Goal: Task Accomplishment & Management: Use online tool/utility

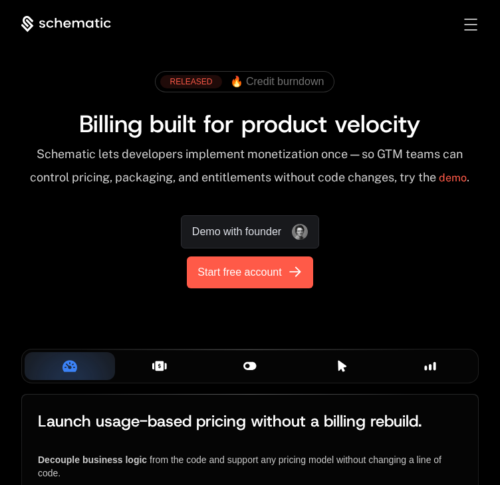
click at [224, 277] on span "Start free account" at bounding box center [239, 273] width 84 height 16
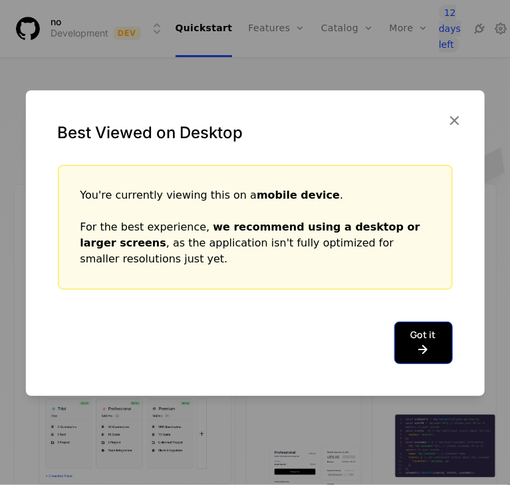
click at [413, 331] on button "Got it" at bounding box center [423, 343] width 59 height 43
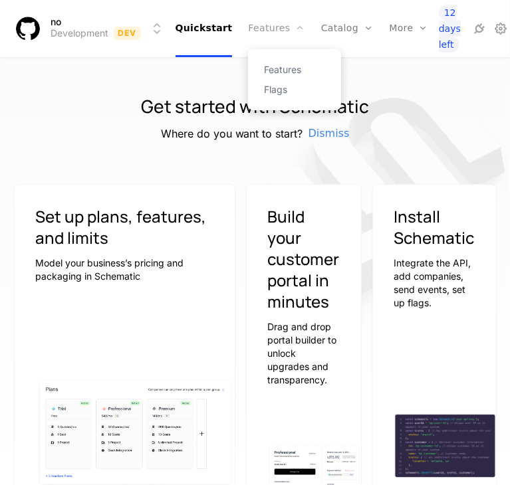
click at [267, 27] on link "Features" at bounding box center [276, 28] width 57 height 57
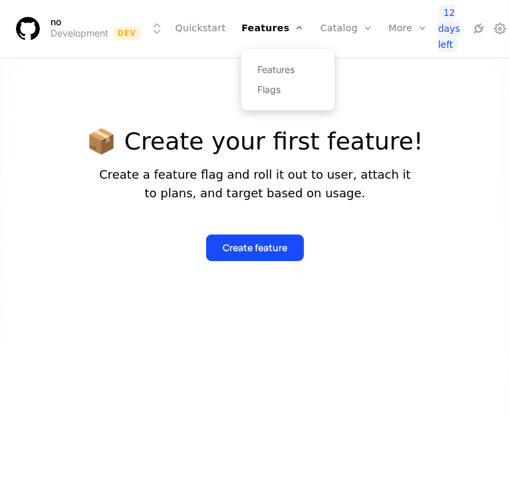
click at [269, 57] on div "Features Flags" at bounding box center [287, 79] width 93 height 61
click at [271, 66] on link "Features" at bounding box center [287, 69] width 61 height 9
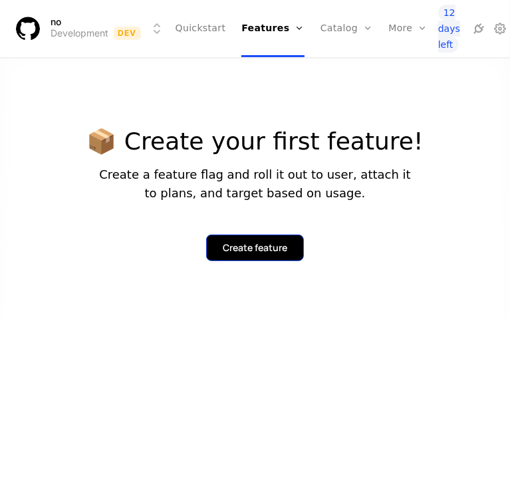
click at [223, 244] on div "Create feature" at bounding box center [255, 247] width 64 height 13
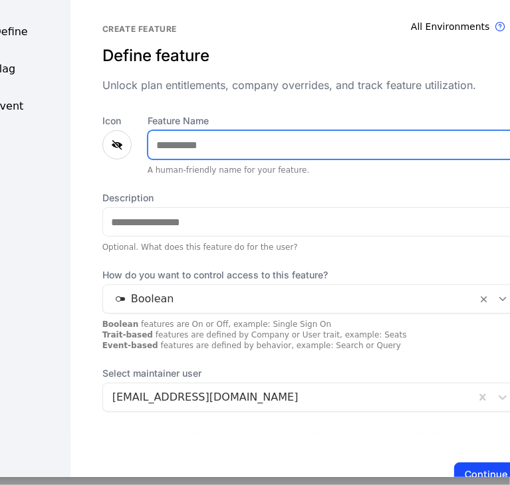
click at [175, 141] on input "Feature Name" at bounding box center [333, 145] width 370 height 28
type input "*****"
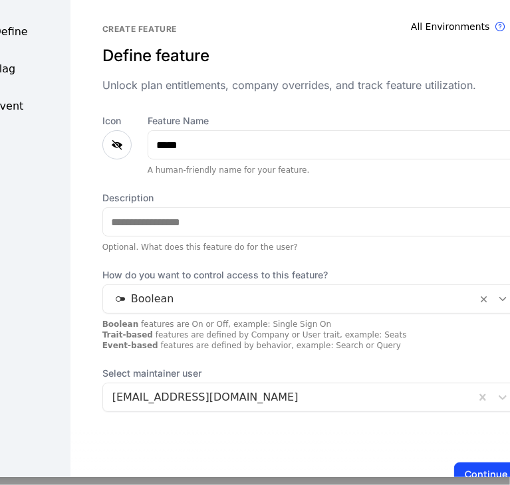
click at [114, 144] on icon at bounding box center [117, 145] width 16 height 16
click at [109, 150] on icon at bounding box center [117, 145] width 16 height 16
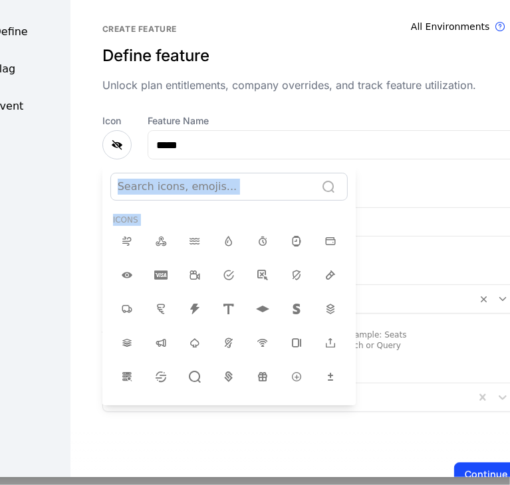
scroll to position [9, 0]
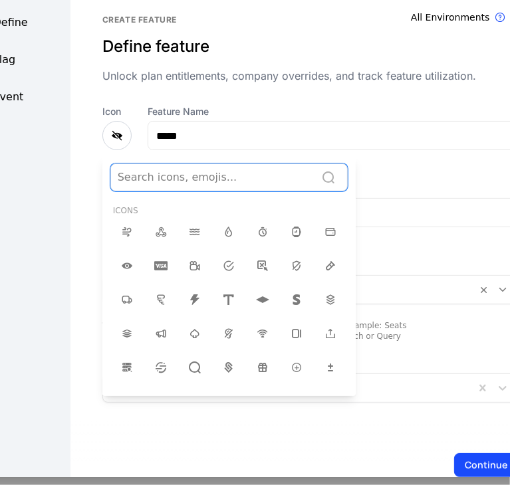
click at [158, 174] on div at bounding box center [213, 177] width 191 height 19
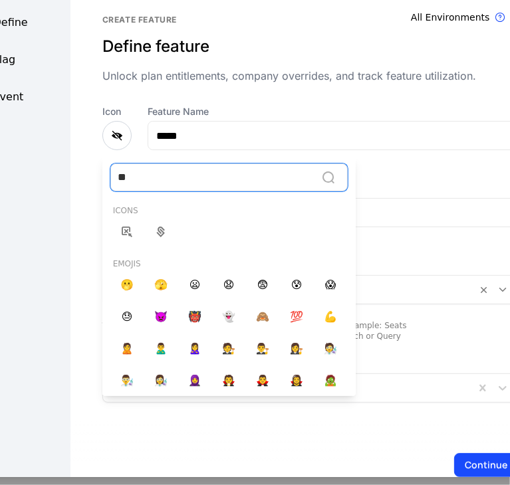
type input "*"
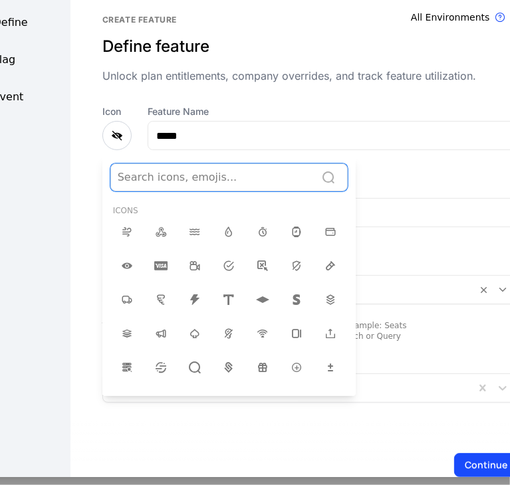
type input "*"
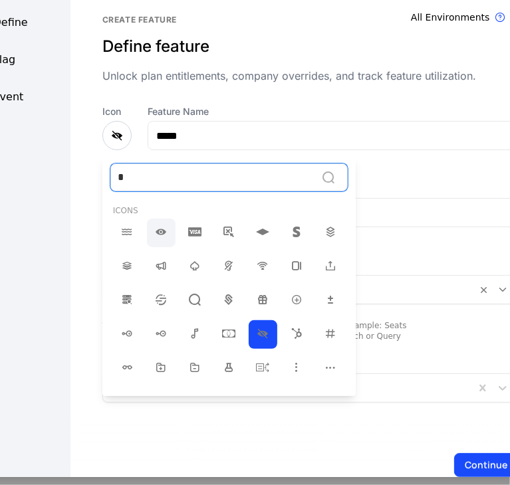
drag, startPoint x: 157, startPoint y: 217, endPoint x: 157, endPoint y: 224, distance: 7.3
click at [157, 224] on div "Icons" at bounding box center [228, 327] width 253 height 257
click at [157, 224] on icon at bounding box center [161, 232] width 16 height 16
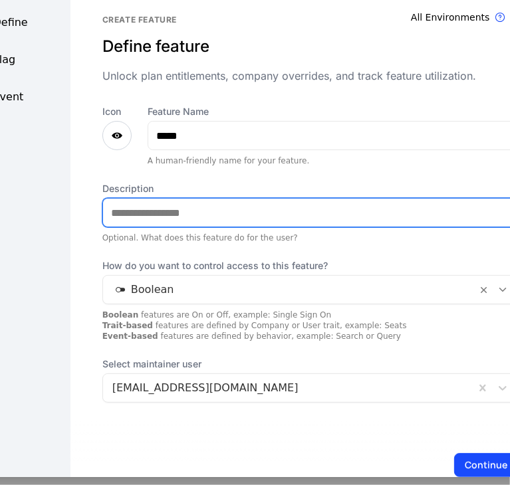
click at [154, 209] on input "Description" at bounding box center [311, 213] width 416 height 28
click at [172, 213] on input "*****" at bounding box center [311, 213] width 416 height 28
click at [219, 213] on input "**********" at bounding box center [311, 213] width 416 height 28
type input "**********"
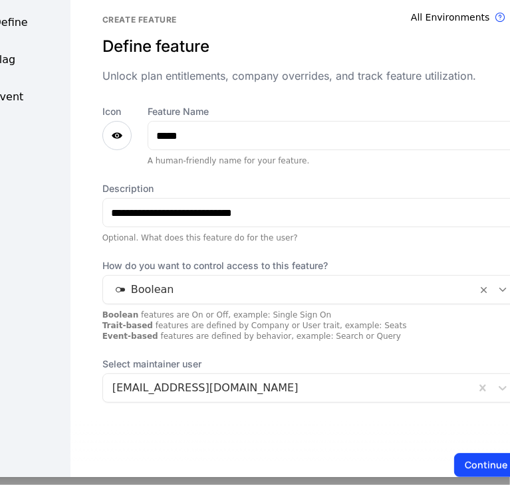
click at [223, 281] on div at bounding box center [290, 290] width 356 height 19
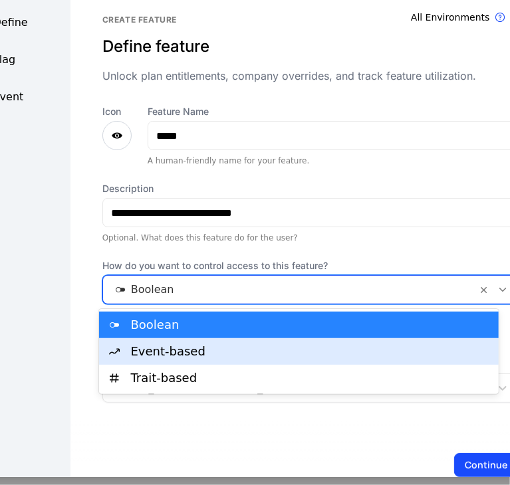
click at [207, 346] on div "Event-based" at bounding box center [311, 352] width 360 height 12
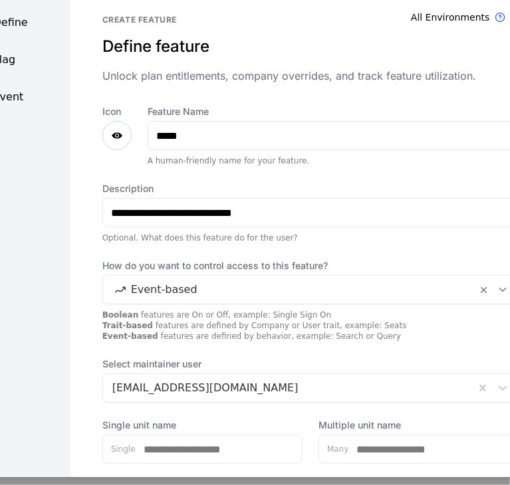
scroll to position [102, 0]
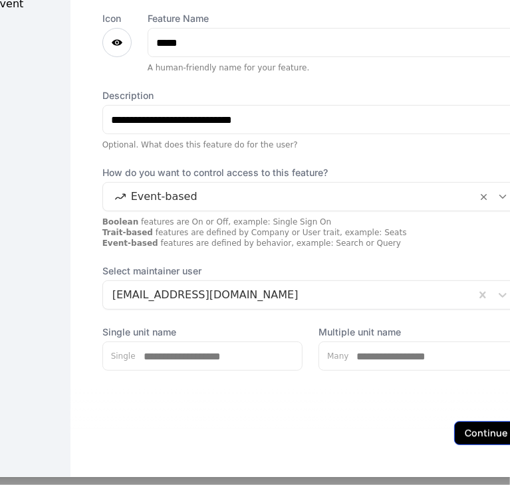
click at [454, 434] on button "Continue" at bounding box center [486, 434] width 65 height 24
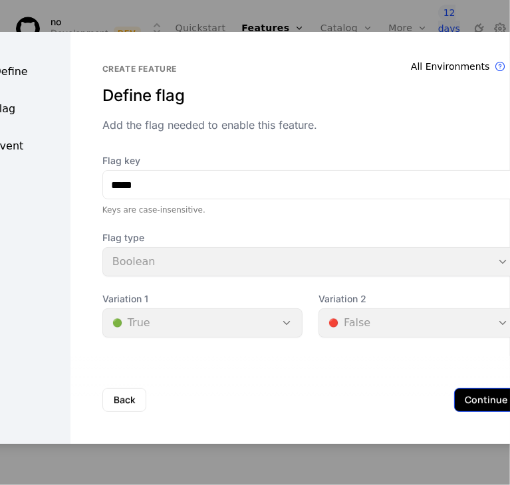
scroll to position [0, 0]
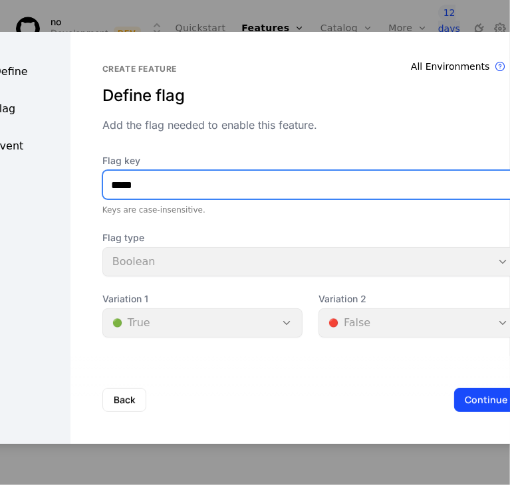
click at [142, 181] on input "*****" at bounding box center [311, 185] width 416 height 28
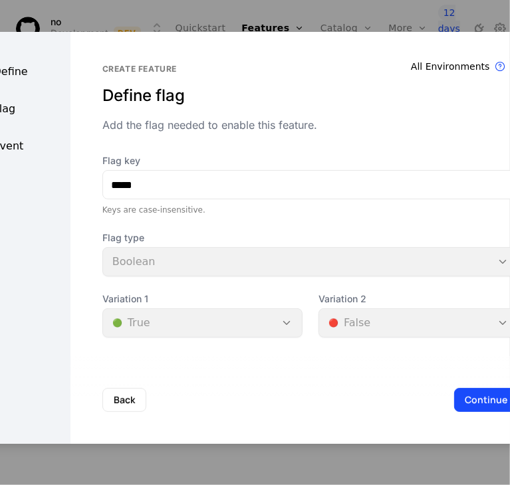
click at [156, 267] on div "Flag type Boolean" at bounding box center [310, 253] width 417 height 45
click at [25, 73] on div "Define" at bounding box center [14, 72] width 111 height 16
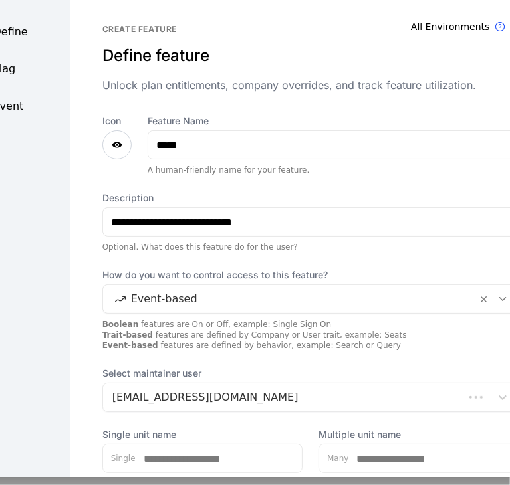
scroll to position [102, 0]
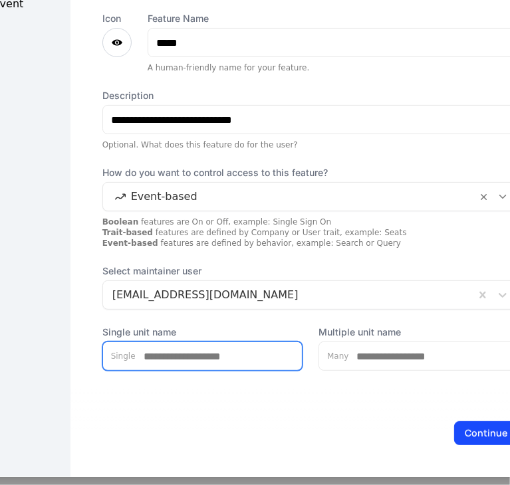
click at [222, 344] on input "Single unit name" at bounding box center [219, 356] width 167 height 28
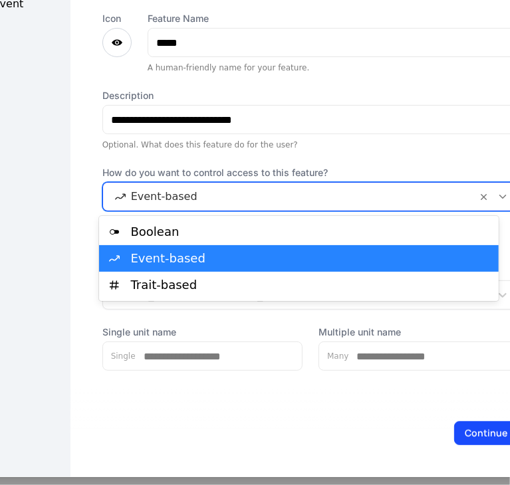
click at [328, 201] on div at bounding box center [290, 196] width 356 height 19
click at [290, 269] on div "Event-based" at bounding box center [299, 258] width 400 height 27
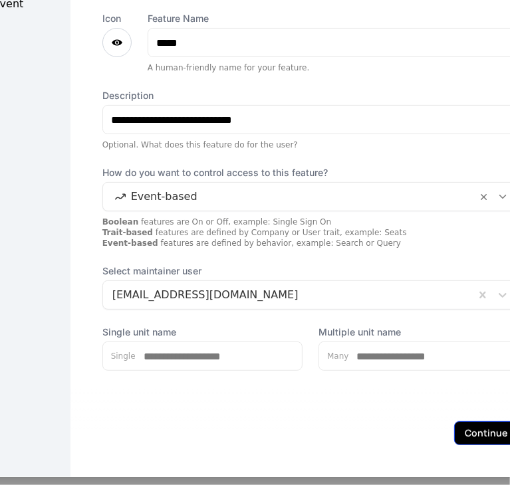
click at [457, 426] on button "Continue" at bounding box center [486, 434] width 65 height 24
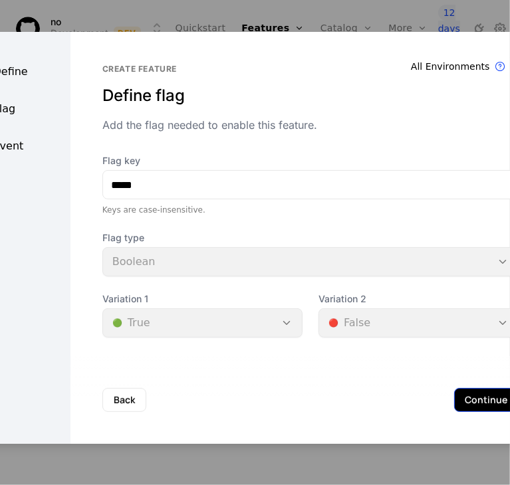
click at [461, 398] on button "Continue" at bounding box center [486, 400] width 65 height 24
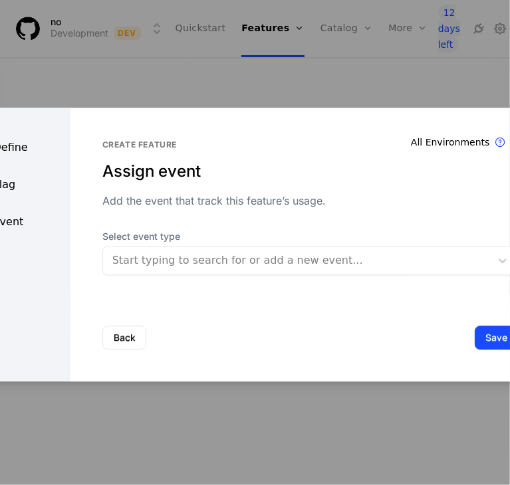
click at [225, 265] on div at bounding box center [296, 260] width 369 height 19
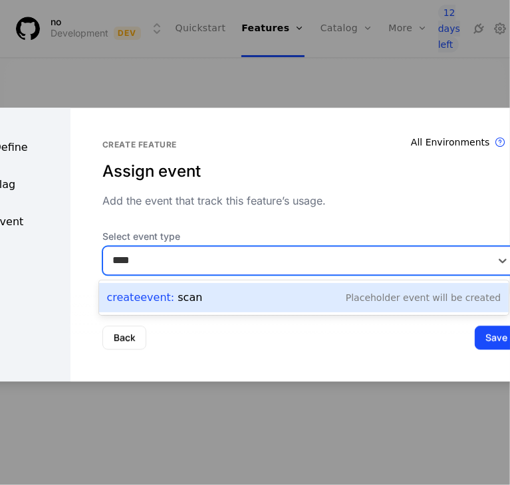
type input "****"
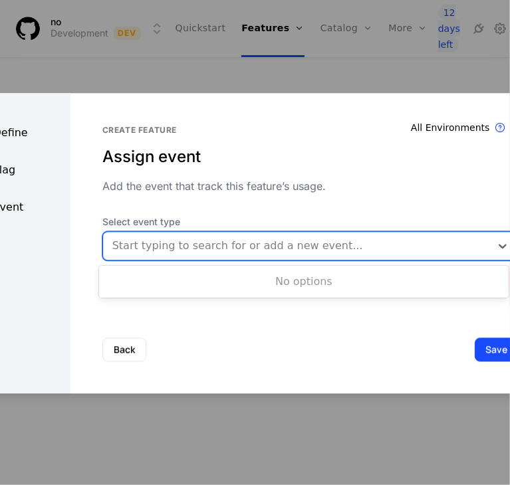
drag, startPoint x: 179, startPoint y: 231, endPoint x: 170, endPoint y: 249, distance: 19.9
click at [170, 249] on div "Start typing to search for or add a new event..." at bounding box center [310, 245] width 417 height 29
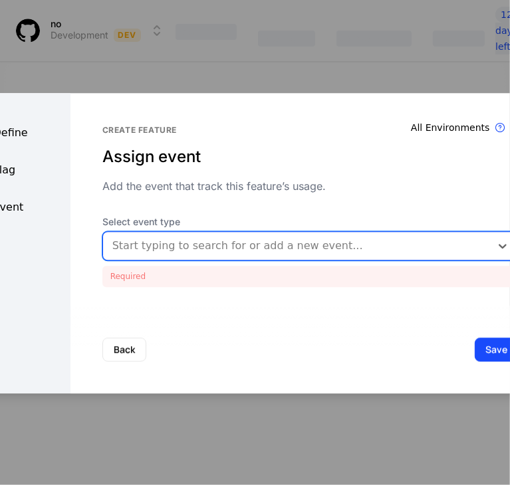
click at [170, 249] on div at bounding box center [296, 246] width 369 height 19
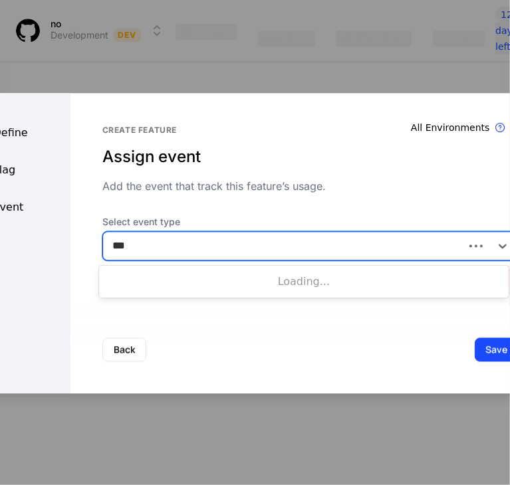
type input "****"
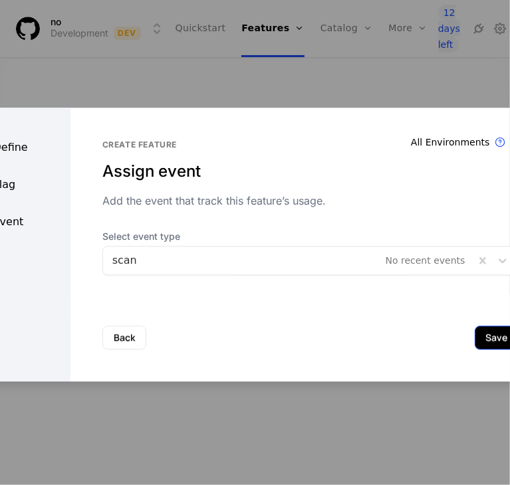
click at [475, 334] on button "Save" at bounding box center [497, 338] width 45 height 24
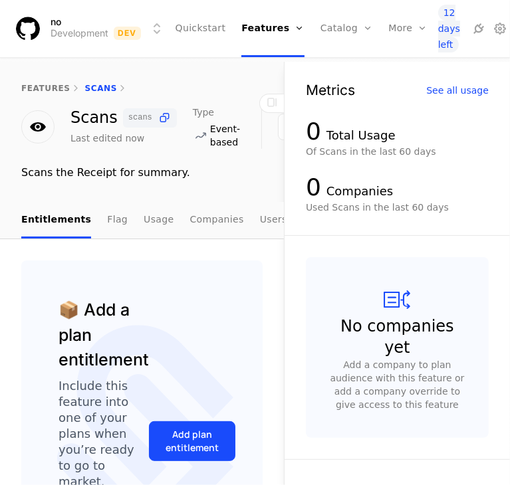
scroll to position [20, 0]
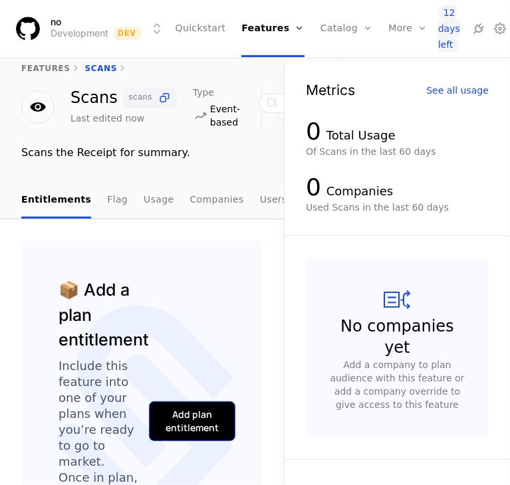
click at [174, 408] on div "Add plan entitlement" at bounding box center [192, 421] width 53 height 27
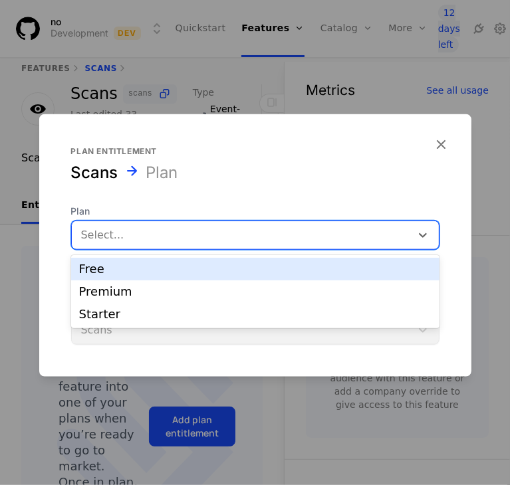
click at [90, 233] on div at bounding box center [241, 235] width 320 height 19
click at [96, 280] on div "Free" at bounding box center [255, 269] width 368 height 23
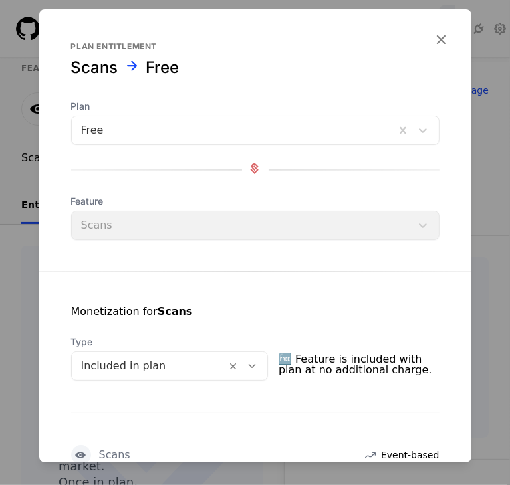
click at [164, 238] on div "Feature Scans" at bounding box center [255, 217] width 368 height 45
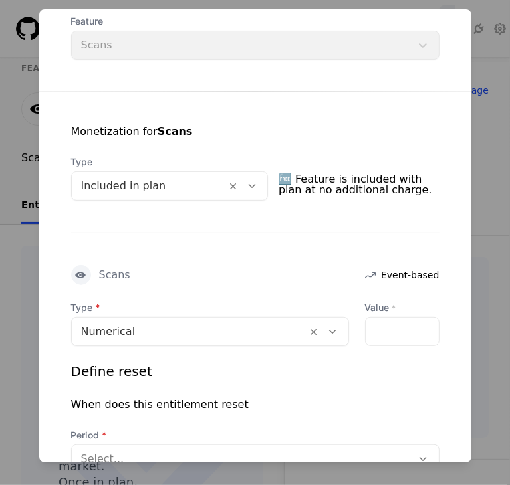
scroll to position [191, 0]
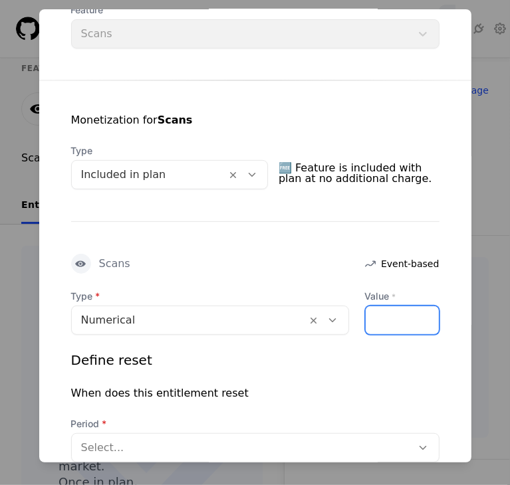
click at [382, 320] on input "Value *" at bounding box center [402, 320] width 73 height 28
type input "*"
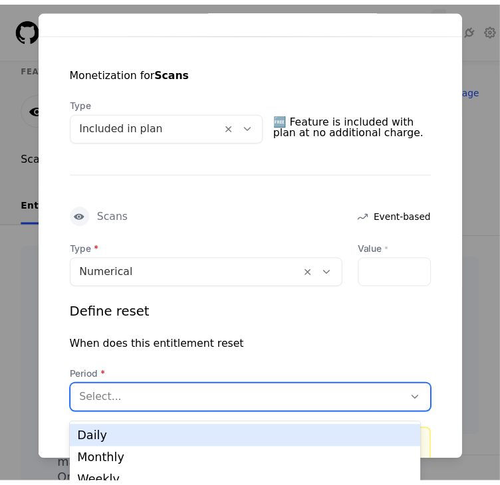
scroll to position [7, 0]
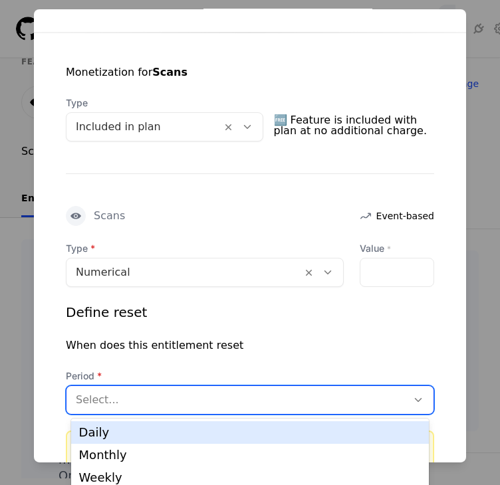
click at [112, 397] on div at bounding box center [237, 400] width 322 height 19
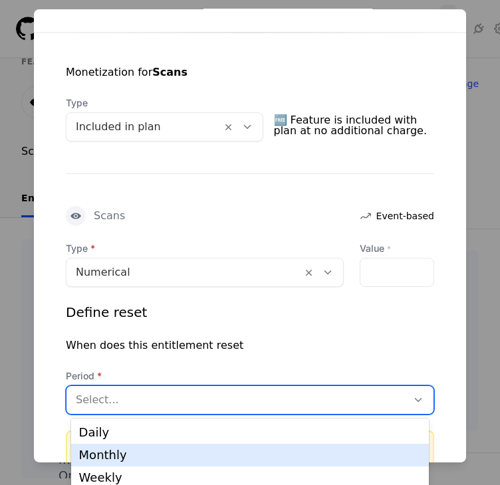
click at [115, 450] on div "Monthly" at bounding box center [250, 455] width 342 height 12
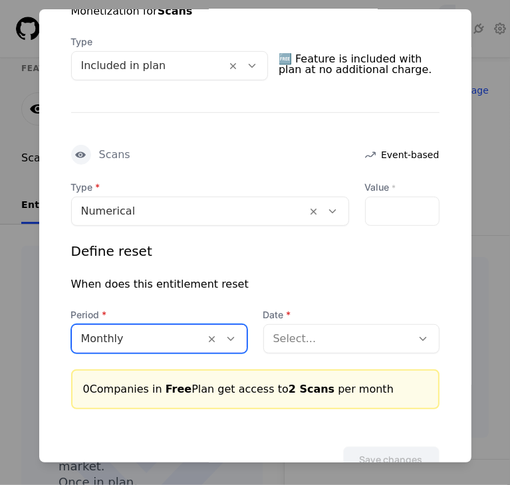
scroll to position [341, 0]
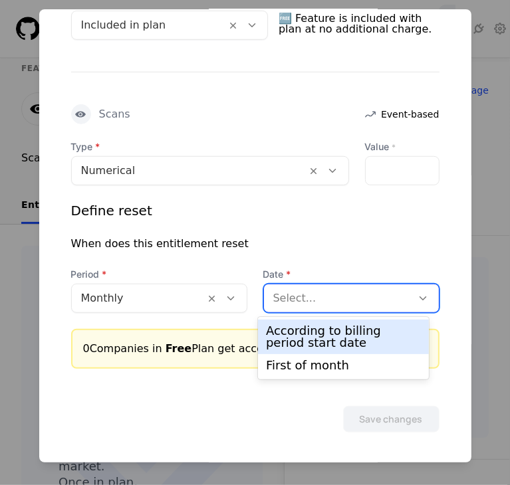
click at [295, 307] on div "Select..." at bounding box center [338, 299] width 148 height 24
click at [293, 333] on div "According to billing period start date" at bounding box center [343, 337] width 155 height 24
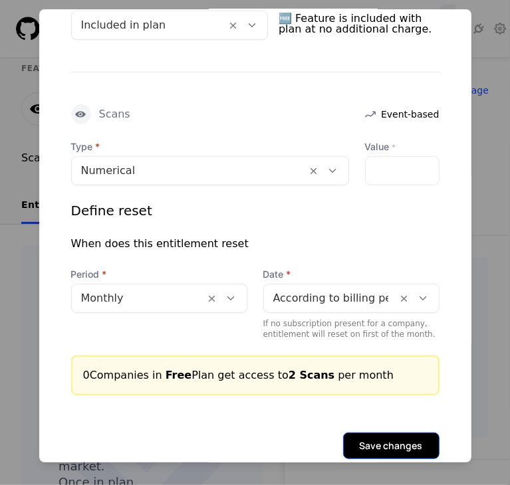
click at [362, 441] on button "Save changes" at bounding box center [391, 446] width 96 height 27
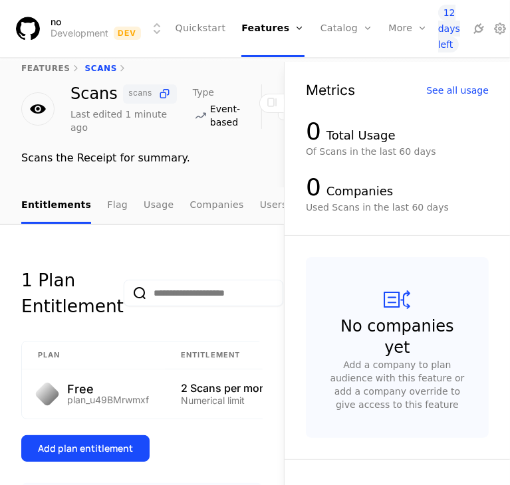
scroll to position [90, 0]
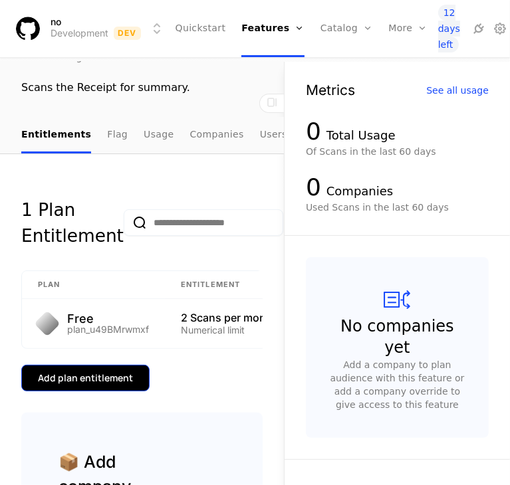
click at [82, 371] on button "Add plan entitlement" at bounding box center [85, 378] width 128 height 27
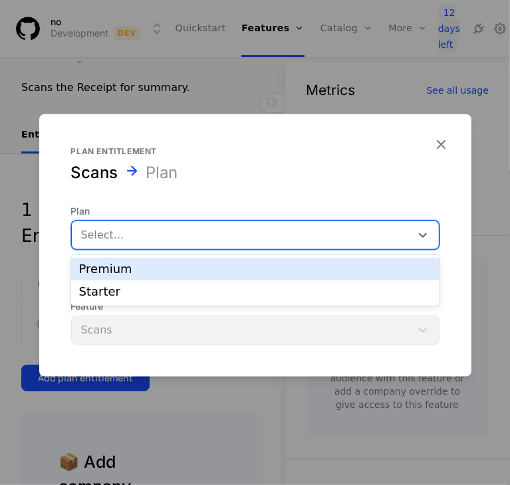
click at [128, 226] on div at bounding box center [241, 235] width 320 height 19
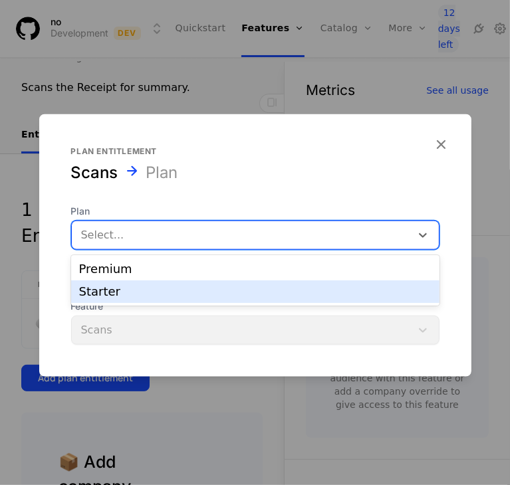
click at [120, 283] on div "Starter" at bounding box center [255, 292] width 368 height 23
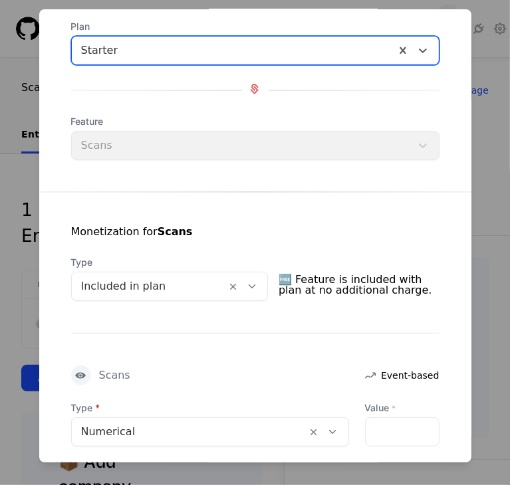
scroll to position [137, 0]
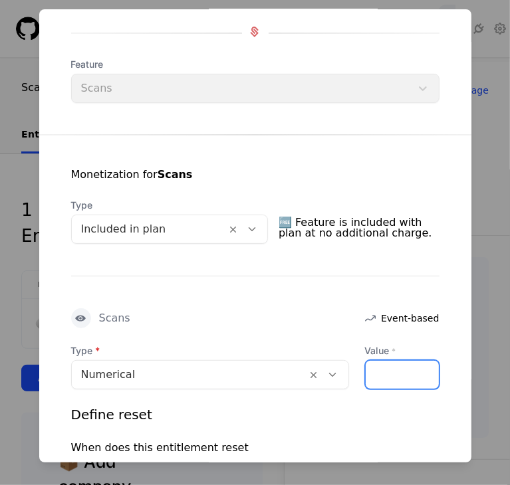
click at [424, 375] on input "Value *" at bounding box center [402, 375] width 73 height 28
type input "*"
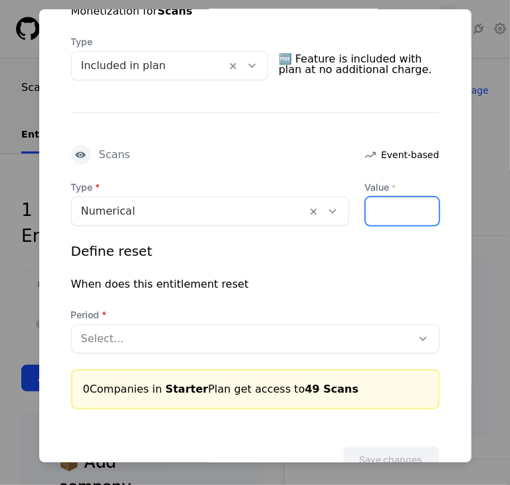
scroll to position [322, 0]
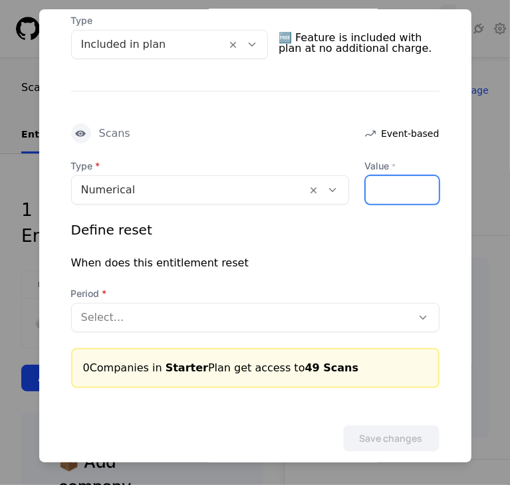
type input "**"
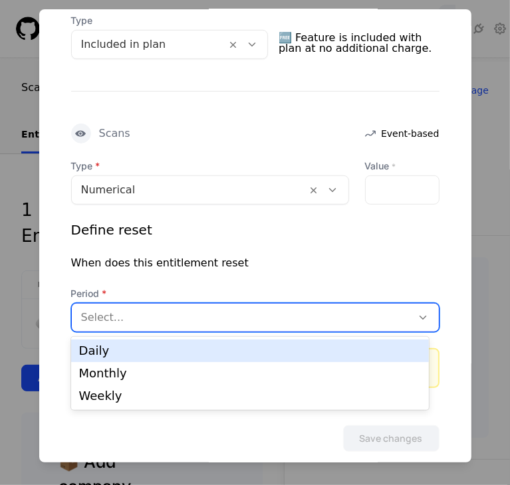
click at [176, 316] on div at bounding box center [242, 317] width 322 height 19
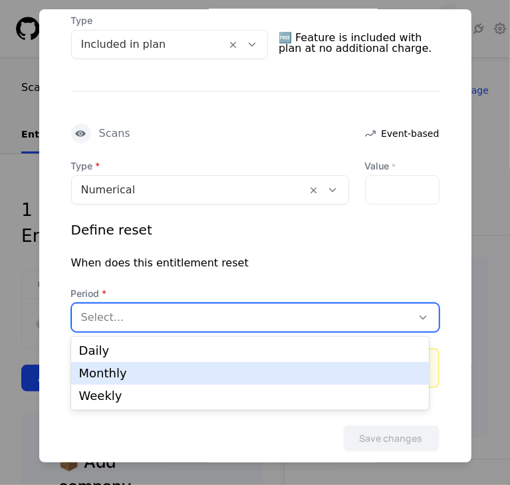
click at [163, 373] on div "Monthly" at bounding box center [250, 374] width 342 height 12
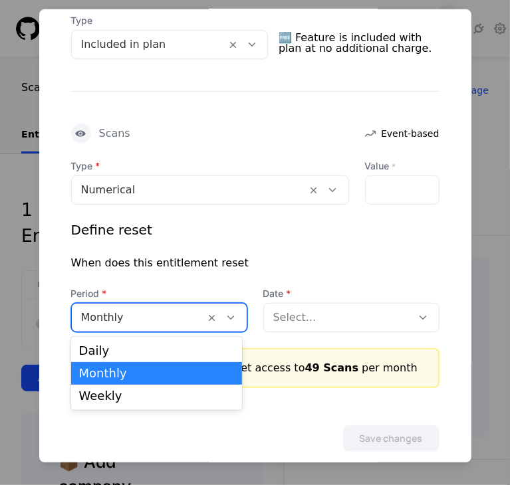
drag, startPoint x: 234, startPoint y: 320, endPoint x: 275, endPoint y: 316, distance: 41.4
click at [275, 316] on div "Period option Monthly, selected. 3 results available. Use Up and Down to choose…" at bounding box center [255, 309] width 368 height 45
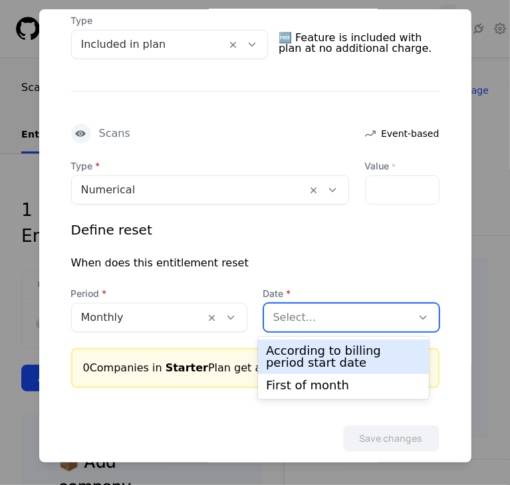
click at [275, 316] on div at bounding box center [338, 317] width 130 height 19
click at [278, 356] on div "According to billing period start date" at bounding box center [343, 357] width 155 height 24
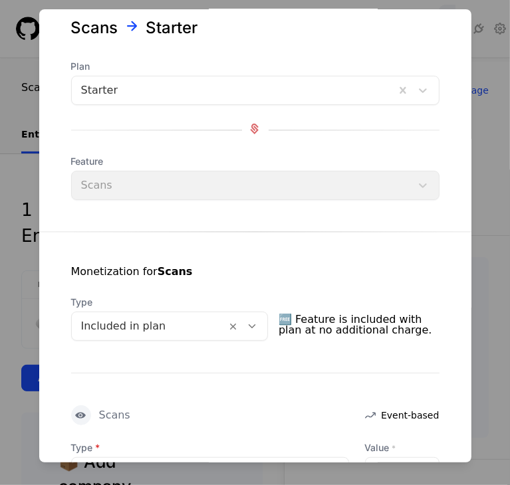
scroll to position [368, 0]
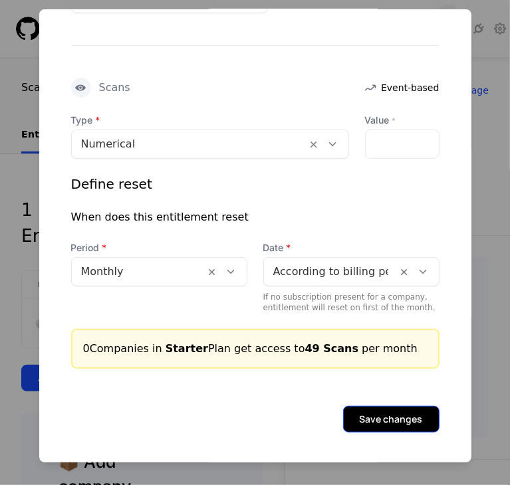
click at [357, 418] on button "Save changes" at bounding box center [391, 419] width 96 height 27
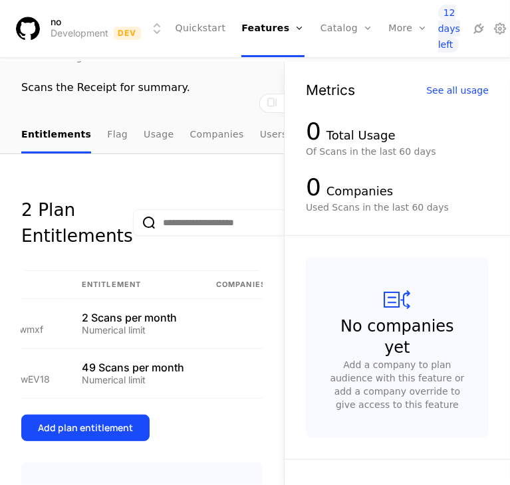
scroll to position [0, 0]
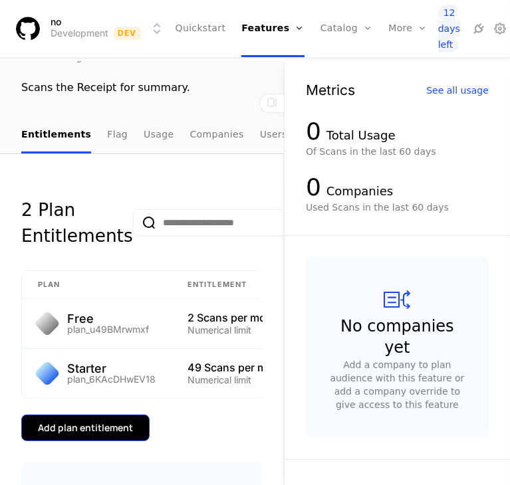
click at [90, 434] on div "Add plan entitlement" at bounding box center [85, 428] width 95 height 13
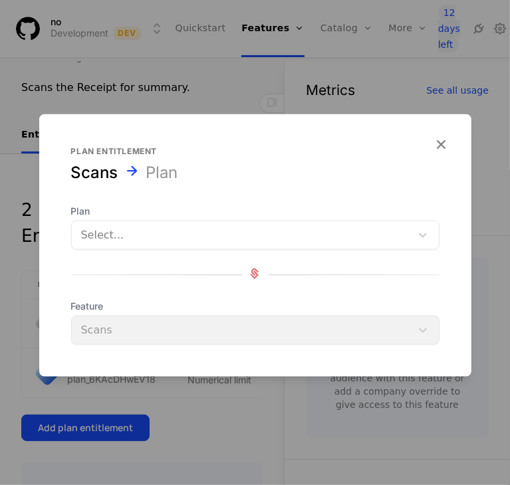
click at [158, 223] on div "Select..." at bounding box center [255, 235] width 368 height 29
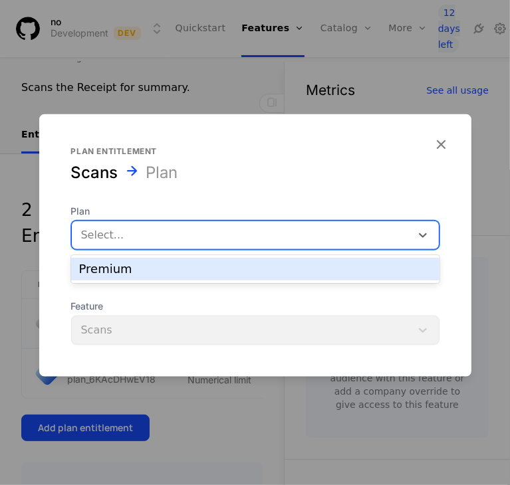
click at [154, 260] on div "Premium" at bounding box center [255, 269] width 368 height 23
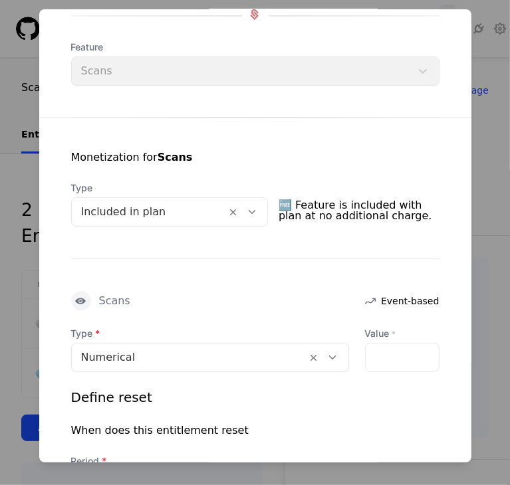
scroll to position [169, 0]
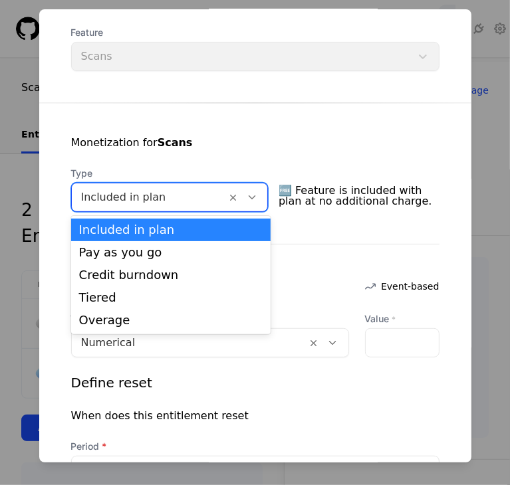
click at [208, 192] on div at bounding box center [149, 197] width 136 height 19
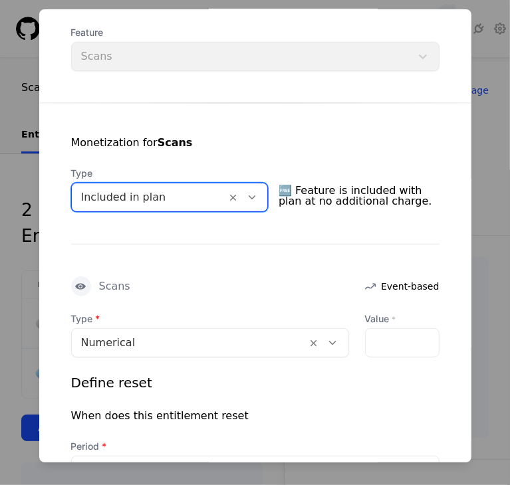
click at [208, 192] on div at bounding box center [149, 197] width 136 height 19
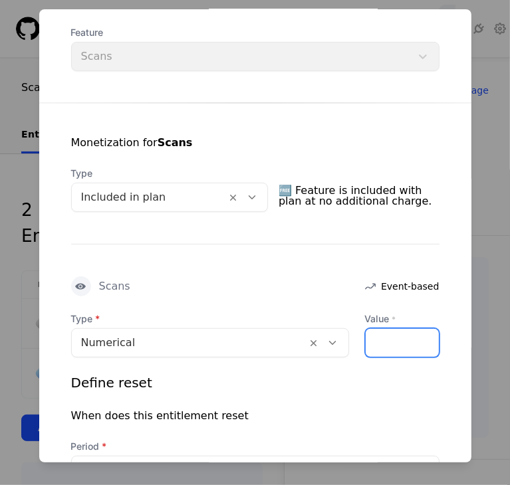
click at [393, 346] on input "Value *" at bounding box center [402, 343] width 73 height 28
type input "*"
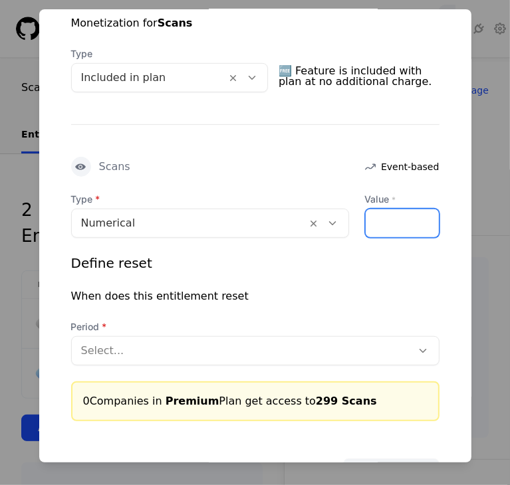
scroll to position [295, 0]
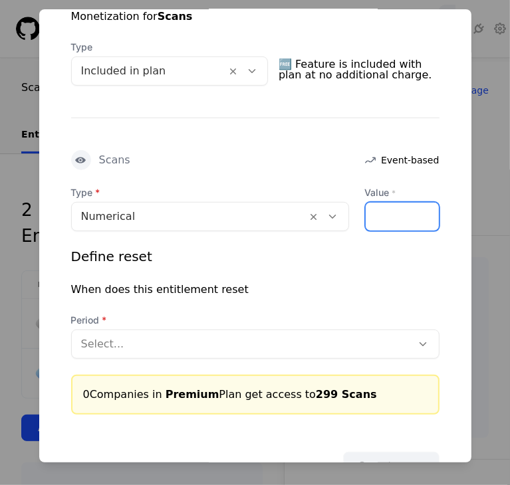
type input "***"
click at [262, 358] on div "Type Numerical Value * *** Define reset When does this entitlement reset Period…" at bounding box center [255, 300] width 368 height 229
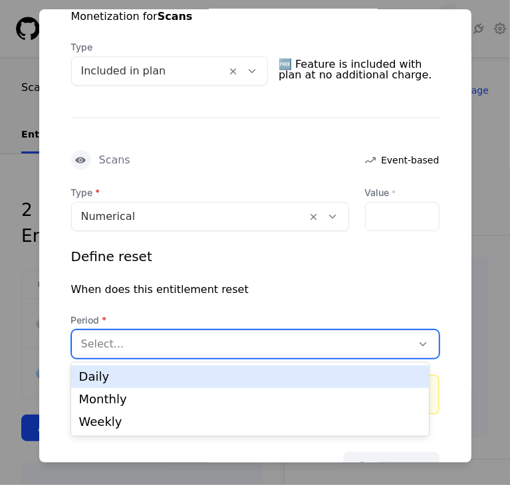
click at [261, 354] on div "Select..." at bounding box center [255, 344] width 368 height 29
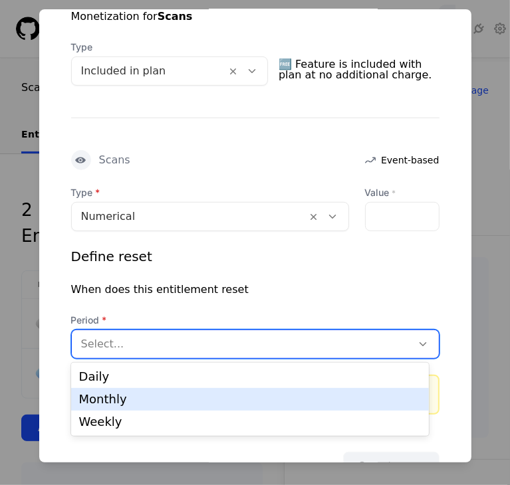
click at [225, 397] on div "Monthly" at bounding box center [250, 400] width 342 height 12
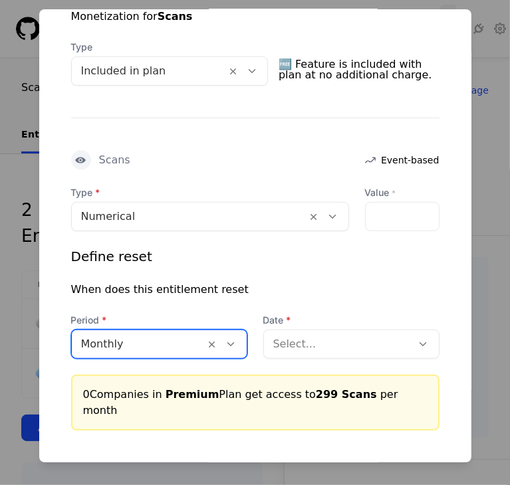
scroll to position [341, 0]
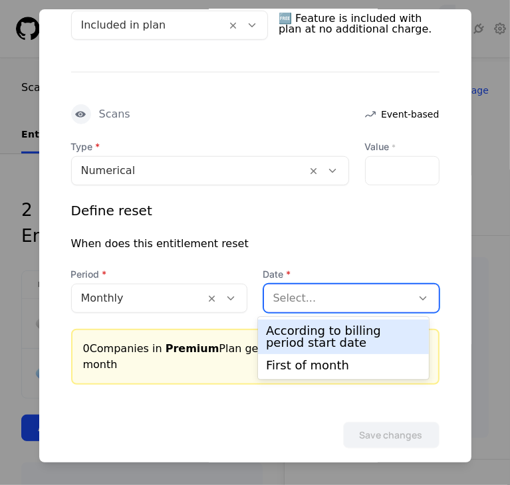
click at [313, 291] on div at bounding box center [338, 298] width 130 height 19
click at [314, 334] on div "According to billing period start date" at bounding box center [343, 337] width 155 height 24
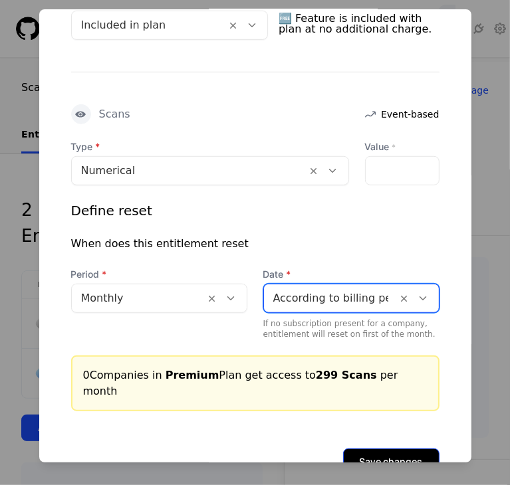
click at [372, 449] on button "Save changes" at bounding box center [391, 462] width 96 height 27
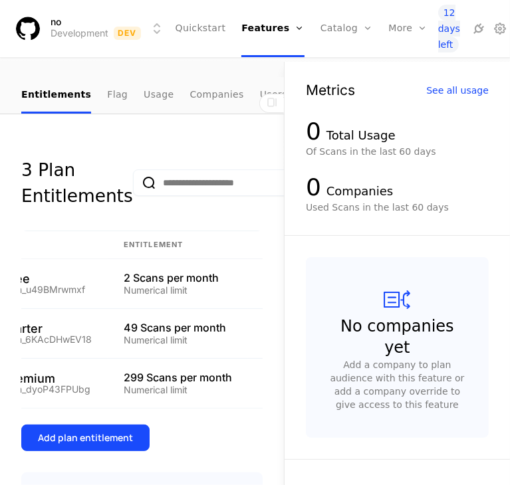
scroll to position [98, 0]
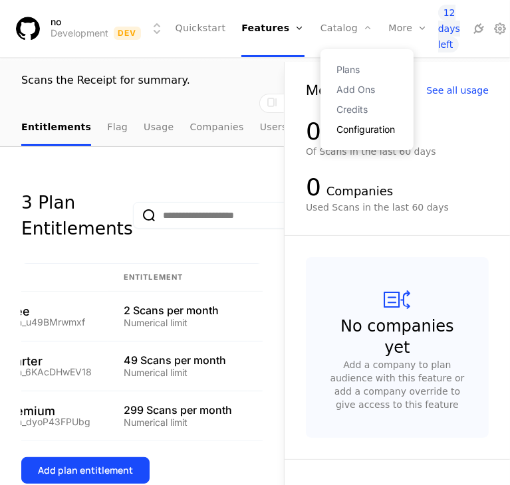
click at [336, 125] on link "Configuration" at bounding box center [366, 129] width 61 height 9
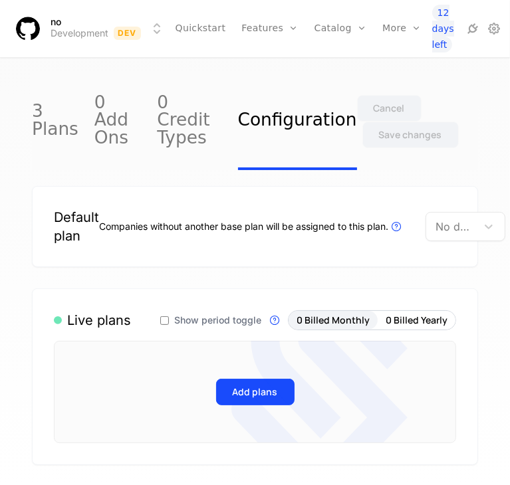
click at [449, 217] on div at bounding box center [451, 226] width 32 height 19
click at [457, 252] on div "Free" at bounding box center [469, 243] width 80 height 23
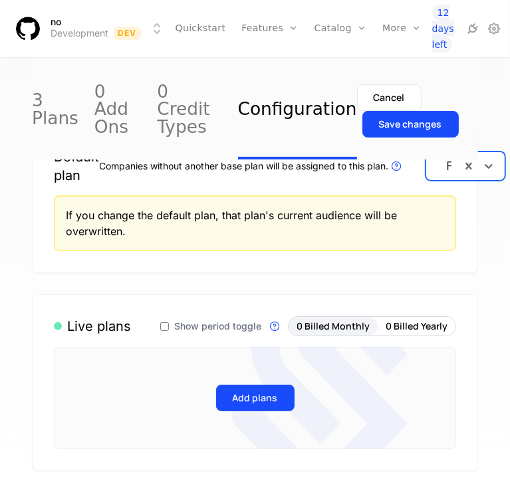
scroll to position [61, 0]
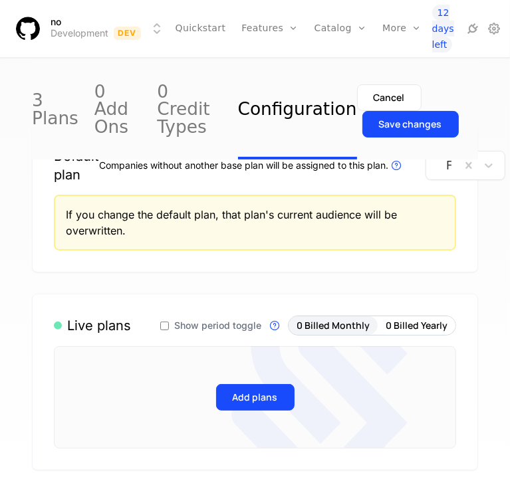
click at [233, 376] on icon at bounding box center [319, 398] width 176 height 232
click at [231, 378] on icon at bounding box center [319, 398] width 176 height 232
click at [245, 384] on icon at bounding box center [319, 398] width 176 height 232
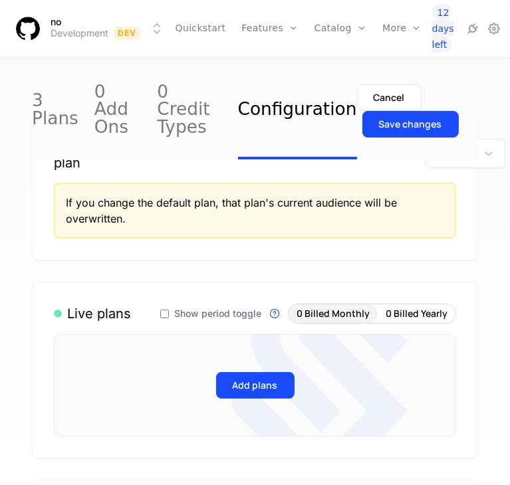
scroll to position [74, 0]
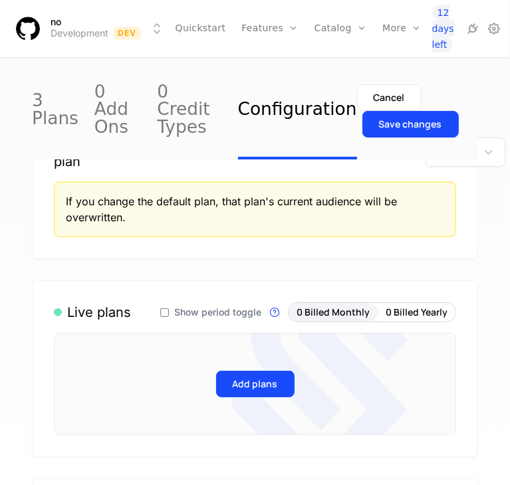
click at [241, 369] on icon at bounding box center [319, 408] width 176 height 183
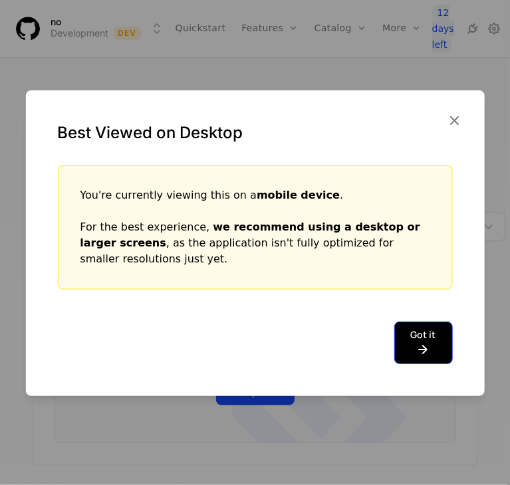
click at [407, 341] on button "Got it" at bounding box center [423, 343] width 59 height 43
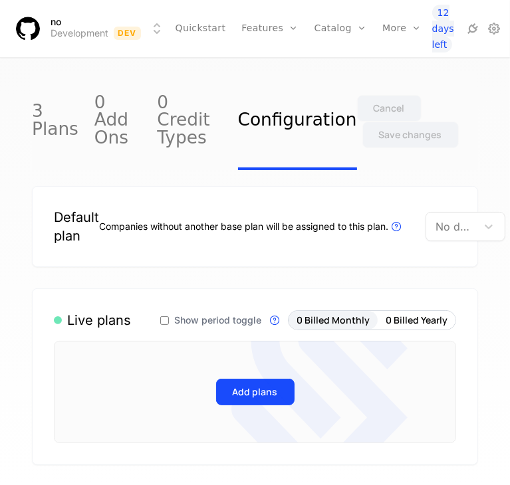
click at [265, 369] on icon at bounding box center [329, 358] width 157 height 163
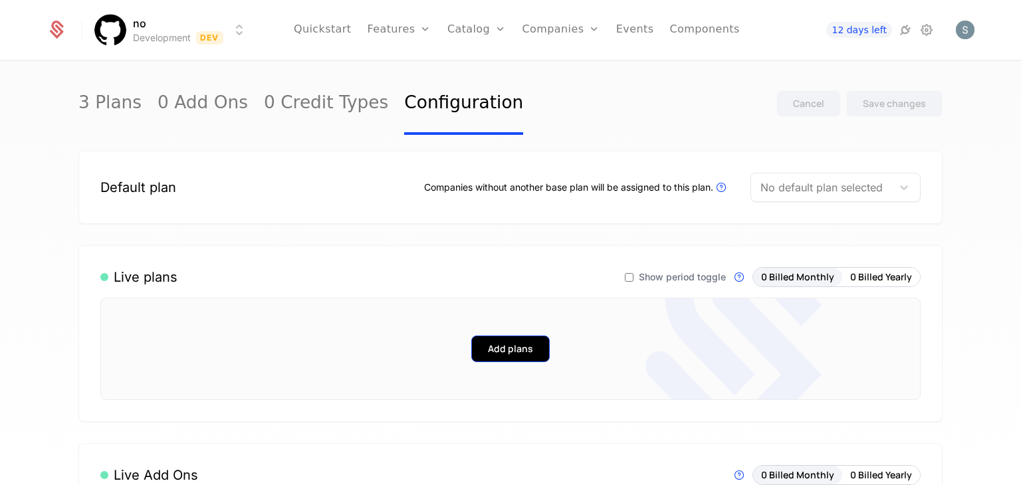
click at [501, 352] on button "Add plans" at bounding box center [510, 349] width 78 height 27
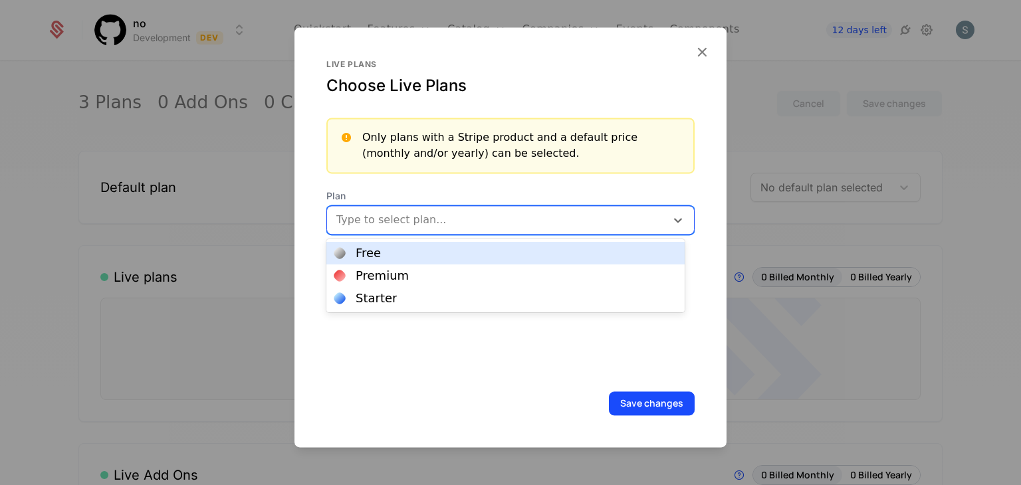
click at [432, 209] on div "Type to select plan..." at bounding box center [496, 220] width 339 height 24
click at [413, 263] on div "Free" at bounding box center [505, 253] width 358 height 23
click at [444, 217] on div at bounding box center [526, 218] width 233 height 19
click at [437, 251] on div "Premium" at bounding box center [505, 253] width 342 height 12
click at [509, 217] on div at bounding box center [575, 218] width 133 height 19
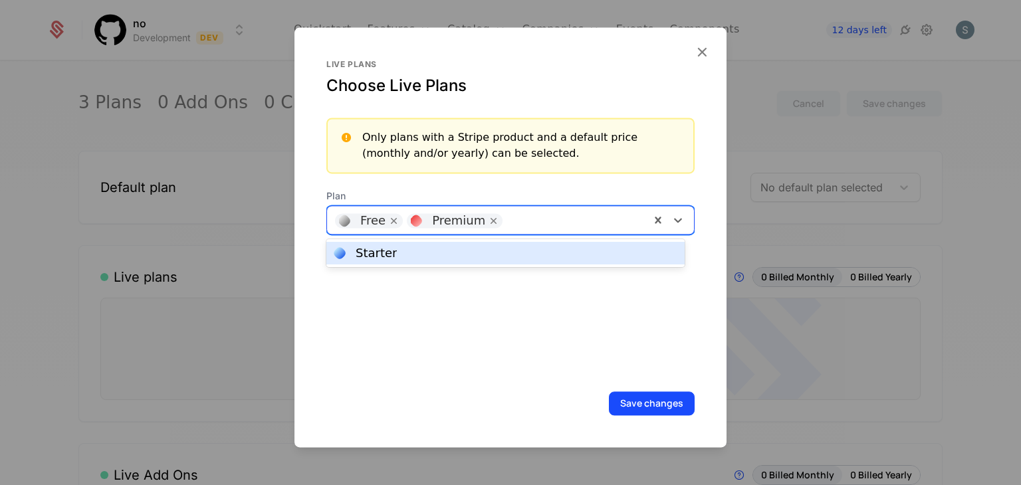
click at [509, 247] on div "Starter" at bounding box center [505, 253] width 358 height 23
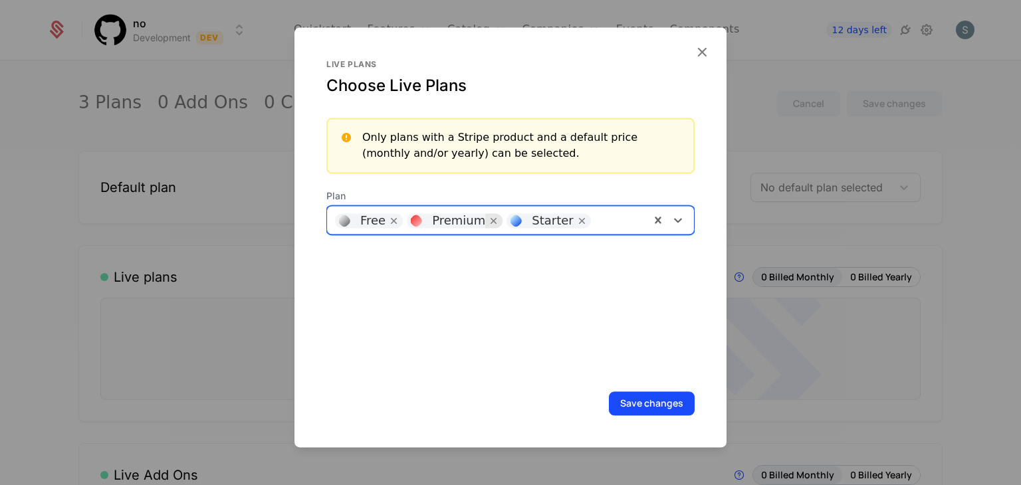
click at [488, 221] on icon "Remove [object Object]" at bounding box center [494, 221] width 12 height 12
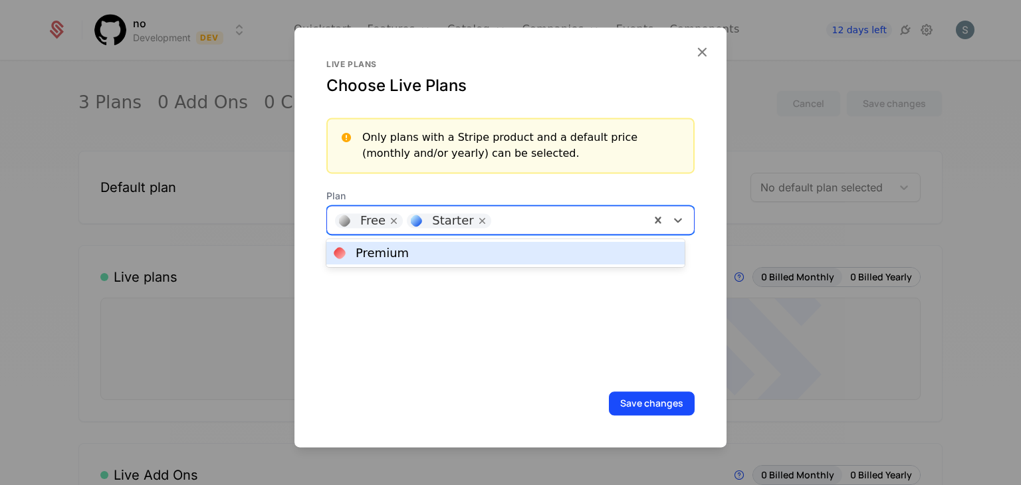
click at [509, 232] on div "Free Starter" at bounding box center [488, 220] width 323 height 27
click at [509, 259] on div "Premium" at bounding box center [505, 253] width 342 height 12
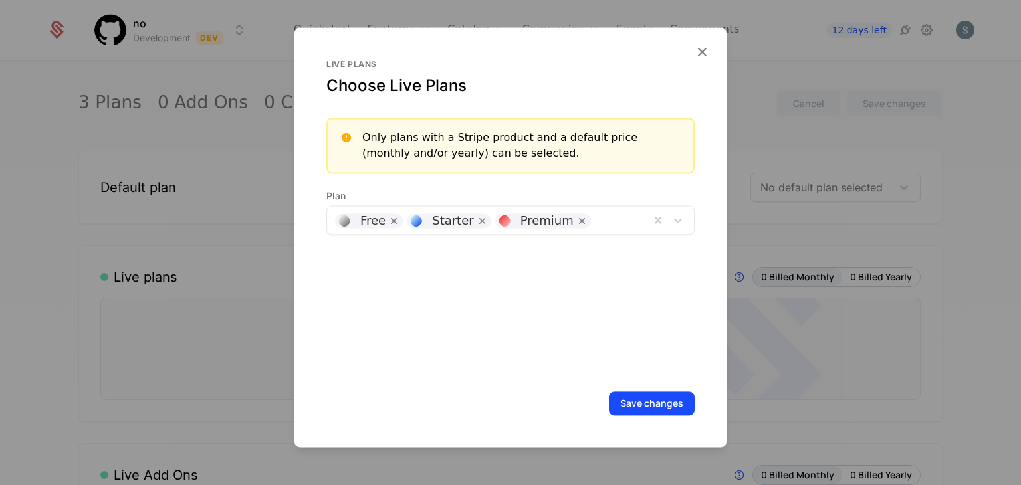
click at [509, 391] on div "Live plans Choose Live Plans Only plans with a Stripe product and a default pri…" at bounding box center [511, 237] width 432 height 420
click at [509, 405] on button "Save changes" at bounding box center [652, 404] width 86 height 24
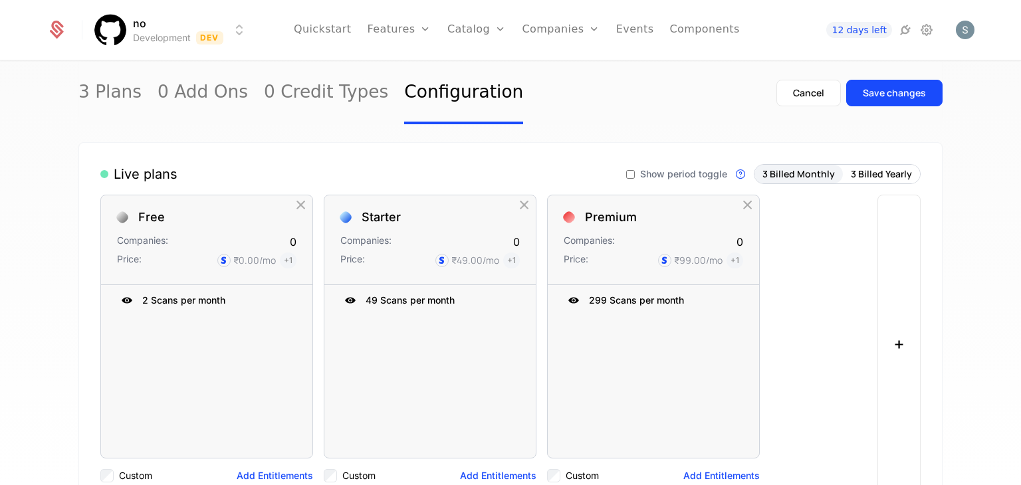
scroll to position [116, 0]
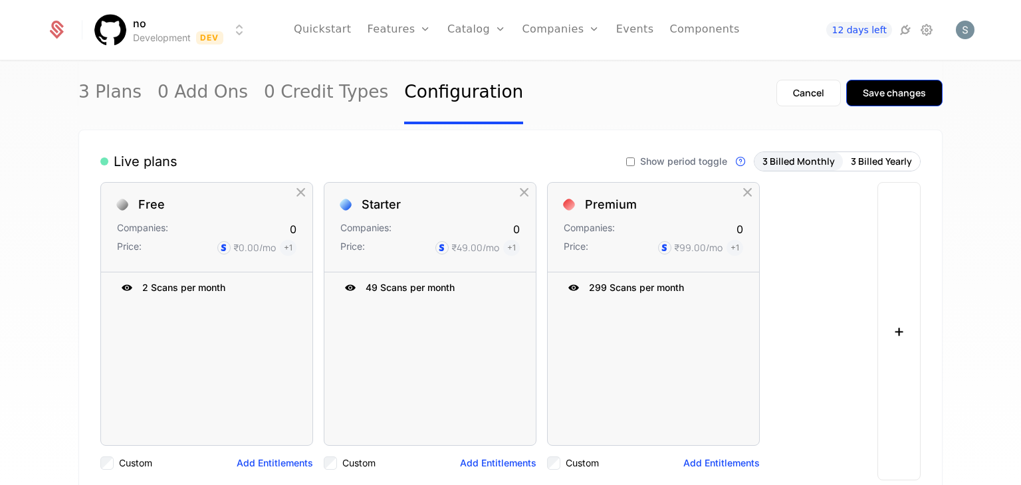
click at [509, 96] on div "Save changes" at bounding box center [894, 92] width 63 height 13
click at [509, 101] on div "3 Plans 0 Add Ons 0 Credit Types Configuration Cancel Save changes" at bounding box center [510, 93] width 864 height 62
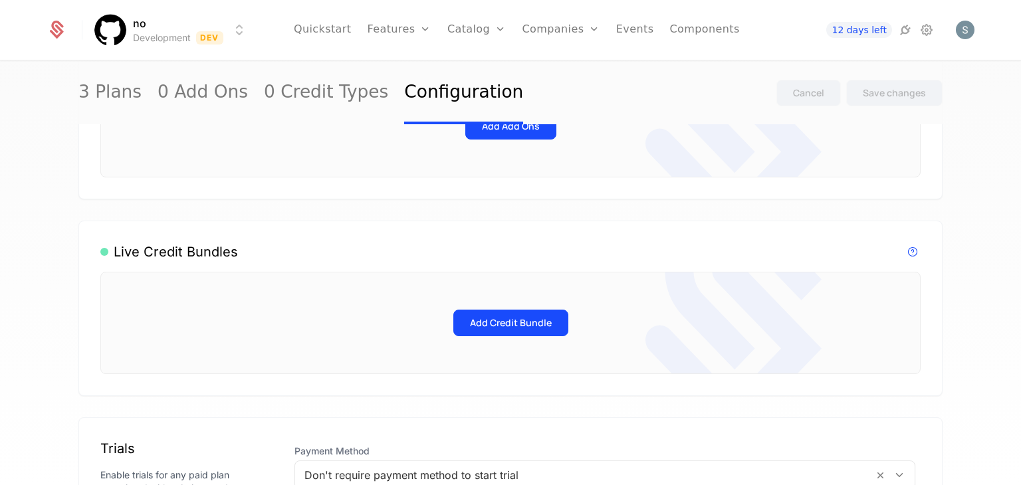
scroll to position [619, 0]
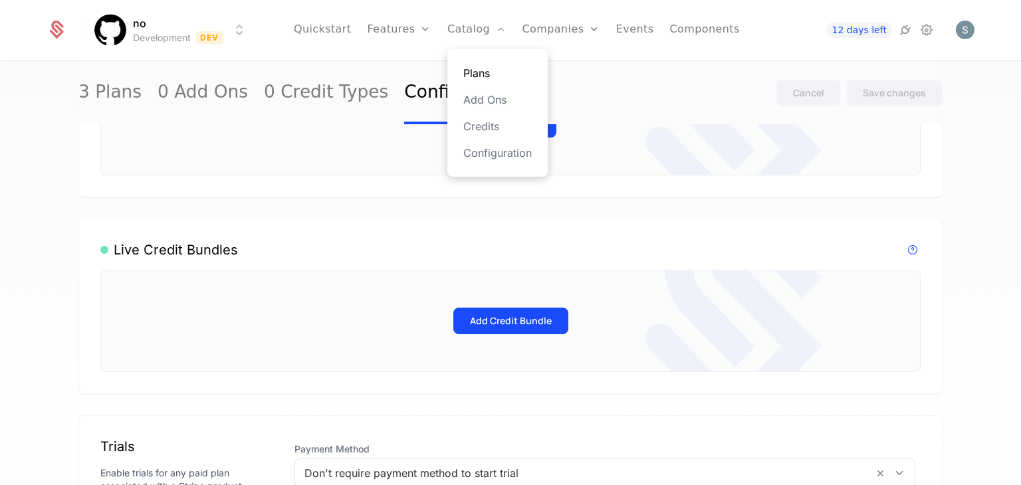
click at [487, 78] on link "Plans" at bounding box center [497, 73] width 68 height 16
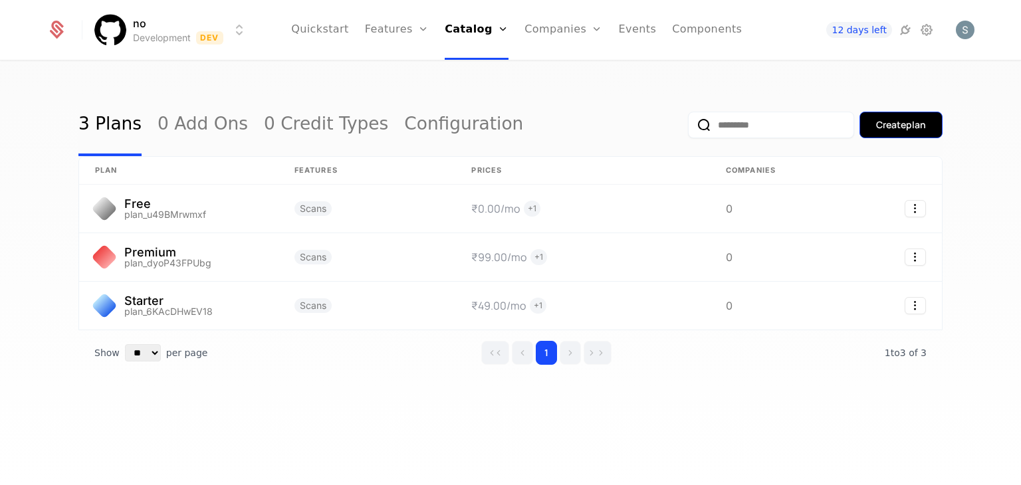
click at [509, 118] on div "Create plan" at bounding box center [901, 124] width 50 height 13
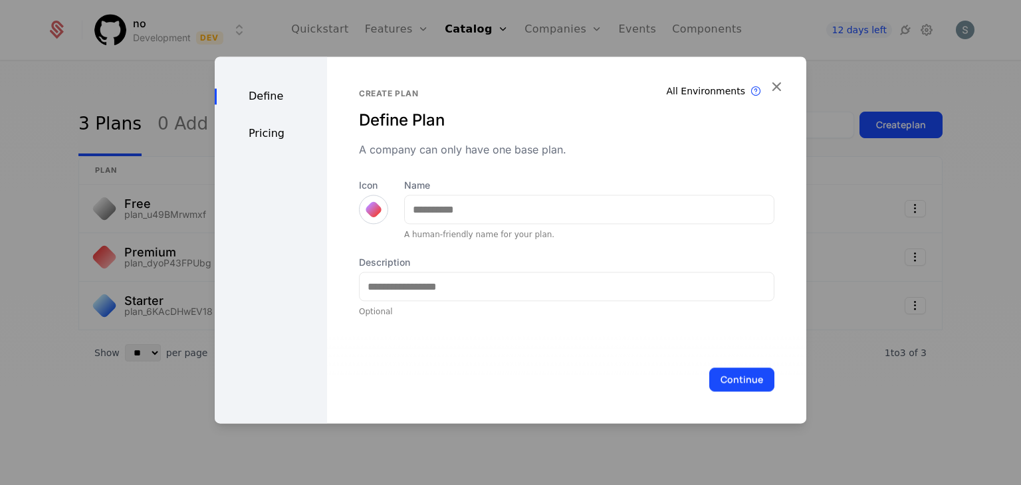
click at [509, 171] on div "All Environments Plan exist in all environments Create plan Define Plan A compa…" at bounding box center [567, 202] width 416 height 229
click at [509, 88] on icon "button" at bounding box center [776, 86] width 17 height 17
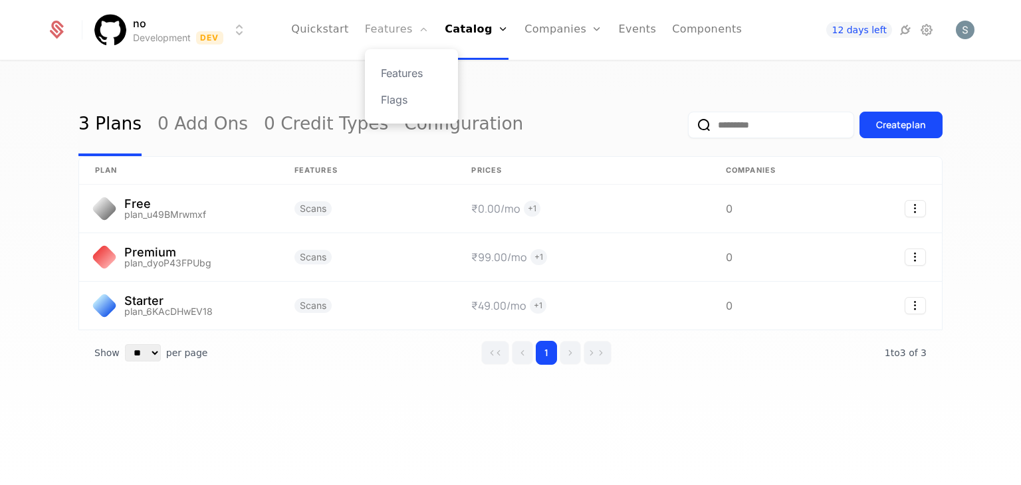
click at [386, 29] on link "Features" at bounding box center [397, 30] width 64 height 60
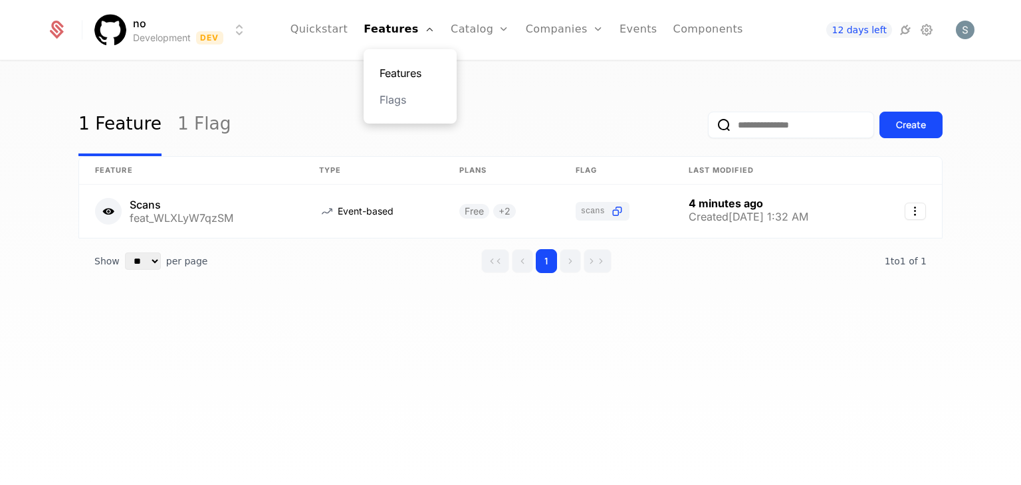
click at [398, 72] on link "Features" at bounding box center [410, 73] width 61 height 16
click at [509, 122] on div "Create" at bounding box center [911, 124] width 30 height 13
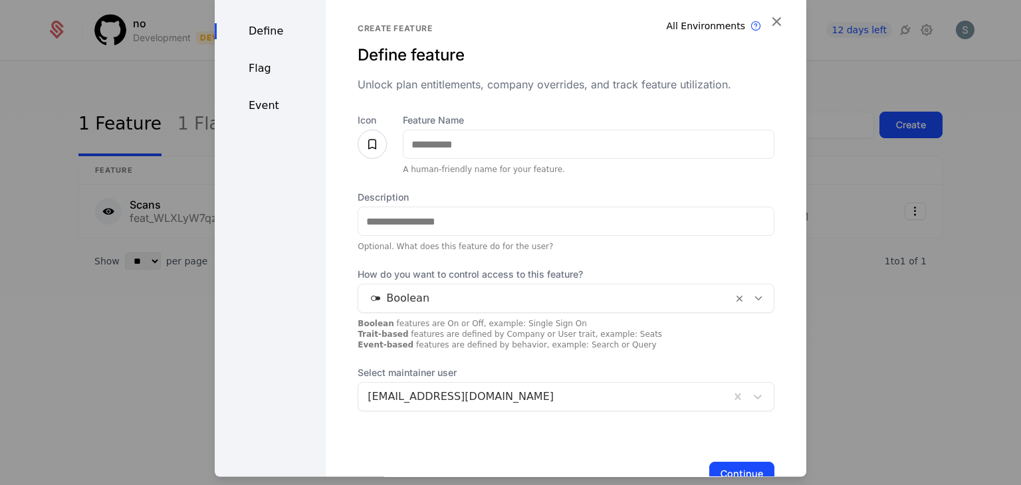
click at [461, 161] on div "Feature Name A human-friendly name for your feature." at bounding box center [589, 144] width 372 height 61
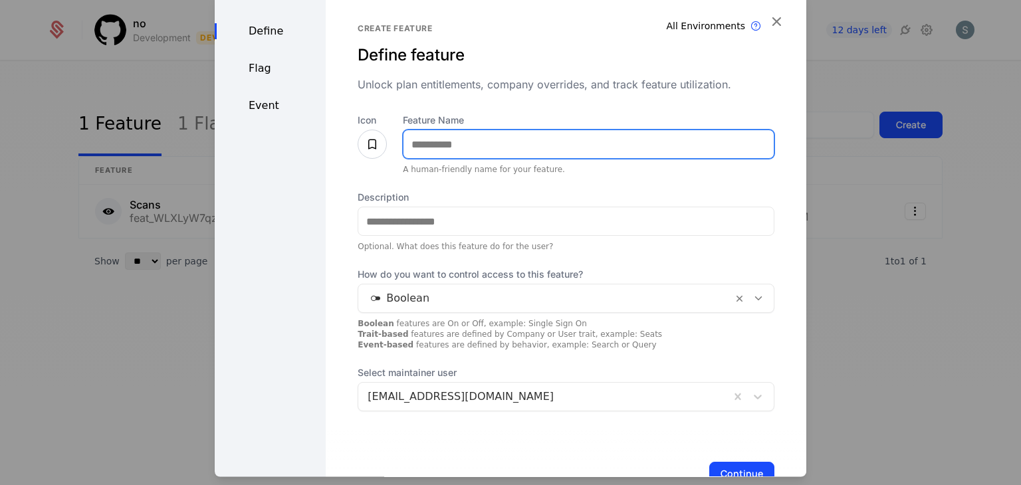
click at [463, 153] on input "Feature Name" at bounding box center [589, 145] width 370 height 28
type input "**********"
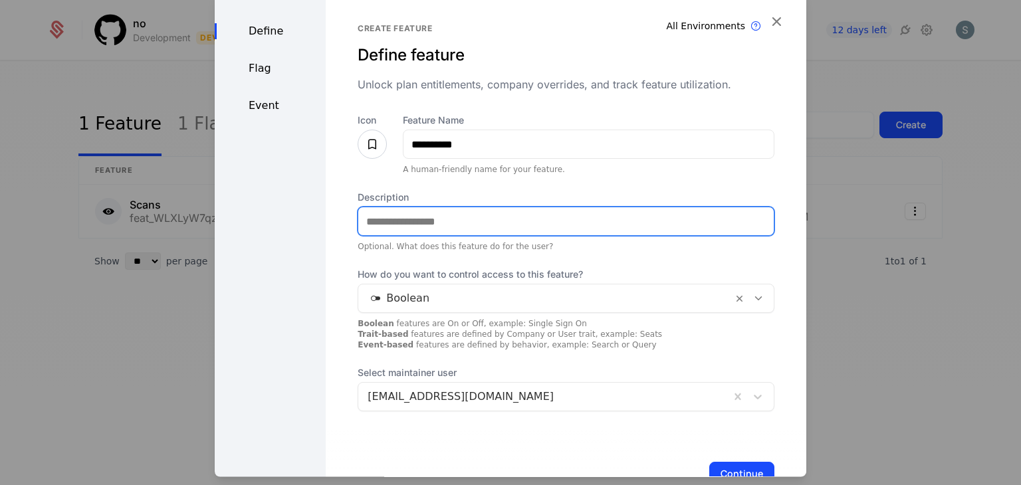
click at [394, 219] on input "Description" at bounding box center [566, 222] width 416 height 28
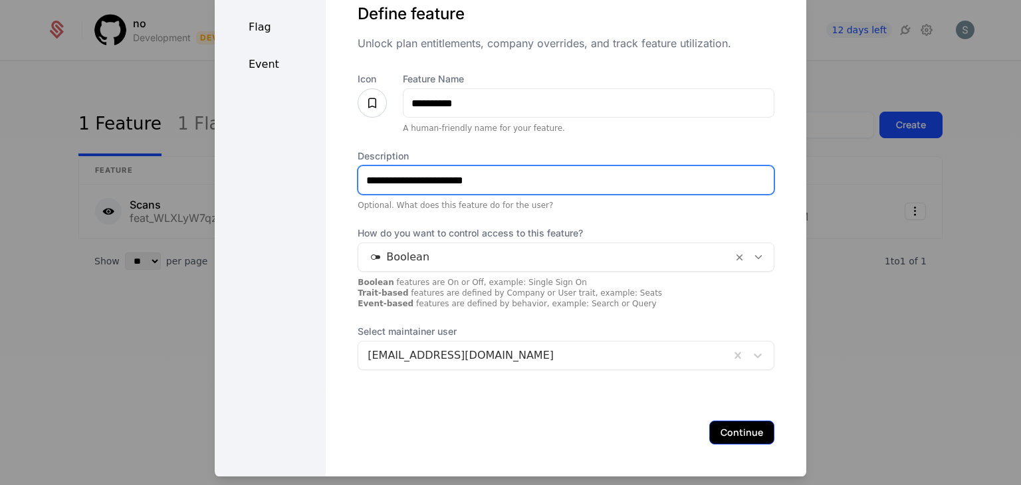
type input "**********"
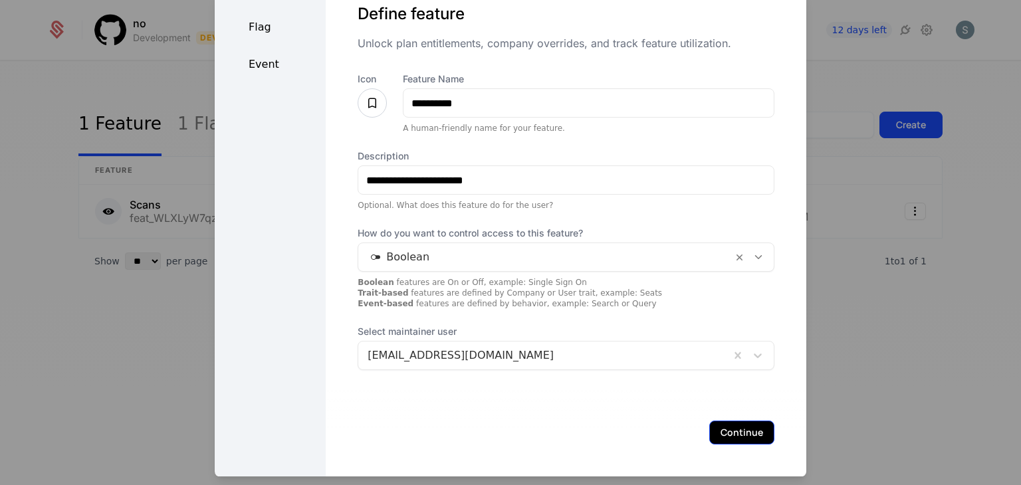
click at [509, 429] on button "Continue" at bounding box center [741, 434] width 65 height 24
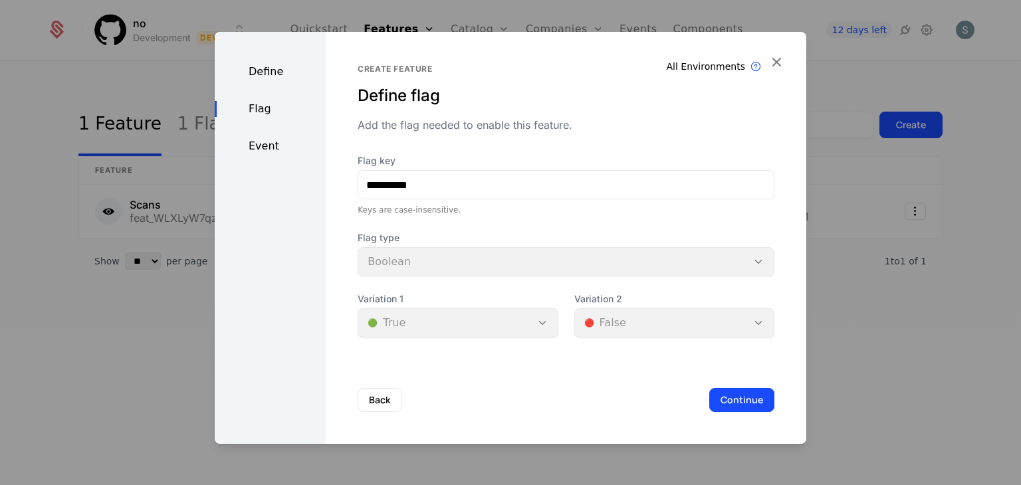
click at [509, 208] on div "Keys are case-insensitive." at bounding box center [566, 210] width 417 height 11
click at [509, 396] on button "Continue" at bounding box center [741, 400] width 65 height 24
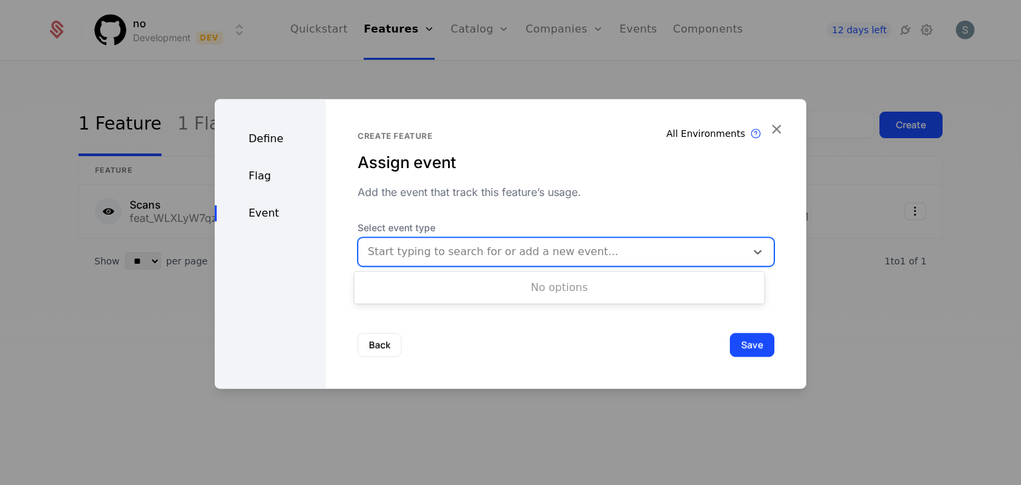
click at [500, 253] on div at bounding box center [552, 252] width 369 height 19
click at [509, 341] on button "Save" at bounding box center [752, 345] width 45 height 24
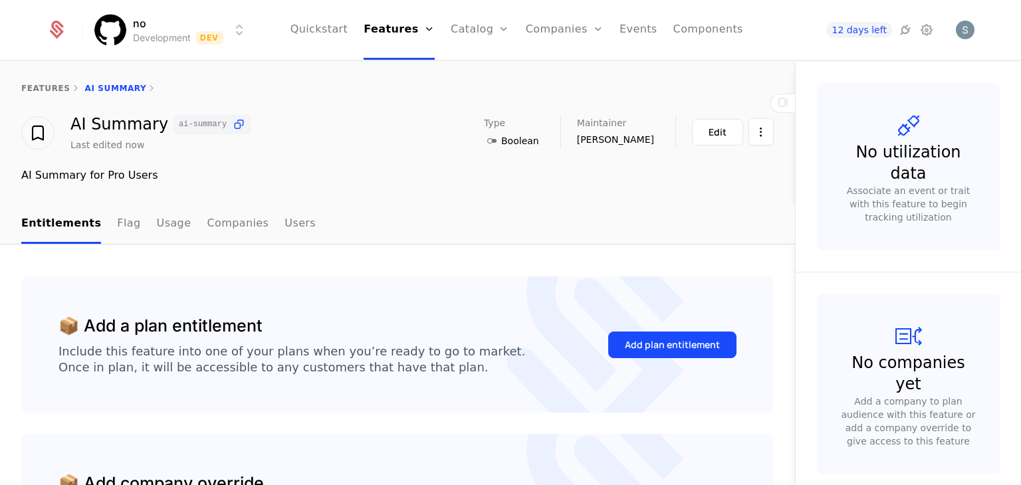
click at [509, 341] on button "Add plan entitlement" at bounding box center [672, 345] width 128 height 27
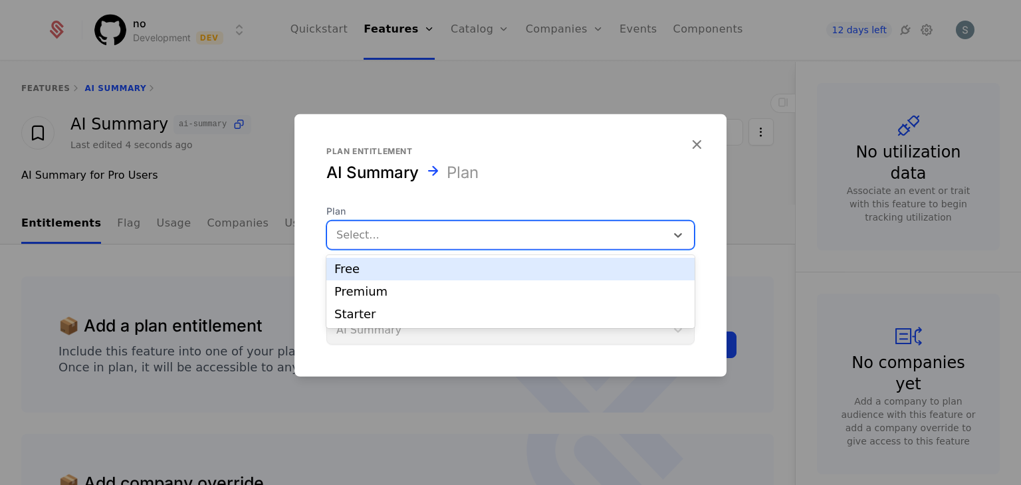
click at [503, 229] on div at bounding box center [496, 235] width 320 height 19
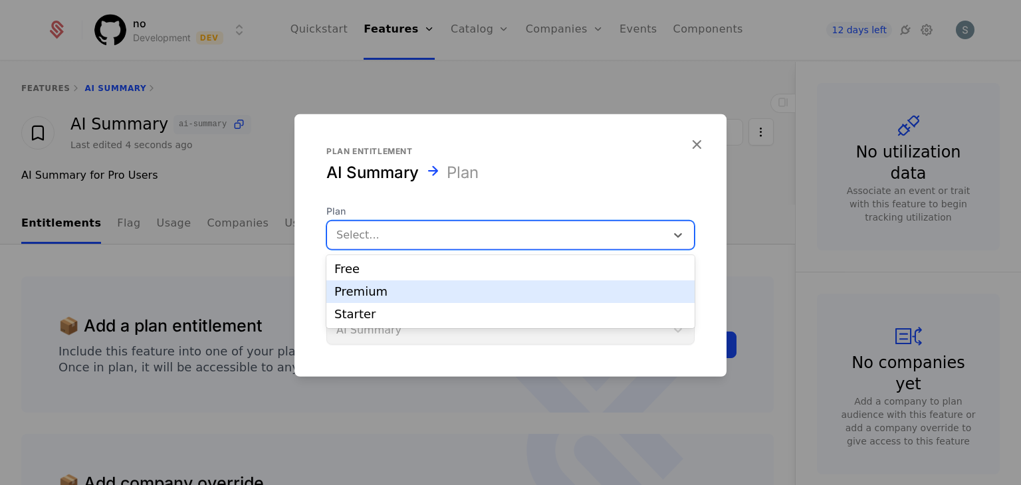
click at [479, 302] on div "Premium" at bounding box center [510, 292] width 368 height 23
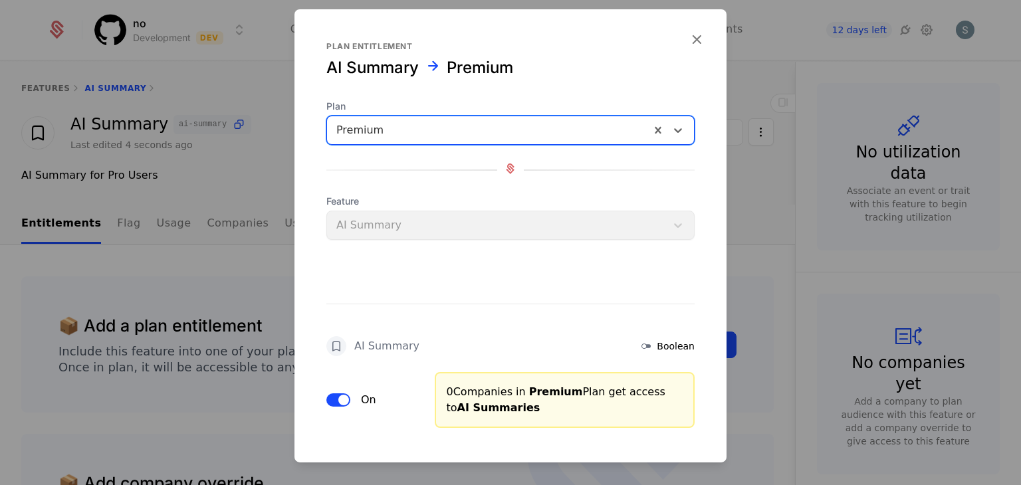
scroll to position [59, 0]
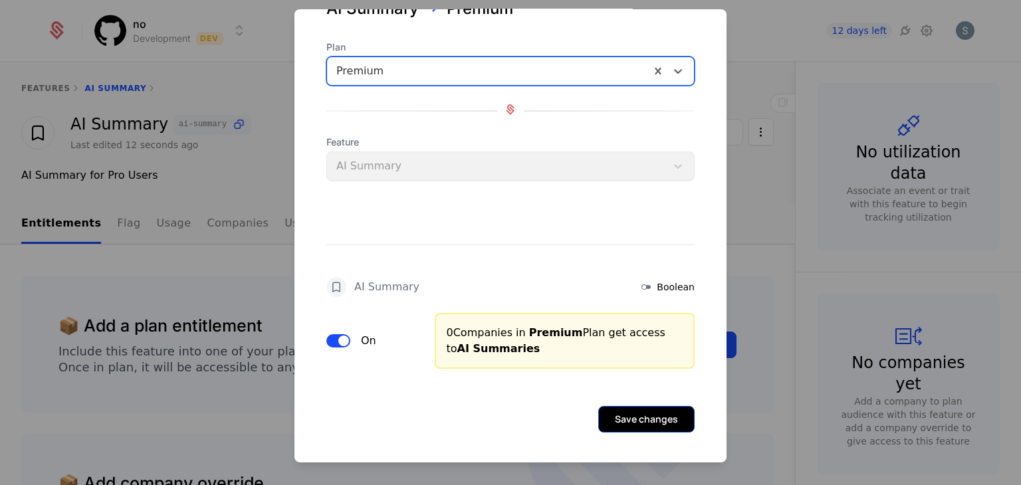
click at [509, 420] on button "Save changes" at bounding box center [646, 419] width 96 height 27
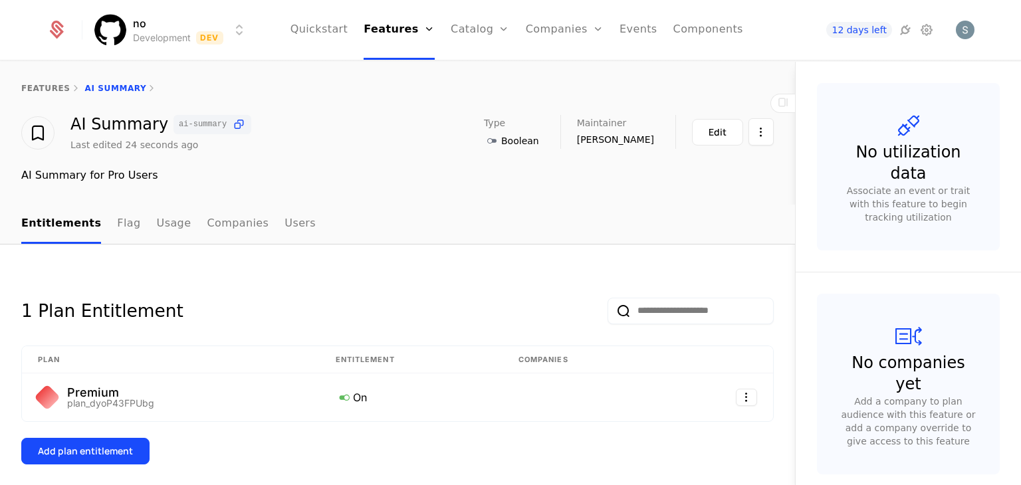
click at [509, 148] on div "Boolean" at bounding box center [511, 141] width 55 height 16
click at [439, 189] on div "features AI Summary AI Summary ai-summary Last edited 2 minutes ago Type Boolea…" at bounding box center [397, 133] width 795 height 143
click at [509, 26] on link "Components" at bounding box center [708, 30] width 70 height 60
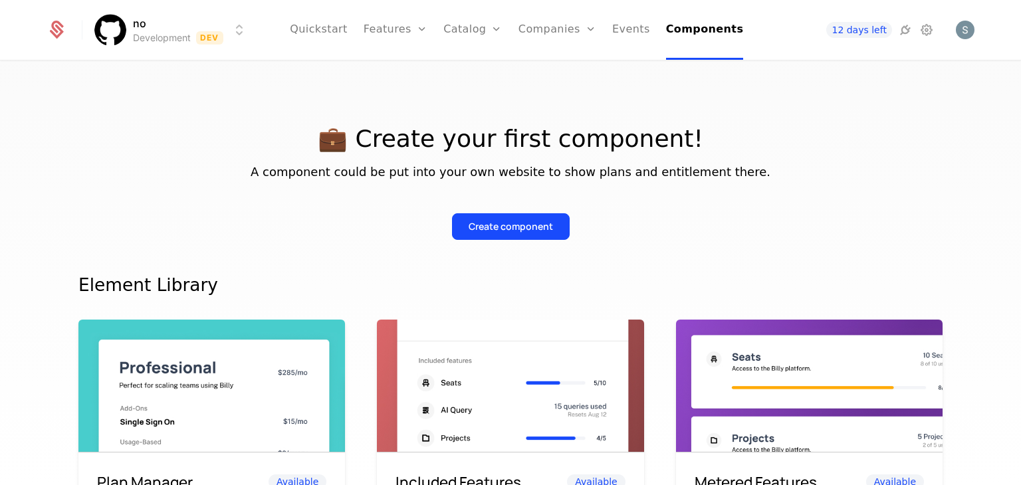
click at [509, 176] on p "A component could be put into your own website to show plans and entitlement th…" at bounding box center [510, 172] width 864 height 19
click at [509, 222] on div "Create component" at bounding box center [511, 226] width 84 height 13
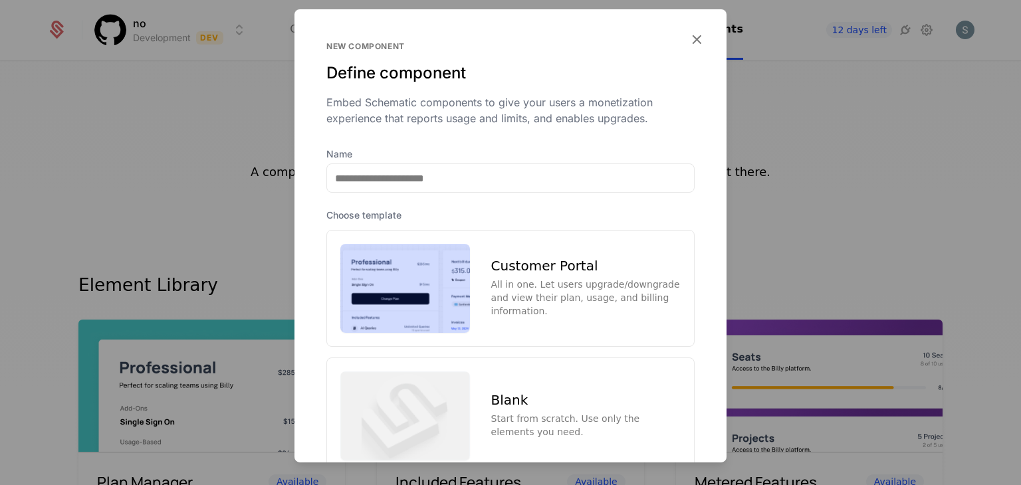
drag, startPoint x: 489, startPoint y: 195, endPoint x: 481, endPoint y: 174, distance: 23.3
click at [481, 174] on div "Name Choose template Customer Portal All in one. Let users upgrade/downgrade an…" at bounding box center [511, 311] width 432 height 327
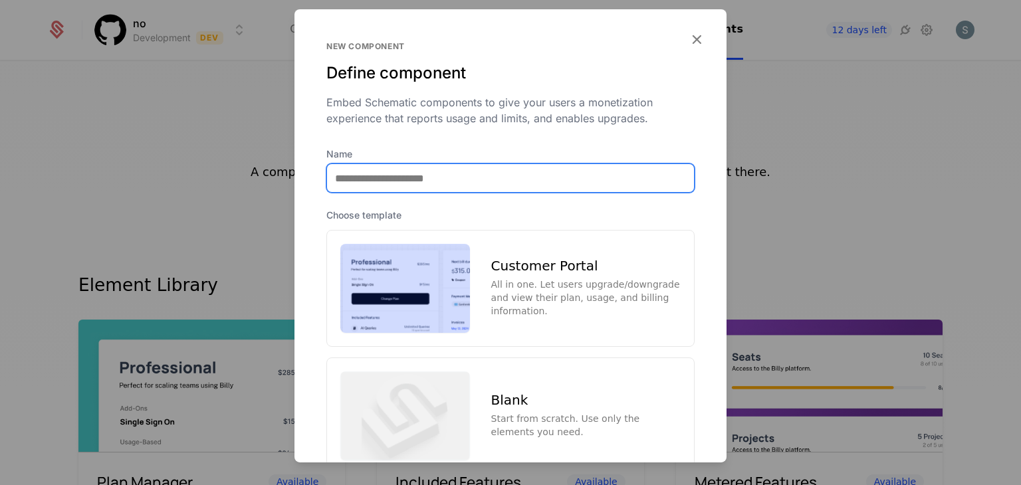
click at [481, 174] on input "Name" at bounding box center [510, 178] width 367 height 28
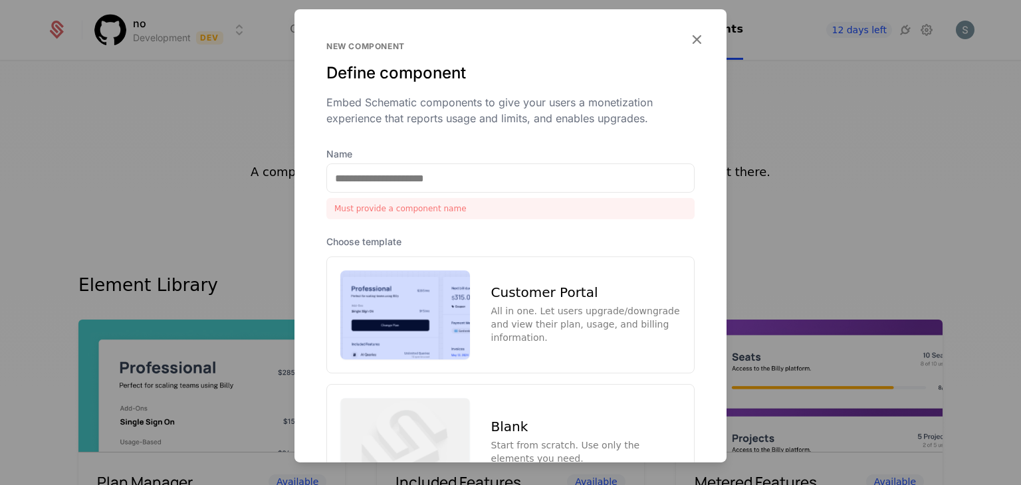
click at [509, 254] on div "Choose template Customer Portal All in one. Let users upgrade/downgrade and vie…" at bounding box center [510, 381] width 368 height 293
click at [509, 294] on div "Customer Portal" at bounding box center [585, 292] width 189 height 13
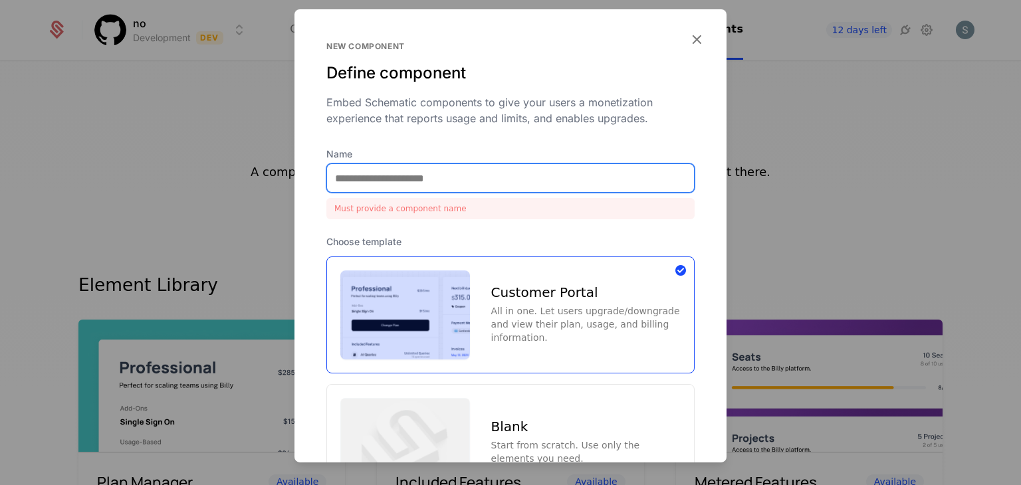
click at [486, 186] on input "Name" at bounding box center [510, 178] width 367 height 28
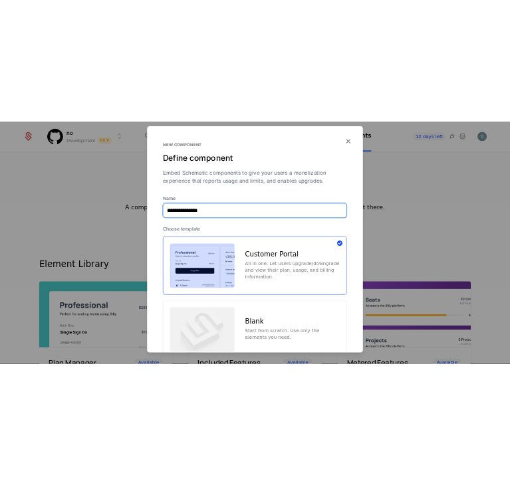
scroll to position [96, 0]
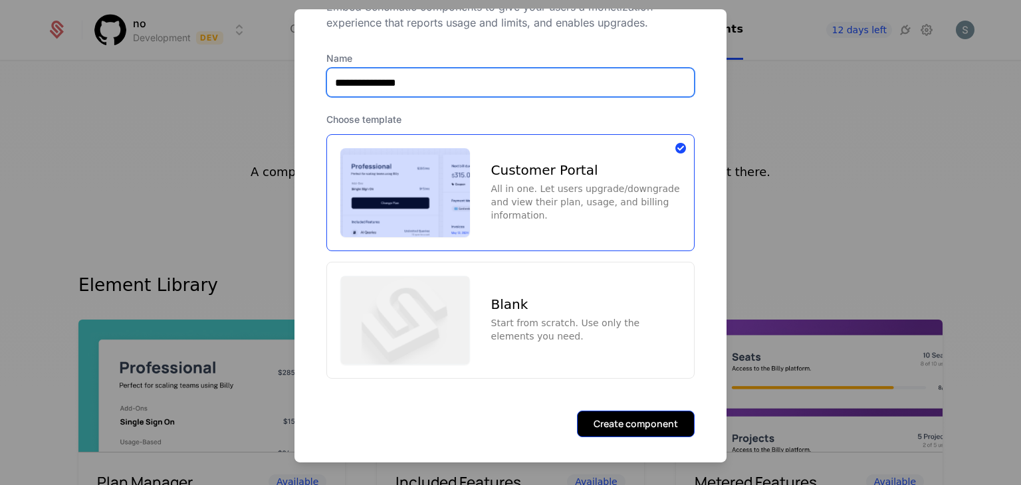
type input "**********"
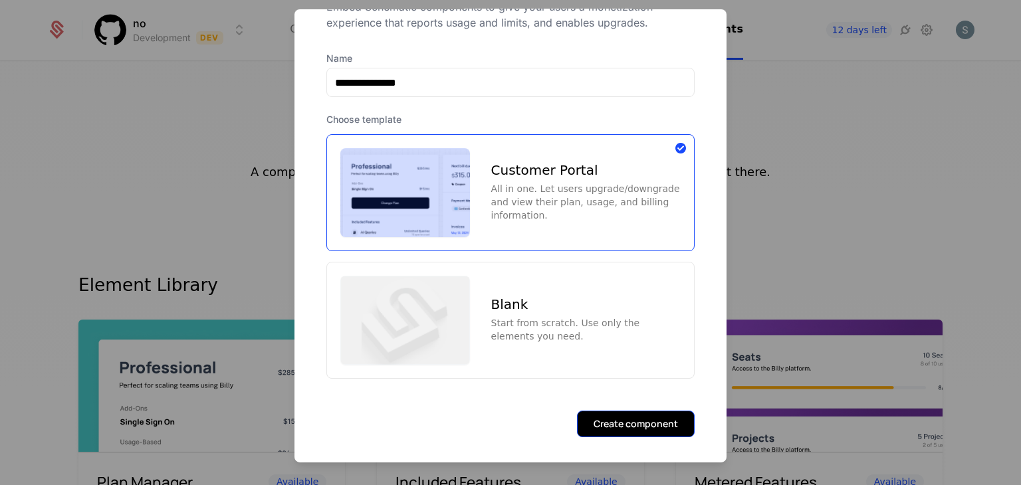
click at [509, 411] on button "Create component" at bounding box center [636, 423] width 118 height 27
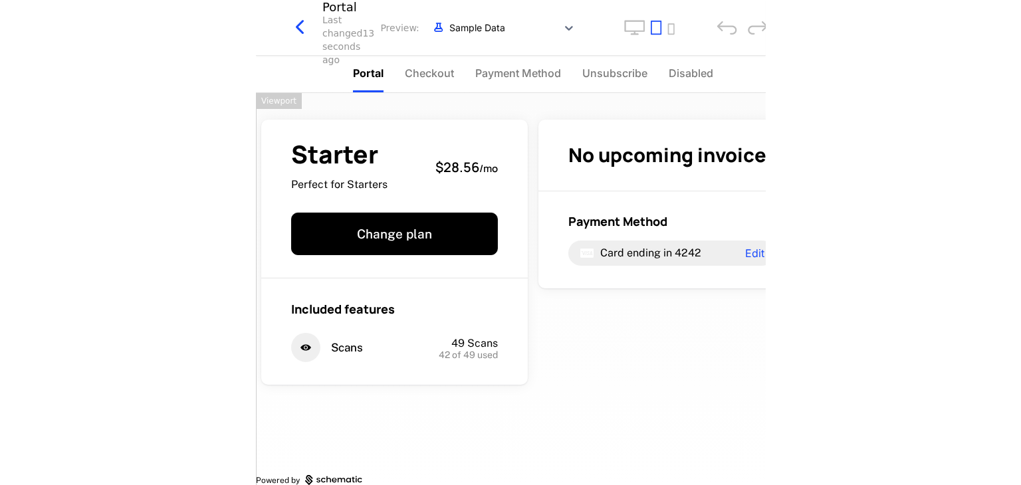
scroll to position [22, 0]
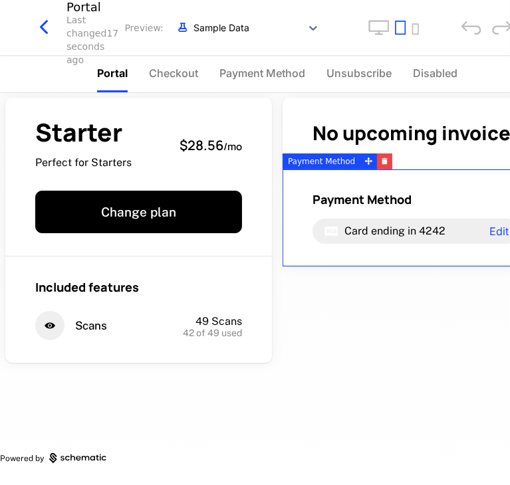
click at [352, 263] on div "Payment Method Card ending in 4242 Edit" at bounding box center [416, 218] width 267 height 97
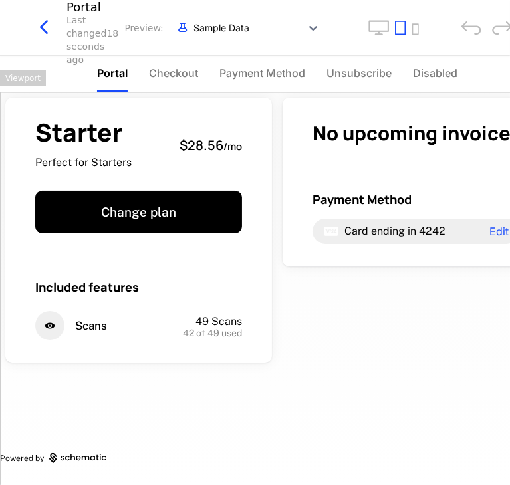
click at [340, 340] on div "Starter Perfect for Starters $28.56 / mo Change plan Included features Scans 49…" at bounding box center [277, 278] width 554 height 414
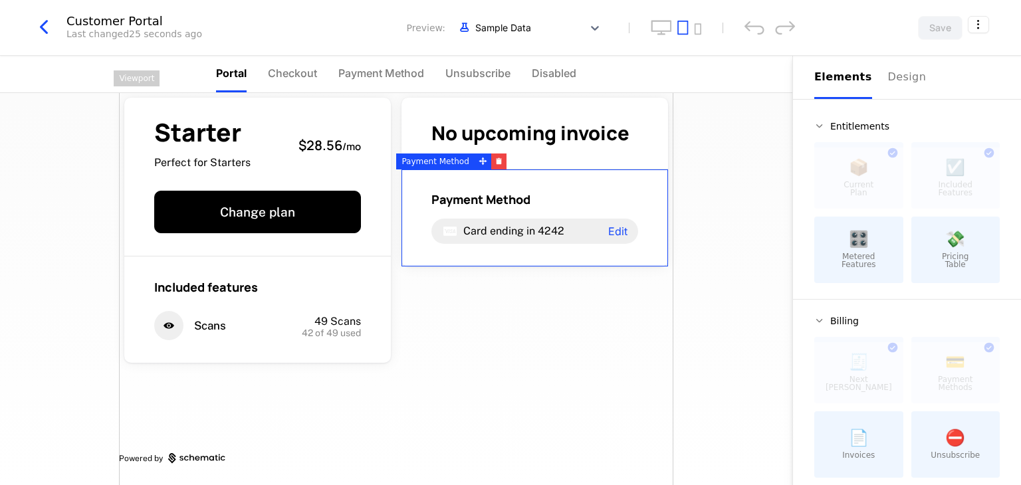
click at [509, 261] on div "💸 Pricing Table" at bounding box center [956, 250] width 89 height 66
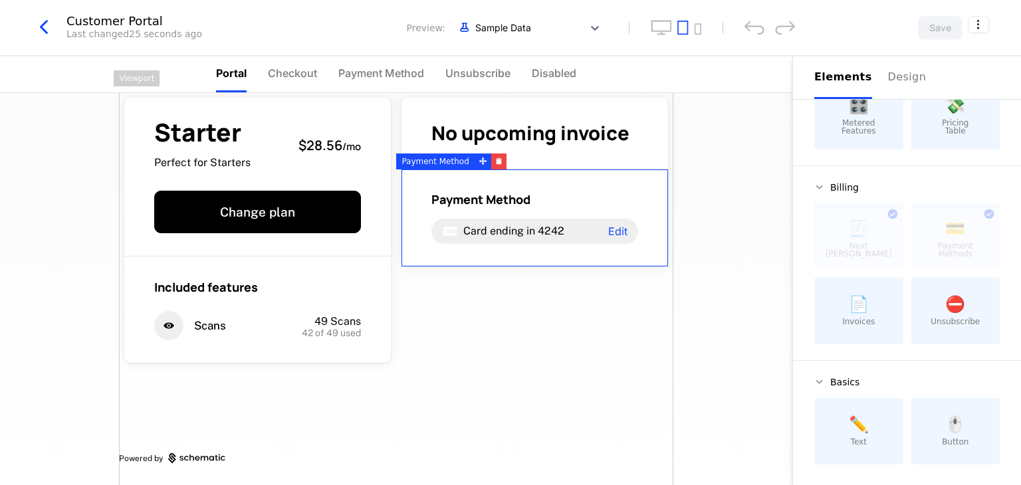
scroll to position [134, 0]
click at [509, 312] on div "📄 Invoices" at bounding box center [858, 310] width 89 height 66
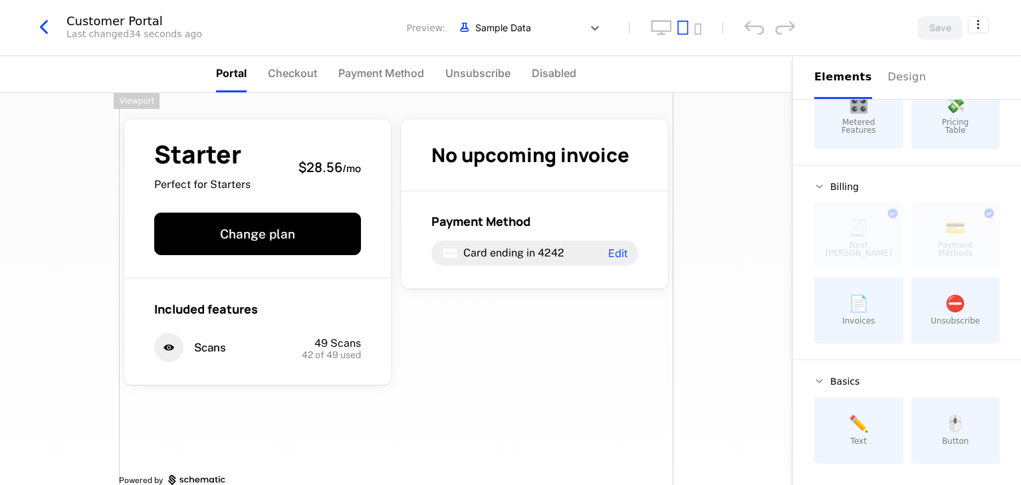
scroll to position [22, 0]
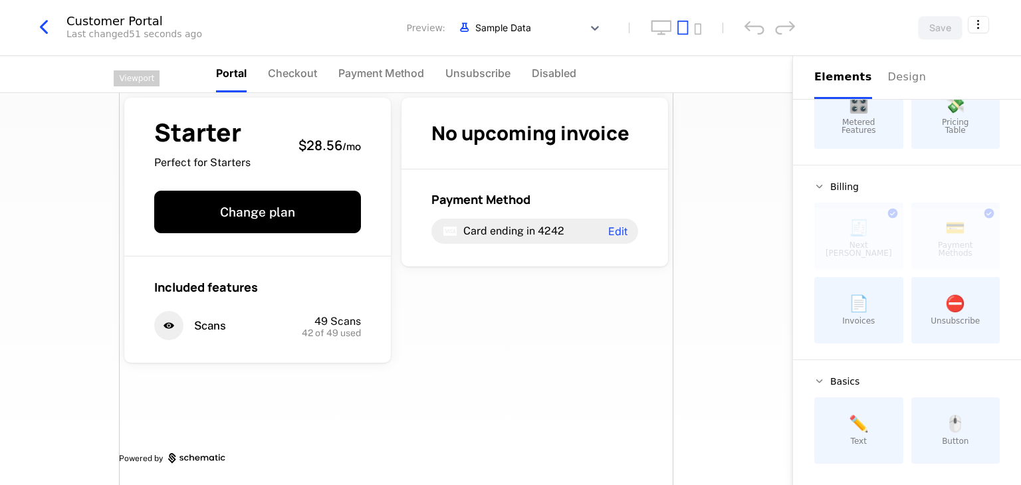
click at [480, 328] on div "Starter Perfect for Starters $28.56 / mo Change plan Included features Scans 49…" at bounding box center [396, 278] width 554 height 414
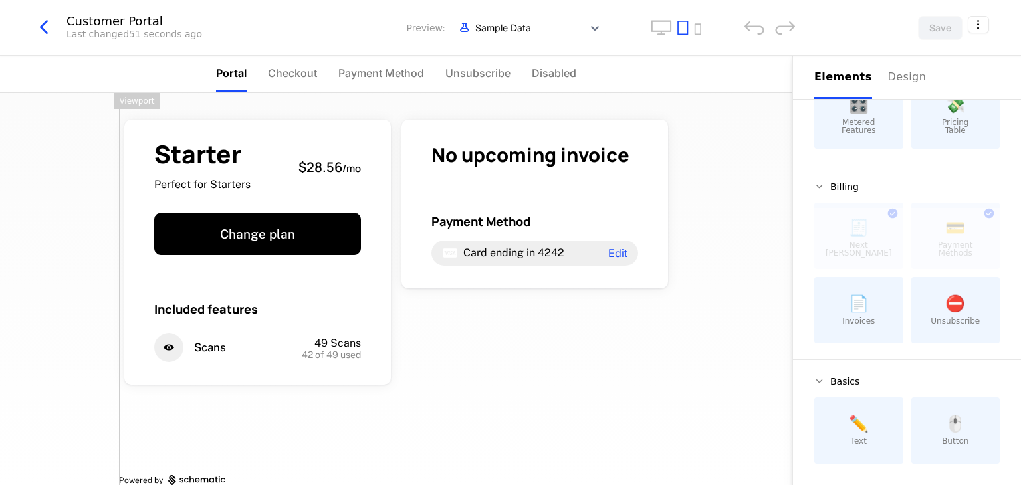
scroll to position [0, 0]
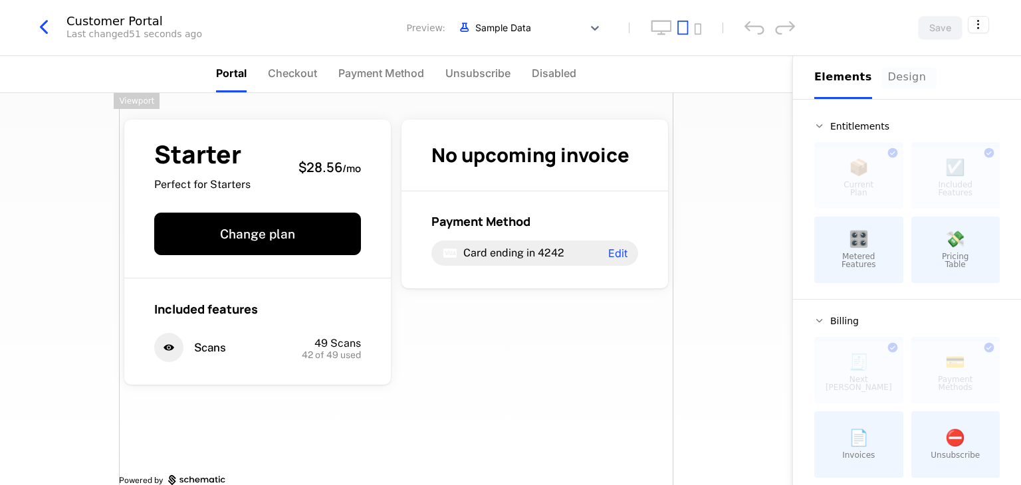
click at [509, 80] on div "Design" at bounding box center [909, 77] width 43 height 16
click at [509, 92] on button "Elements" at bounding box center [843, 77] width 58 height 43
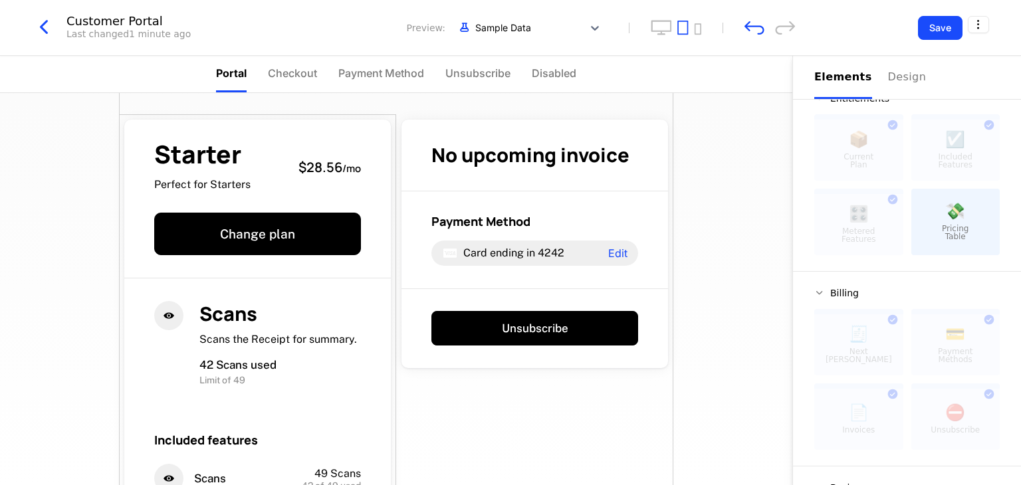
scroll to position [153, 0]
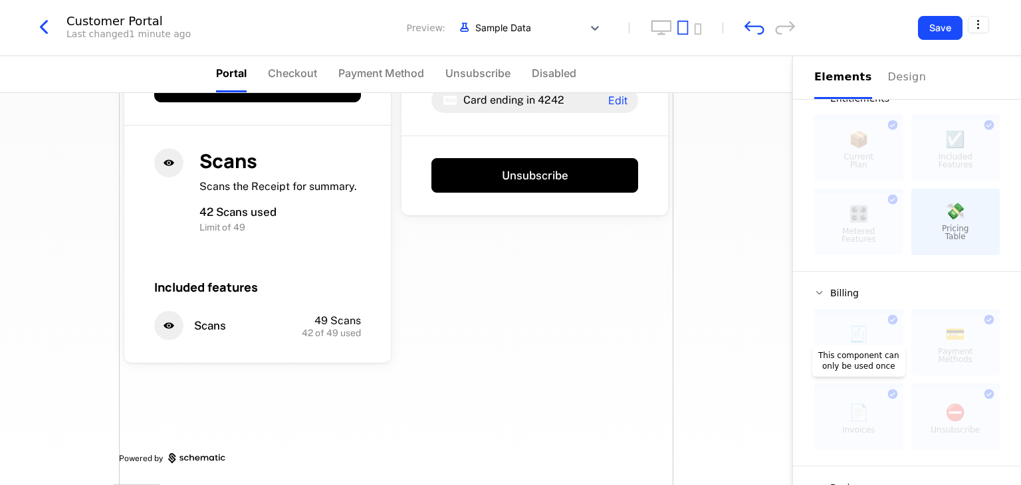
click at [509, 389] on div at bounding box center [858, 419] width 89 height 61
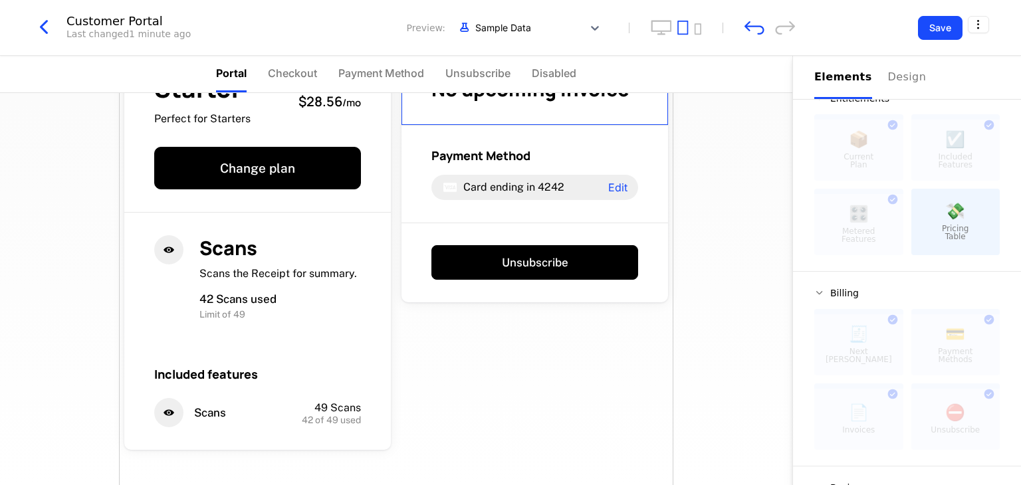
scroll to position [0, 0]
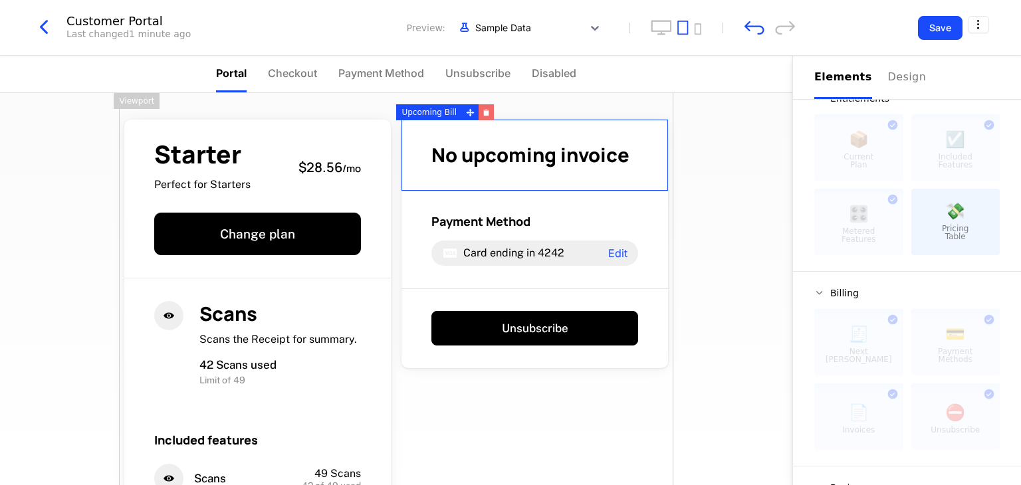
click at [484, 113] on icon "button" at bounding box center [486, 113] width 5 height 5
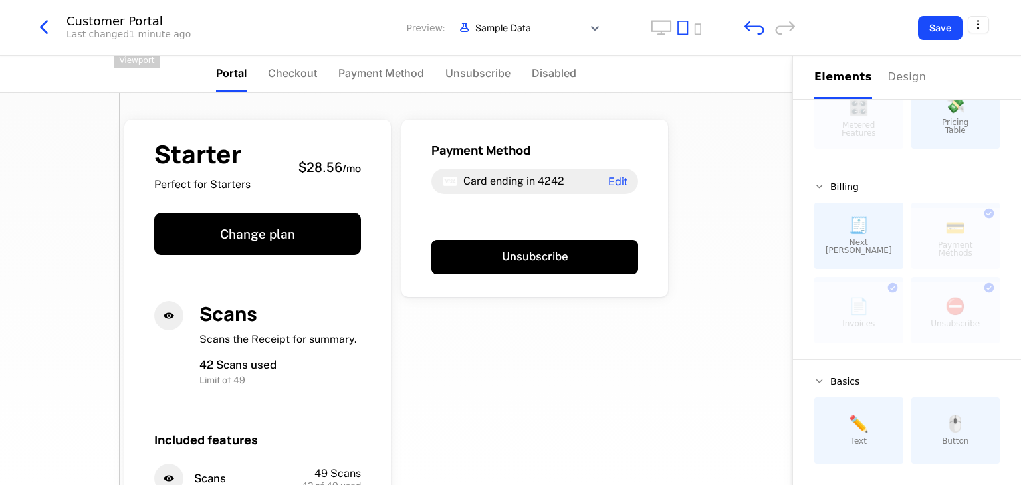
scroll to position [153, 0]
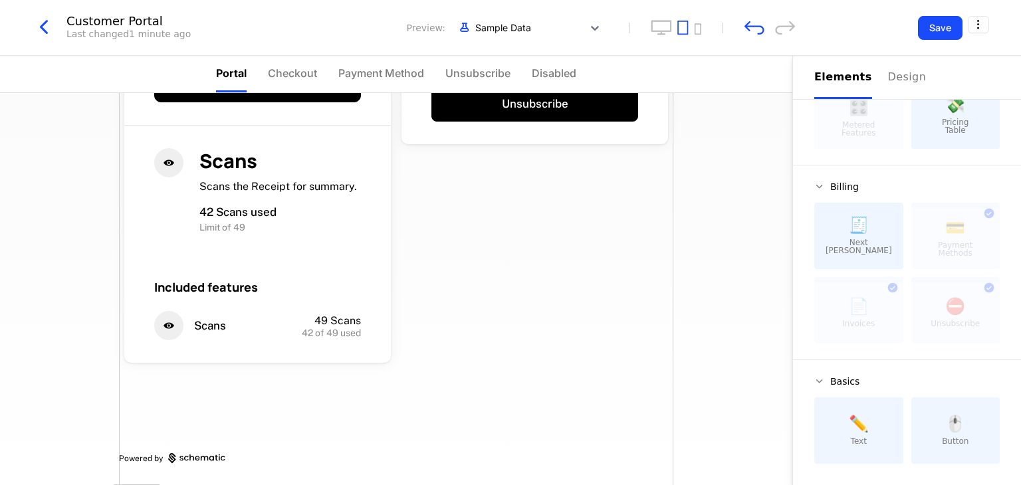
click at [473, 154] on div "Starter Perfect for Starters $28.56 / mo Change plan Scans Scans the Receipt fo…" at bounding box center [396, 212] width 554 height 545
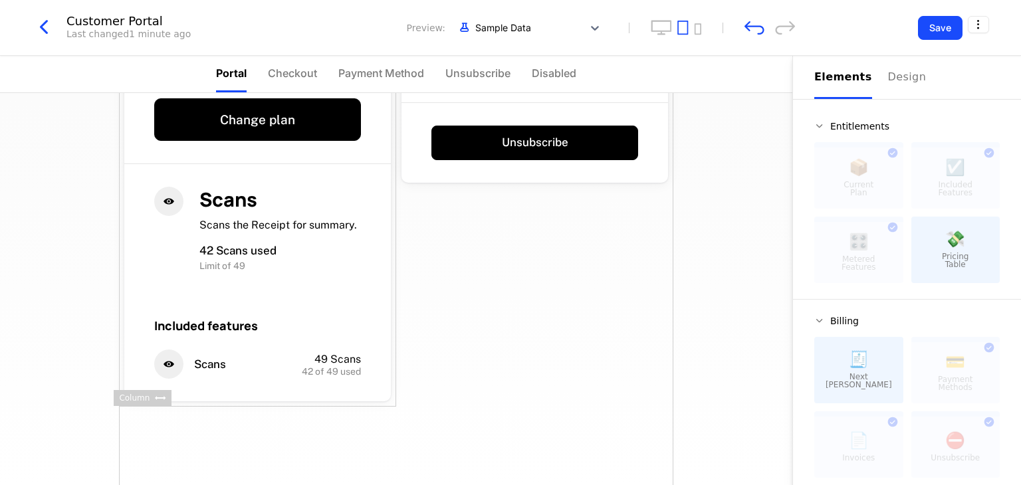
scroll to position [136, 0]
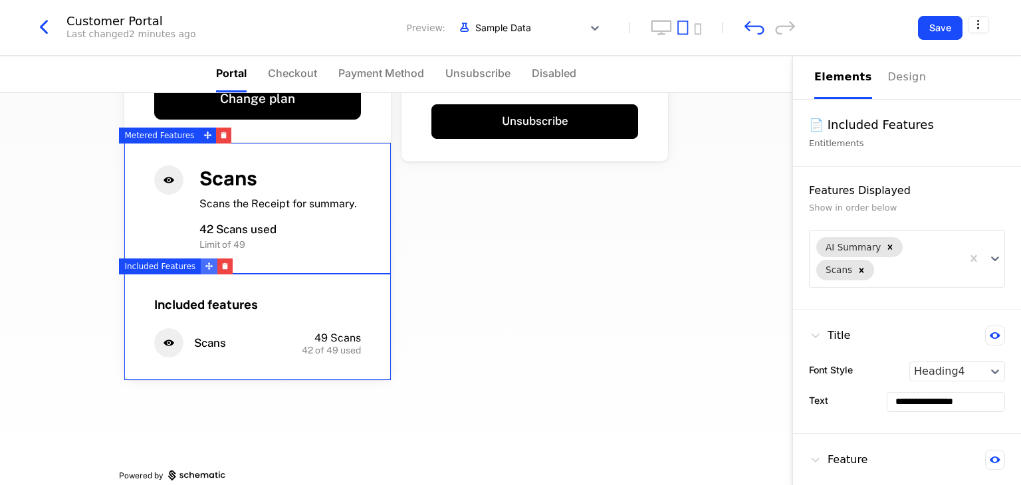
click at [205, 263] on icon at bounding box center [209, 266] width 9 height 9
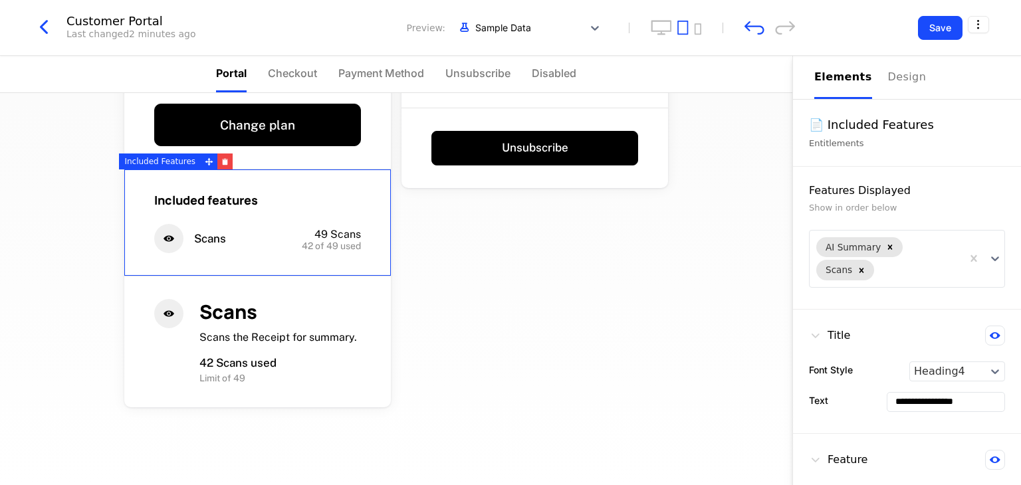
scroll to position [0, 0]
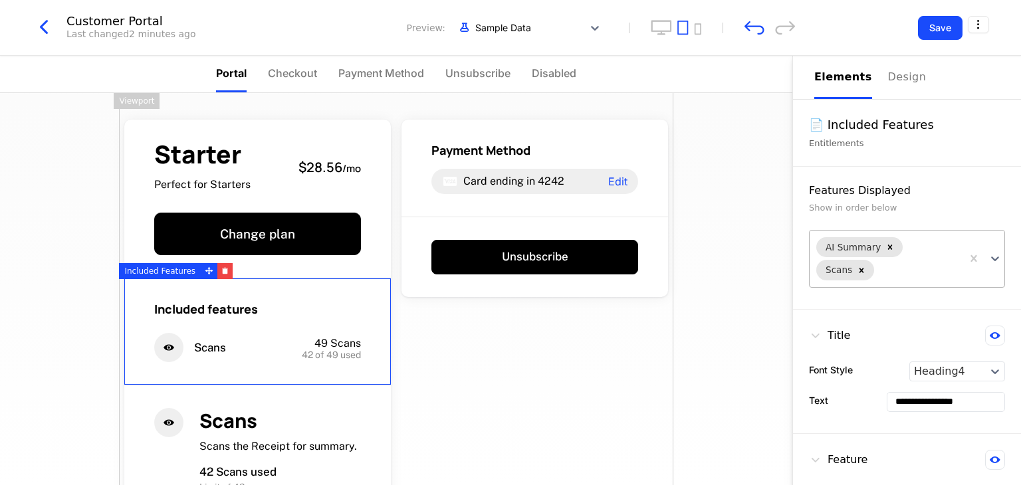
click at [509, 246] on div "AI Summary" at bounding box center [852, 247] width 61 height 17
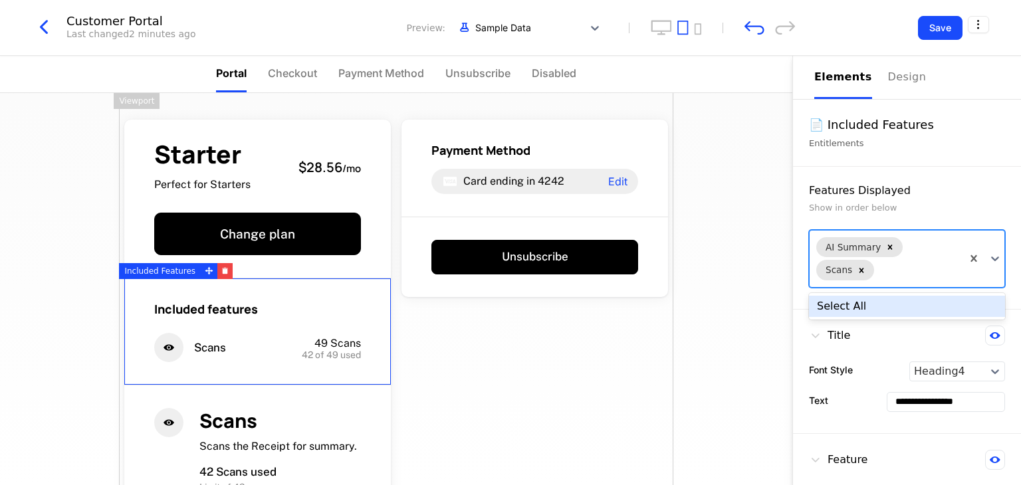
click at [509, 267] on div at bounding box center [916, 271] width 78 height 16
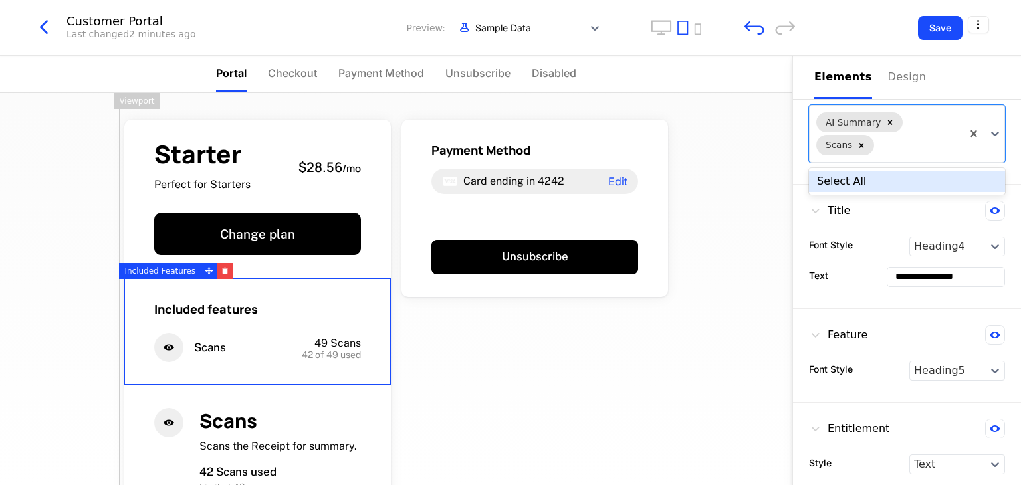
scroll to position [132, 0]
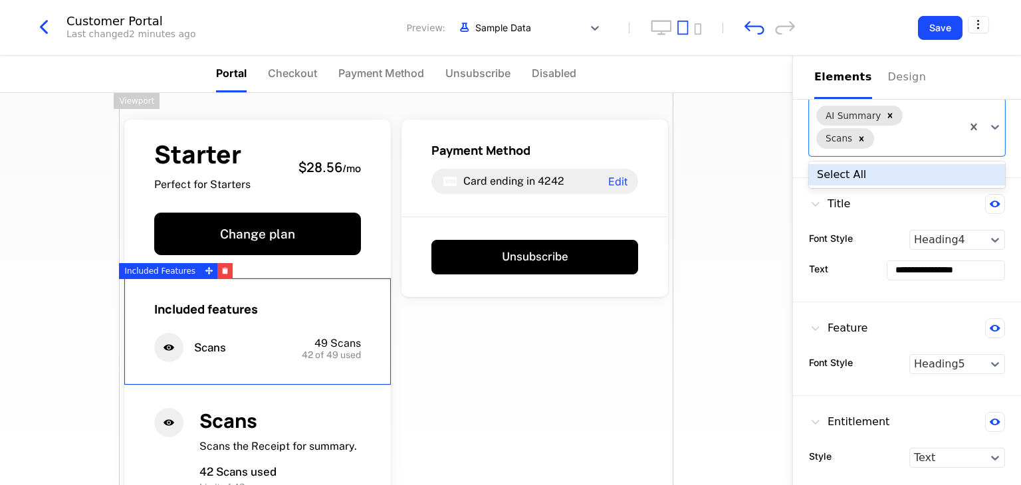
click at [509, 372] on div "Feature Font Style Heading5" at bounding box center [907, 350] width 228 height 94
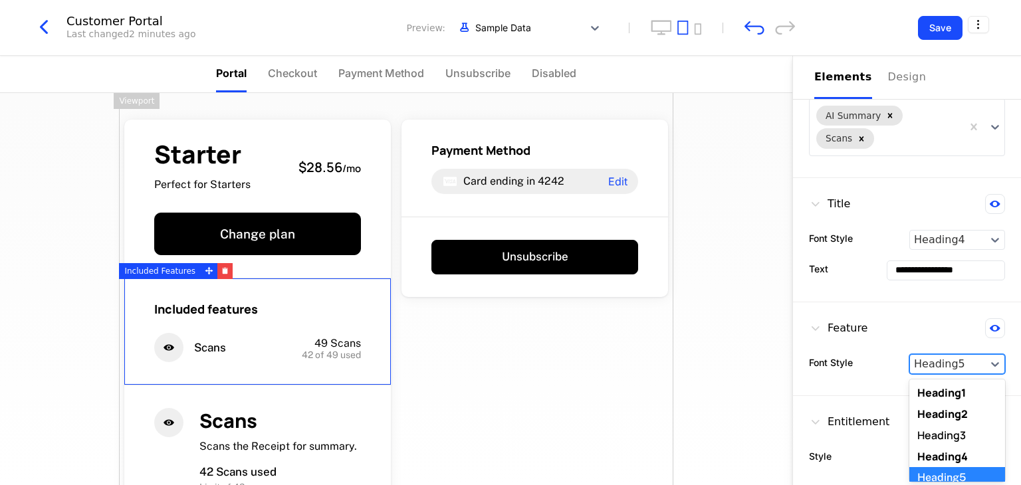
click at [509, 366] on div at bounding box center [948, 364] width 68 height 16
click at [509, 412] on div "Heading2" at bounding box center [958, 414] width 96 height 21
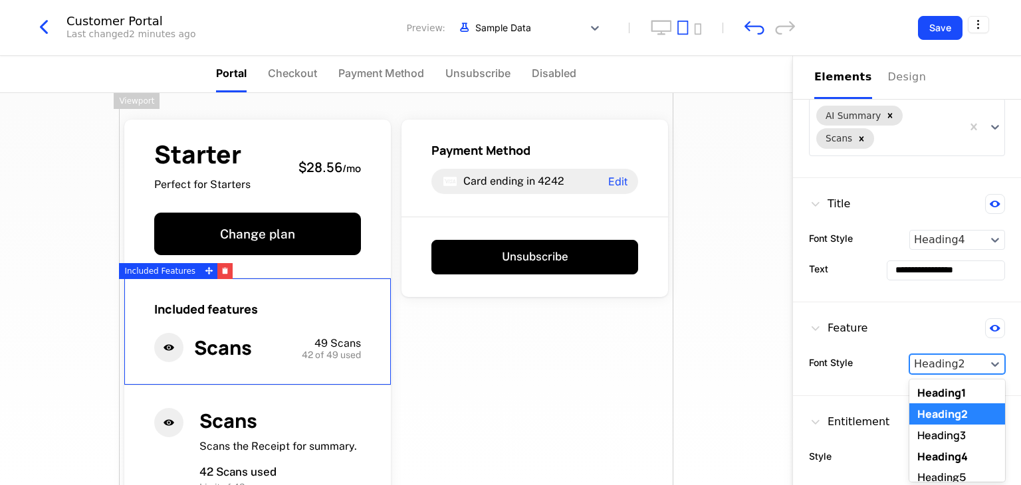
click at [509, 364] on div at bounding box center [948, 364] width 68 height 16
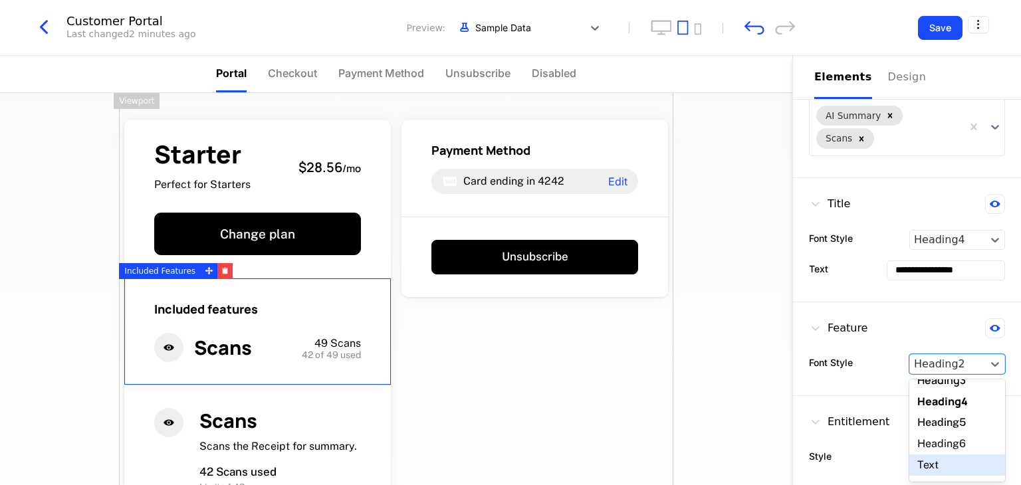
click at [509, 455] on div "Text" at bounding box center [958, 465] width 96 height 21
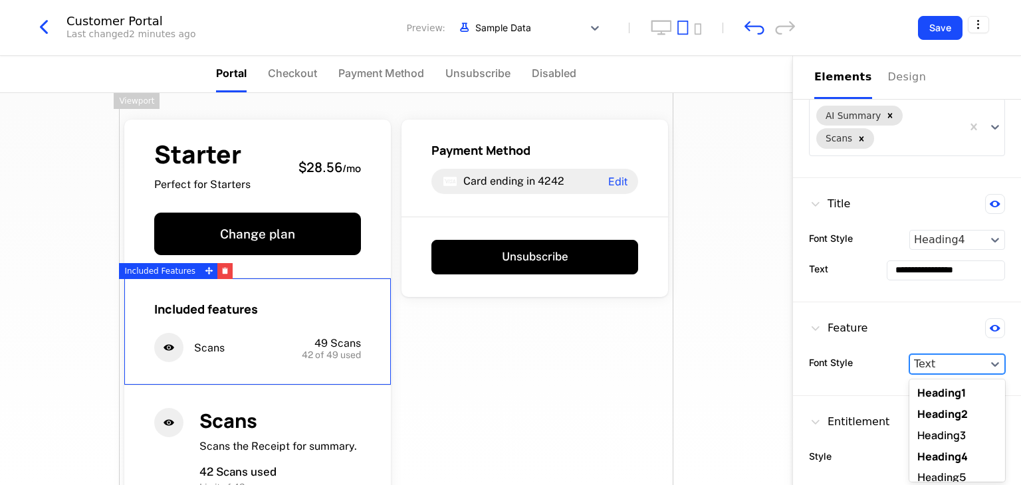
click at [509, 368] on input "text" at bounding box center [915, 364] width 3 height 16
click at [509, 436] on div "Heading4" at bounding box center [958, 434] width 96 height 21
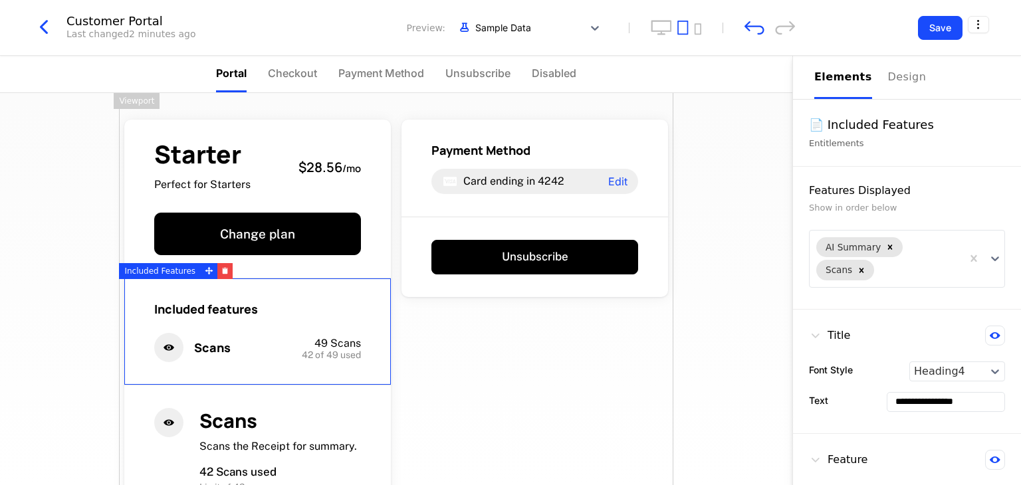
scroll to position [76, 0]
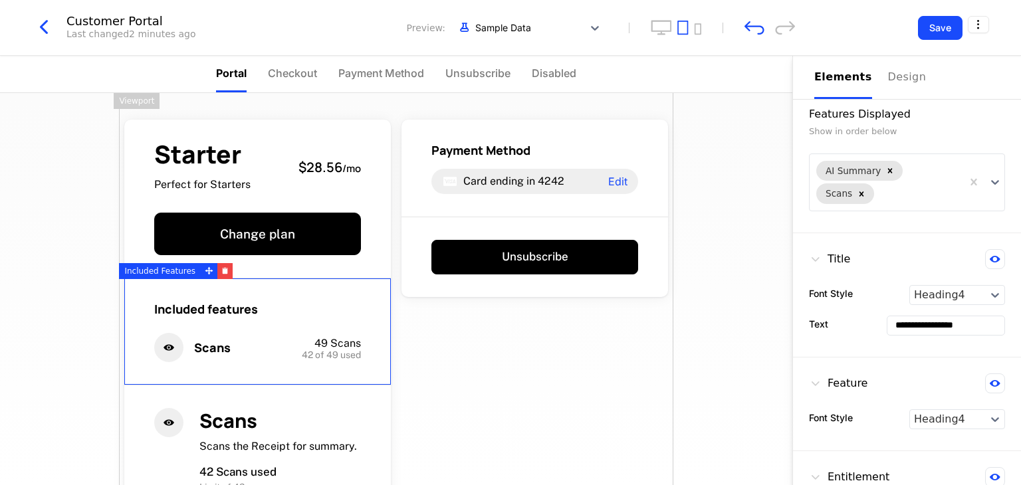
click at [509, 320] on input "**********" at bounding box center [946, 325] width 117 height 19
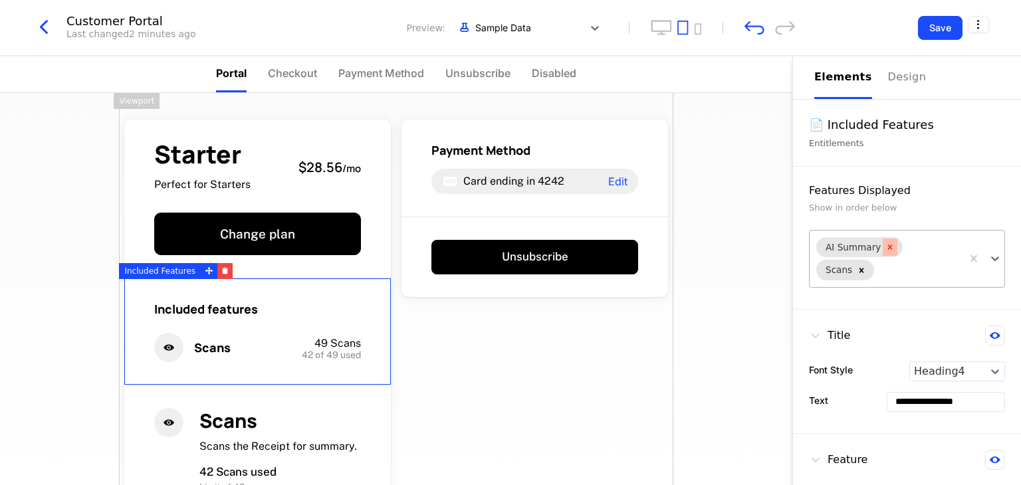
click at [509, 241] on div "Remove AI Summary" at bounding box center [890, 247] width 15 height 17
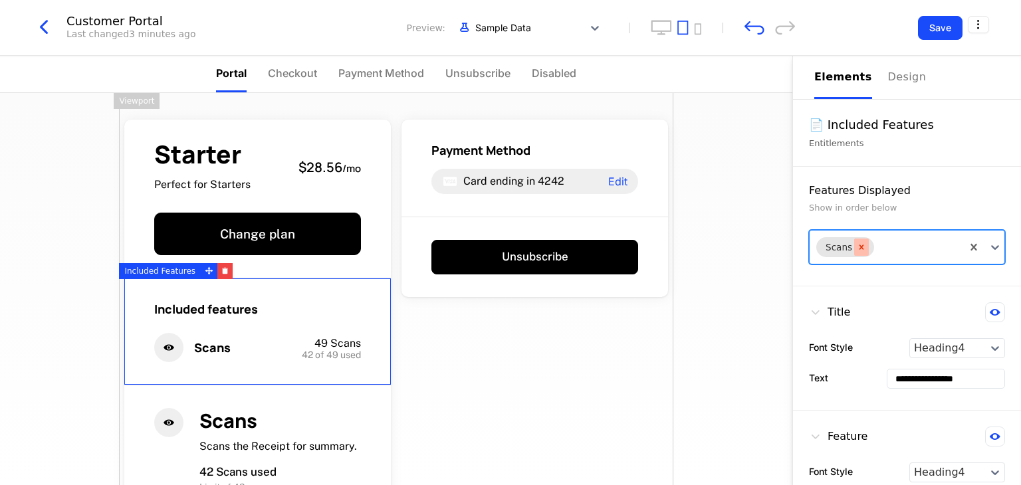
click at [509, 245] on icon "Remove Scans" at bounding box center [861, 247] width 9 height 9
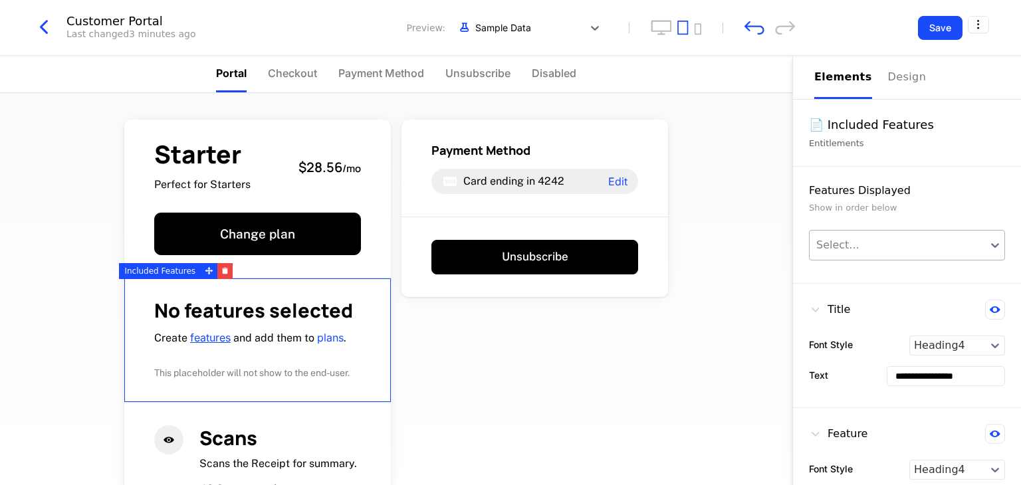
click at [211, 332] on link "features" at bounding box center [210, 337] width 41 height 13
click at [45, 22] on icon "button" at bounding box center [44, 27] width 24 height 24
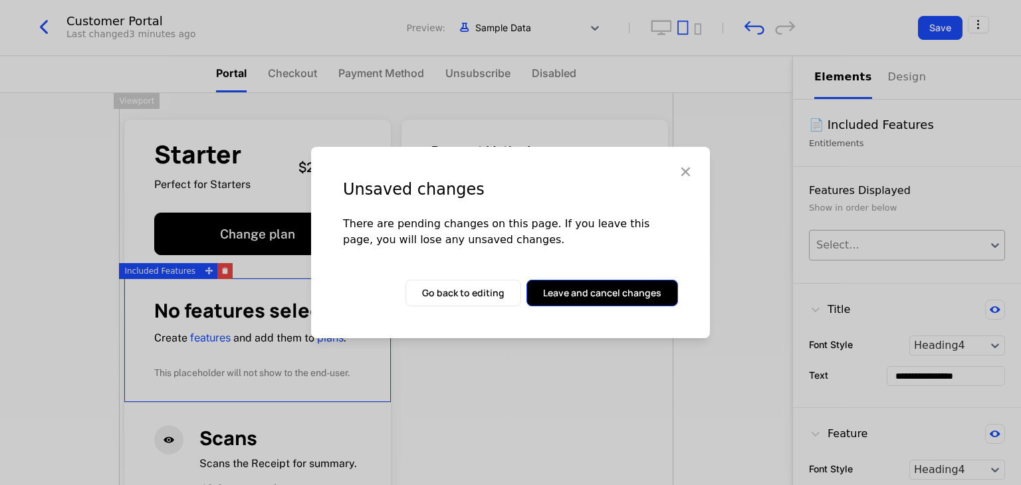
click at [509, 293] on button "Leave and cancel changes" at bounding box center [603, 293] width 152 height 27
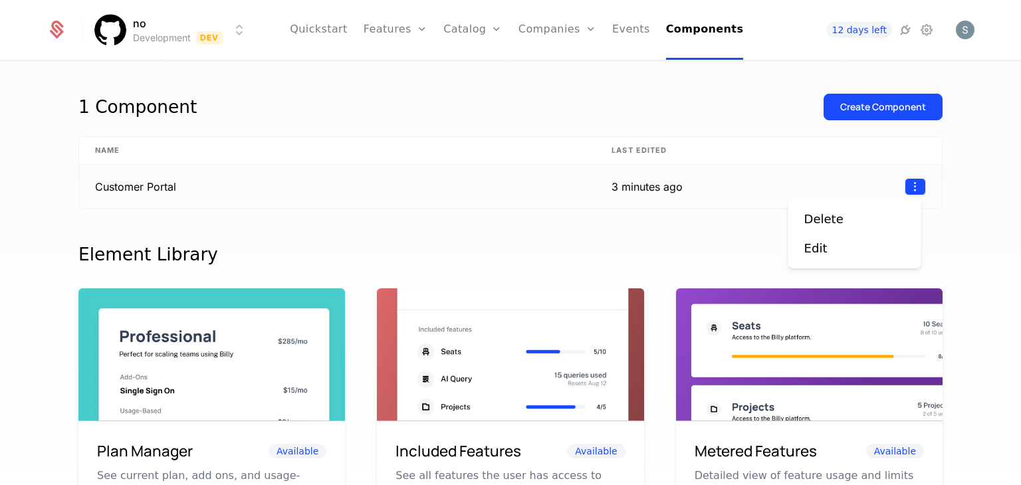
click at [509, 187] on html "no Development Dev Quickstart Features Features Flags Catalog Plans Add Ons Cre…" at bounding box center [510, 242] width 1021 height 485
click at [509, 224] on div "Delete" at bounding box center [854, 219] width 101 height 19
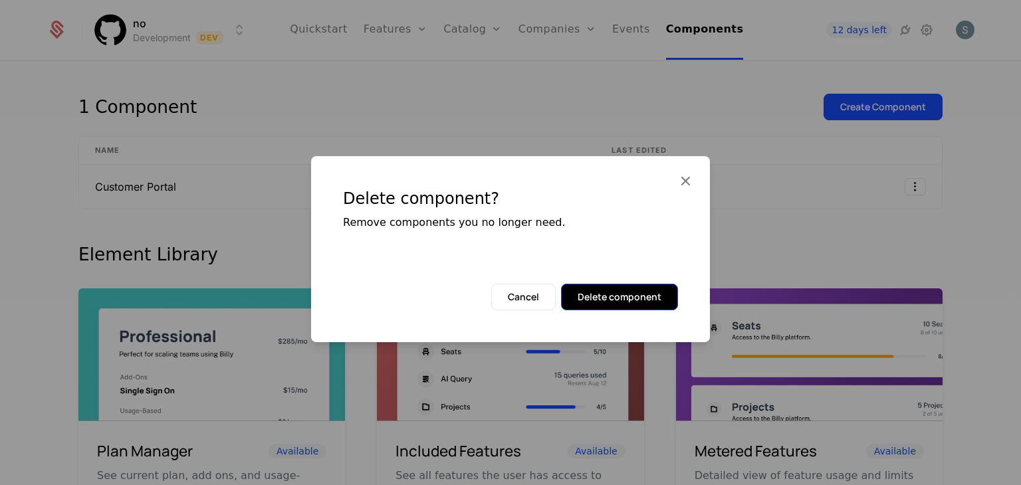
click at [509, 284] on button "Delete component" at bounding box center [619, 297] width 117 height 27
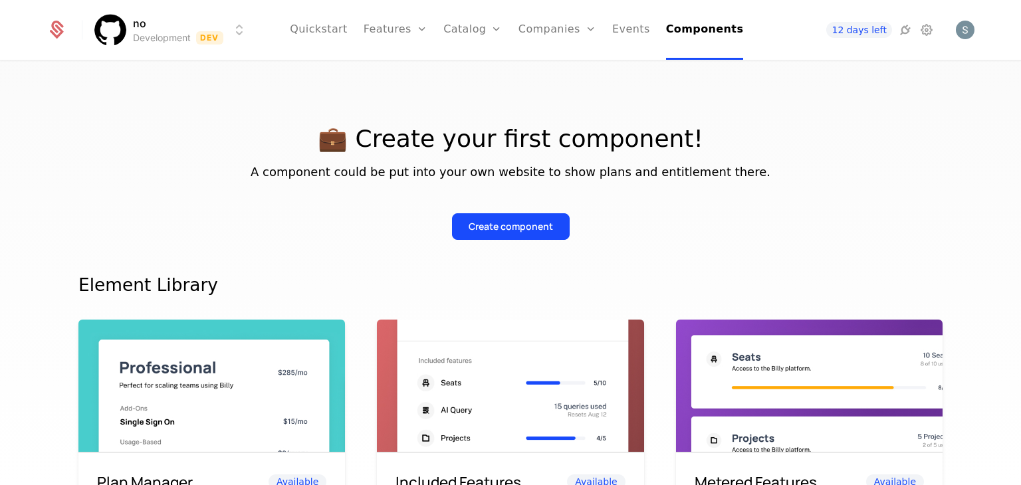
click at [509, 209] on div "Create component" at bounding box center [510, 216] width 864 height 48
click at [509, 216] on button "Create component" at bounding box center [511, 226] width 118 height 27
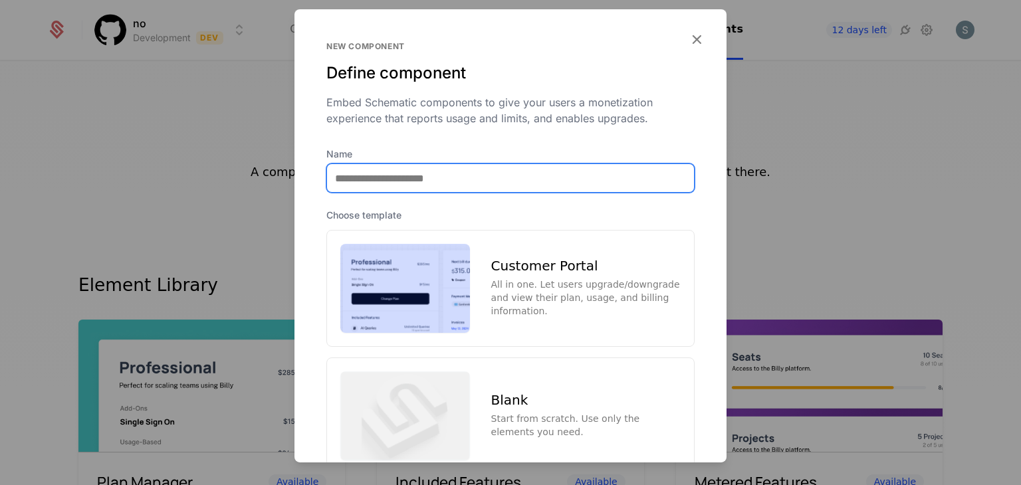
click at [426, 172] on input "Name" at bounding box center [510, 178] width 367 height 28
type input "**********"
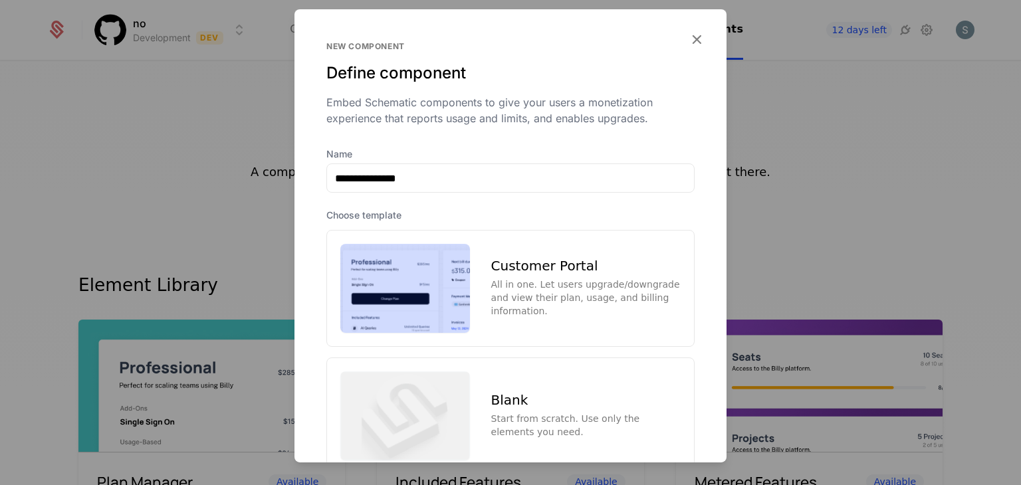
click at [495, 274] on div "Customer Portal All in one. Let users upgrade/downgrade and view their plan, us…" at bounding box center [585, 288] width 189 height 59
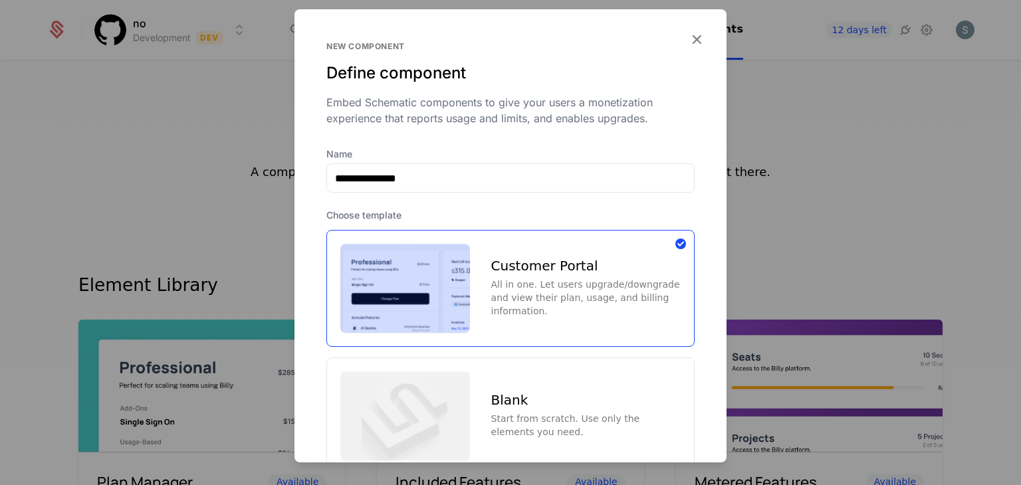
scroll to position [96, 0]
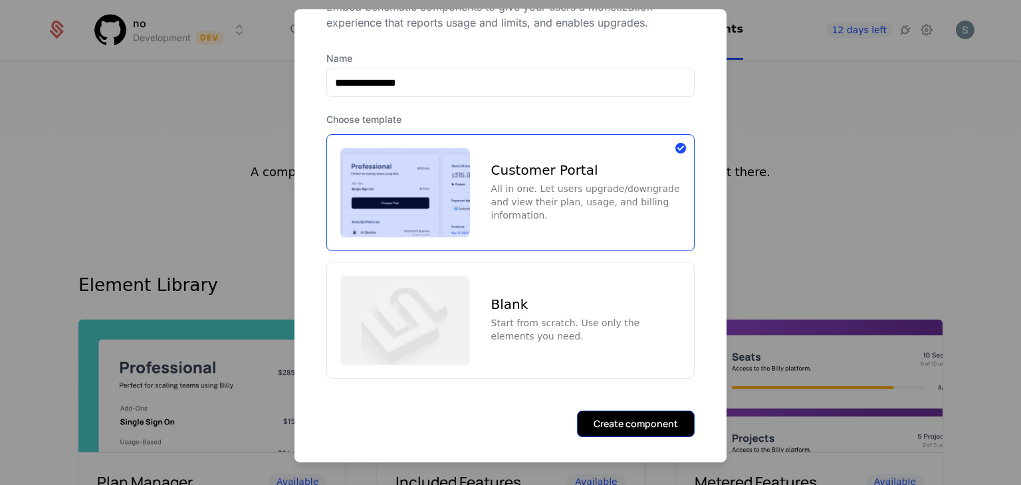
click at [509, 410] on button "Create component" at bounding box center [636, 423] width 118 height 27
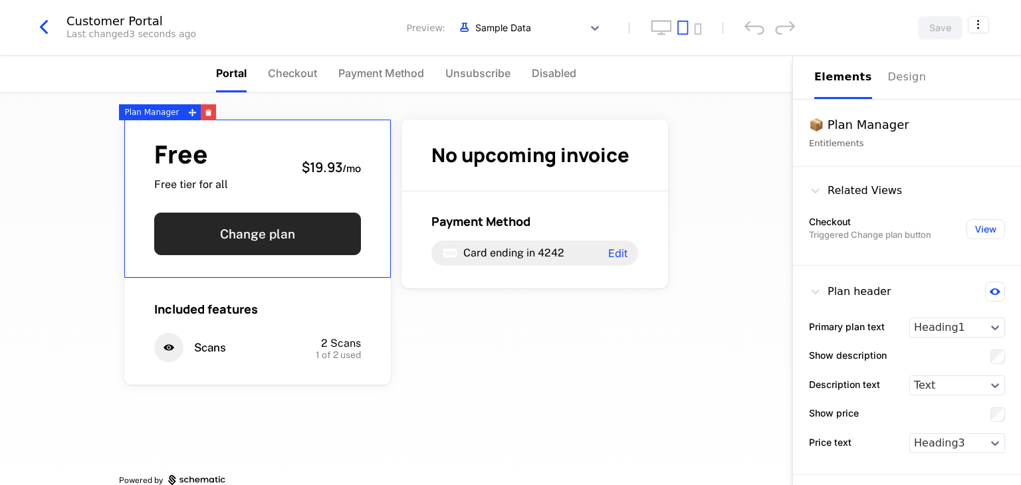
click at [225, 229] on button "Change plan" at bounding box center [257, 234] width 207 height 43
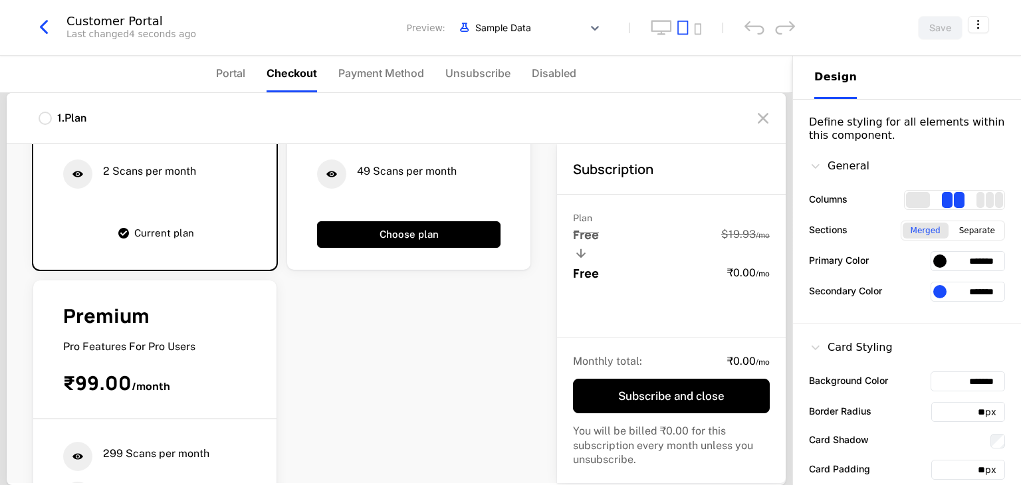
scroll to position [247, 0]
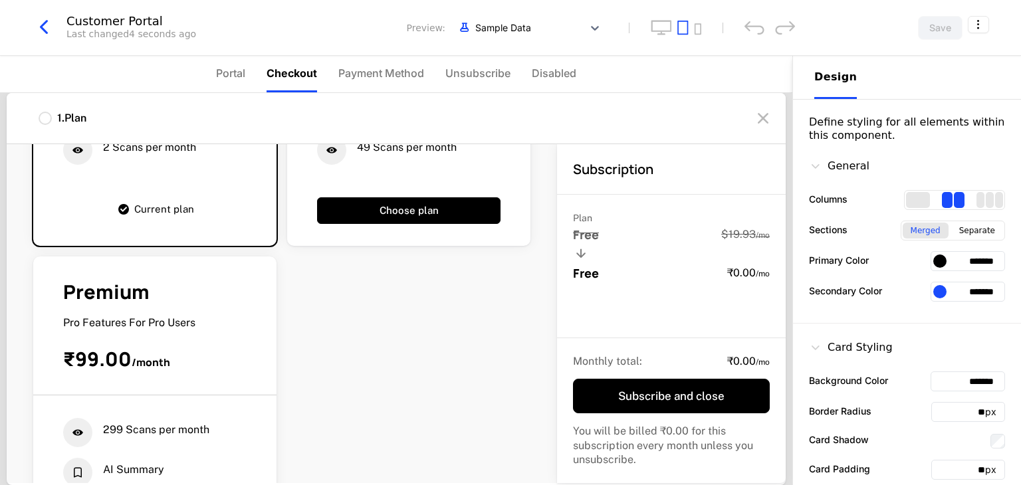
click at [74, 360] on span "₹99.00" at bounding box center [97, 359] width 68 height 27
click at [114, 354] on span "₹99.00" at bounding box center [97, 359] width 68 height 27
click at [178, 291] on div "Premium" at bounding box center [154, 292] width 183 height 26
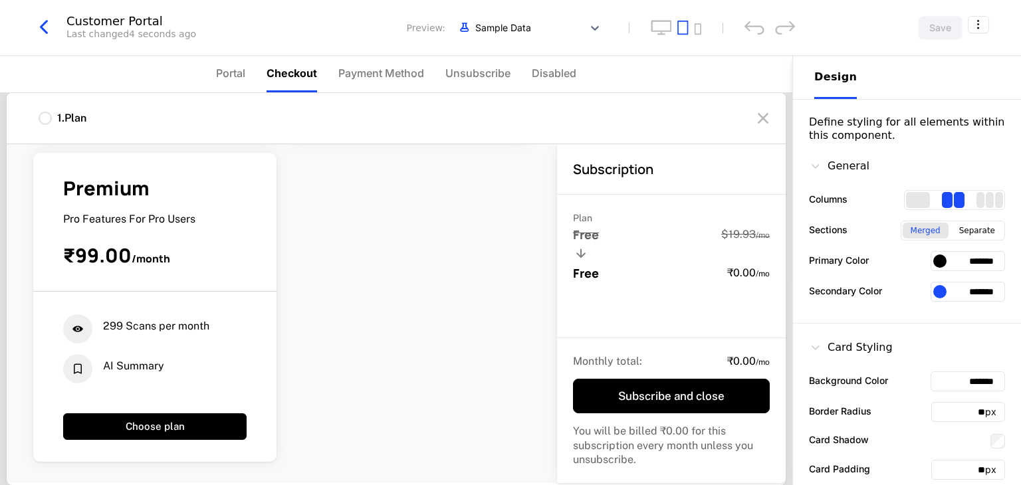
scroll to position [22, 0]
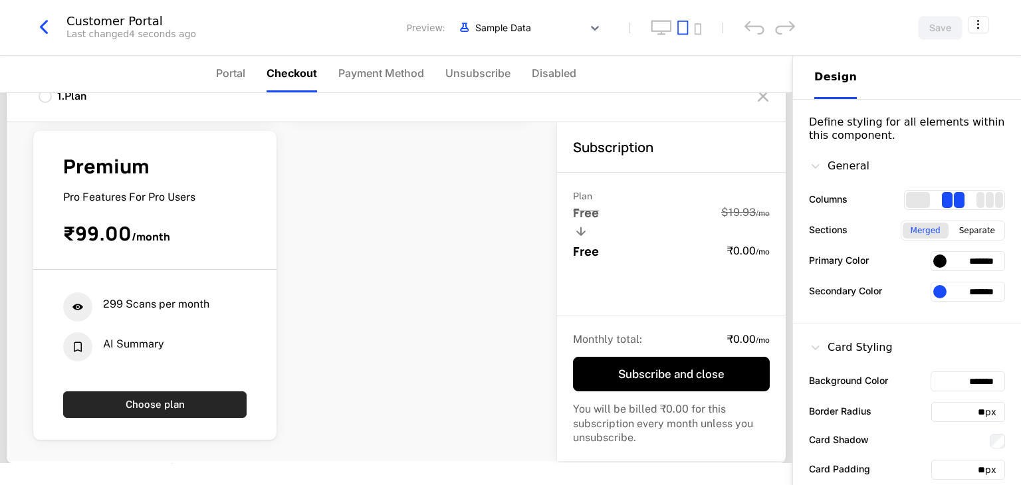
click at [160, 407] on button "Choose plan" at bounding box center [154, 405] width 183 height 27
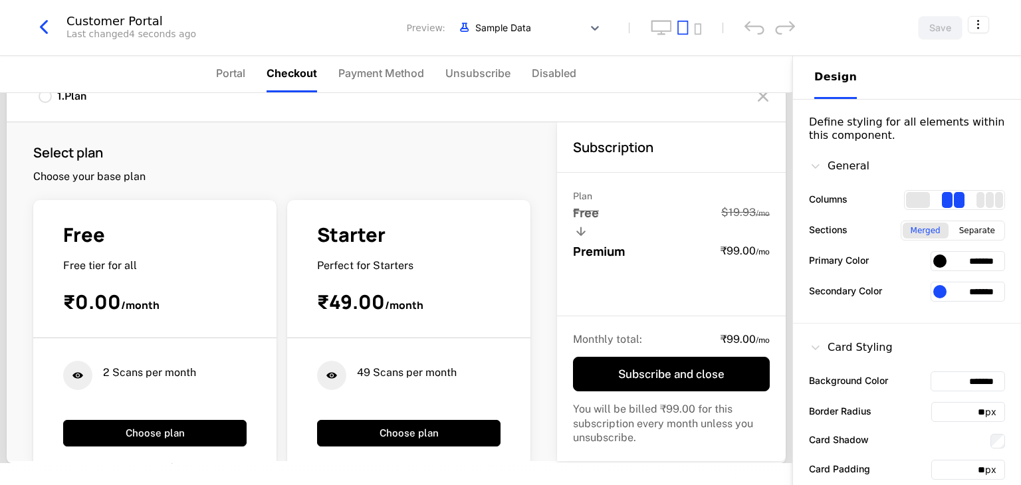
scroll to position [0, 0]
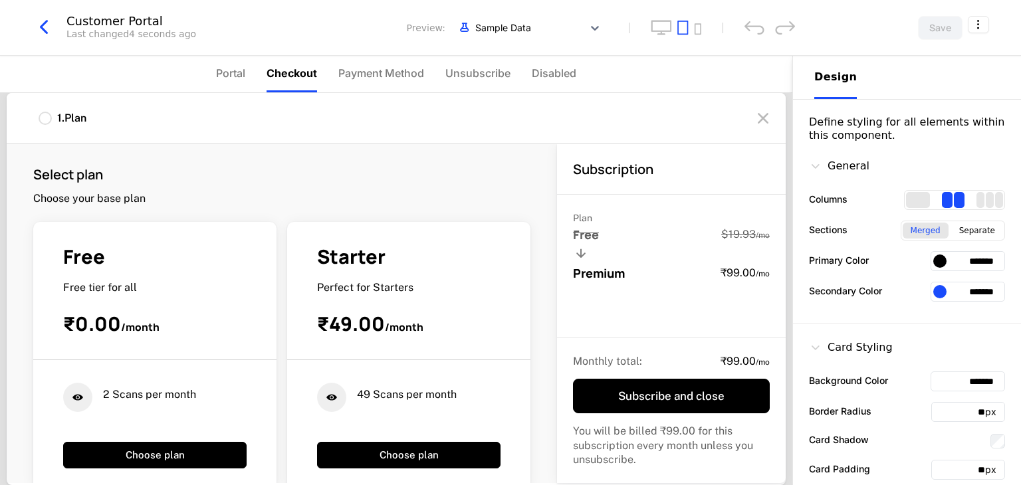
click at [509, 117] on icon at bounding box center [763, 118] width 21 height 21
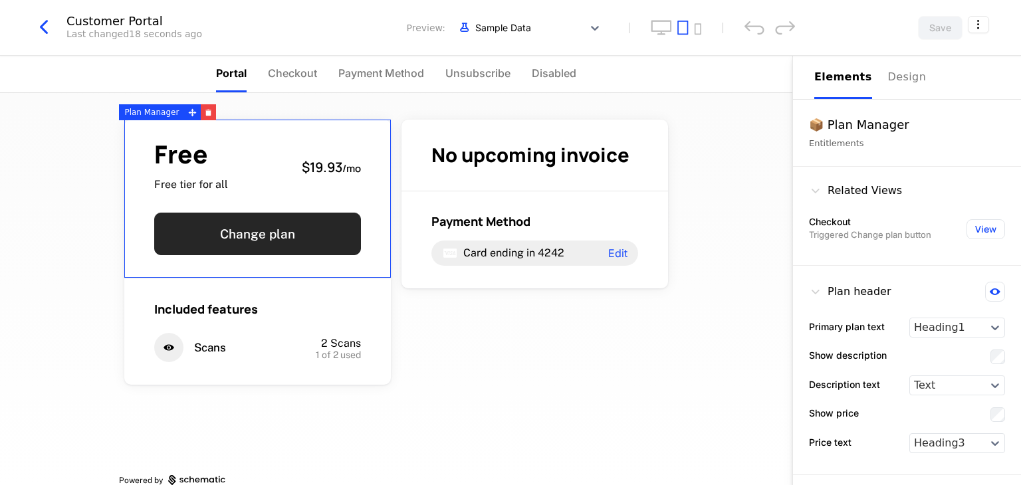
click at [293, 229] on button "Change plan" at bounding box center [257, 234] width 207 height 43
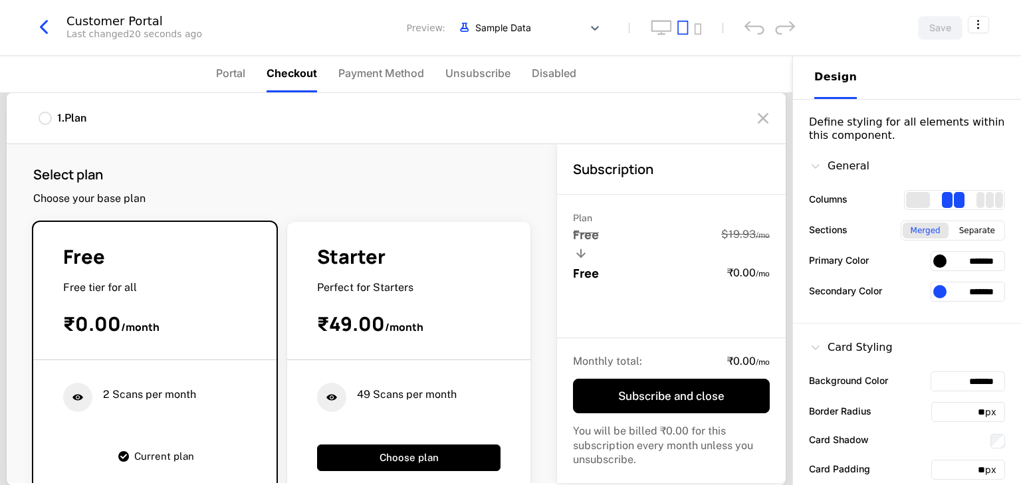
scroll to position [351, 0]
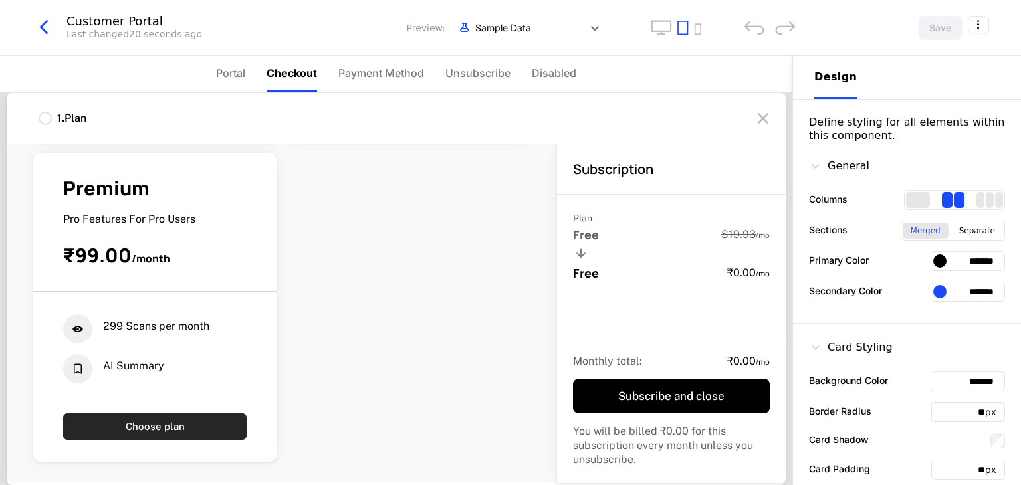
click at [178, 423] on button "Choose plan" at bounding box center [154, 427] width 183 height 27
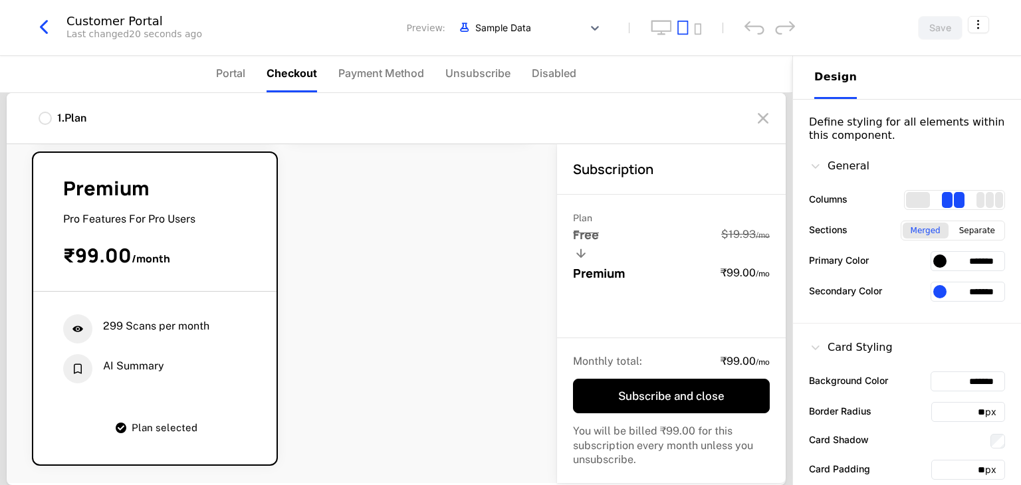
scroll to position [0, 0]
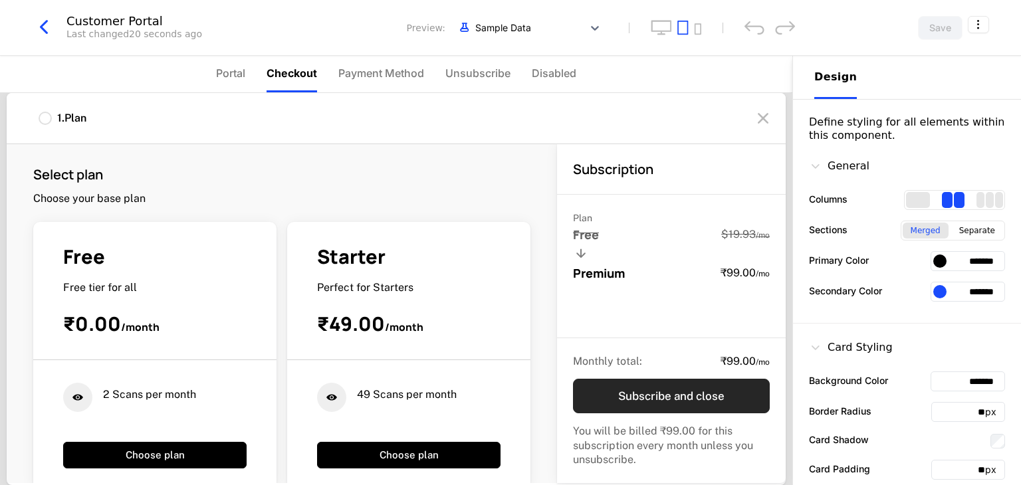
click at [509, 390] on button "Subscribe and close" at bounding box center [671, 396] width 197 height 35
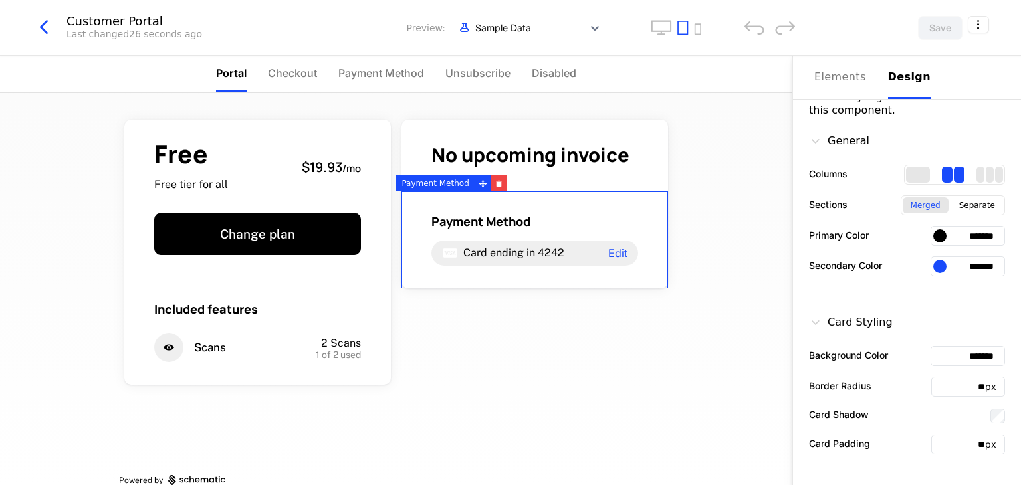
scroll to position [8, 0]
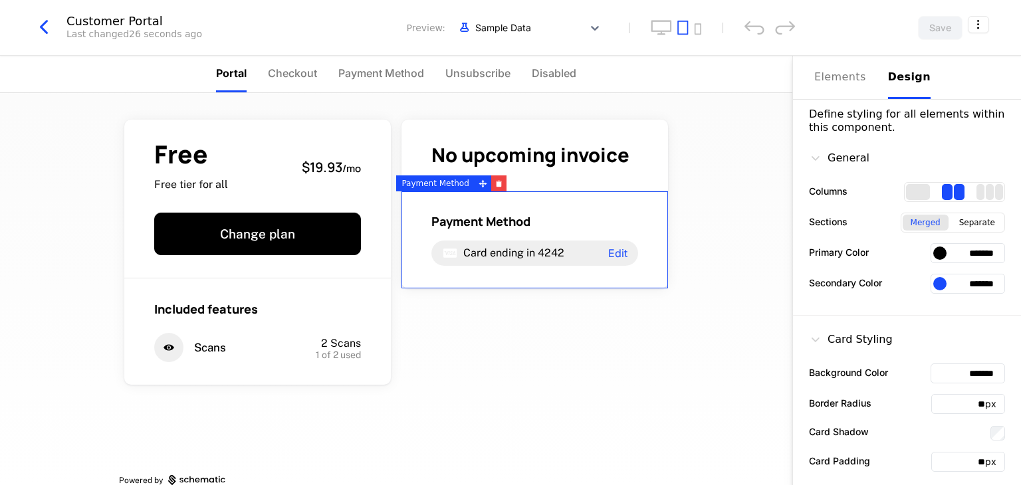
click at [509, 280] on div at bounding box center [939, 283] width 13 height 13
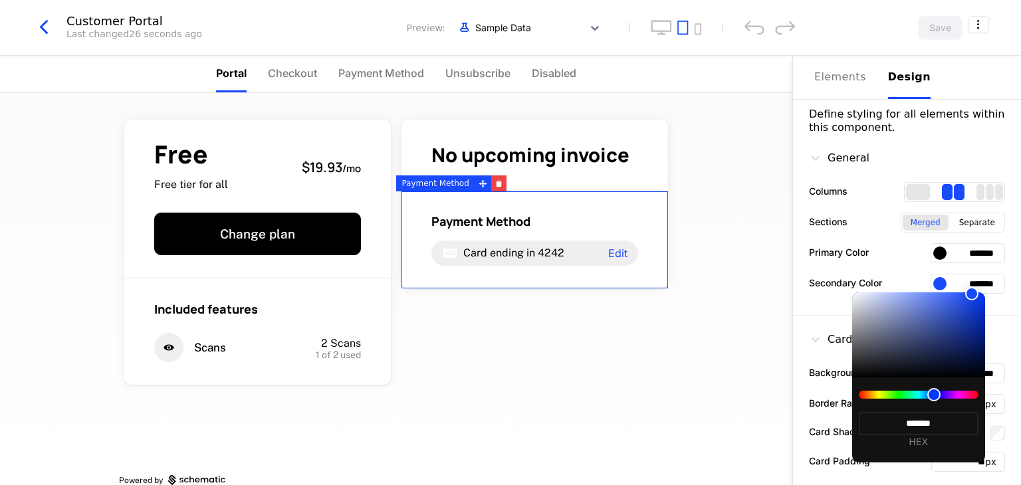
type input "*******"
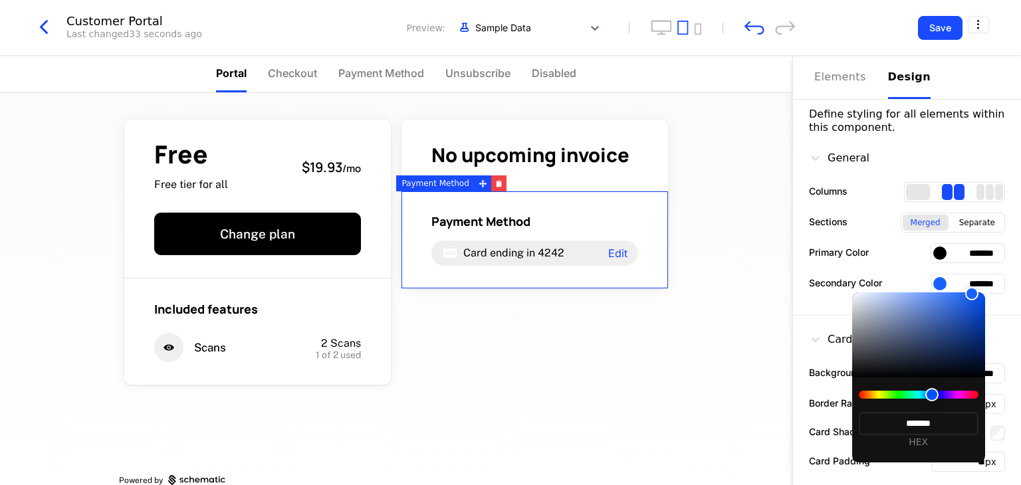
type input "*******"
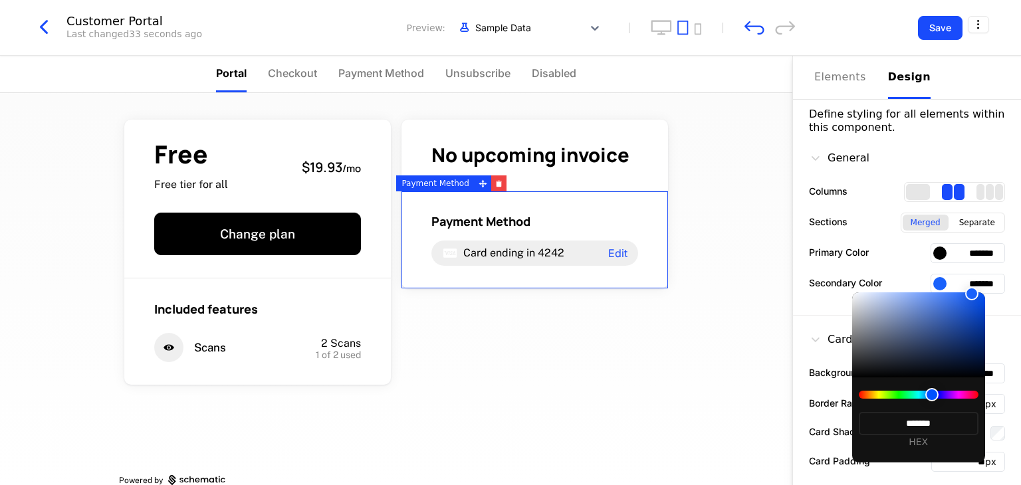
type input "*******"
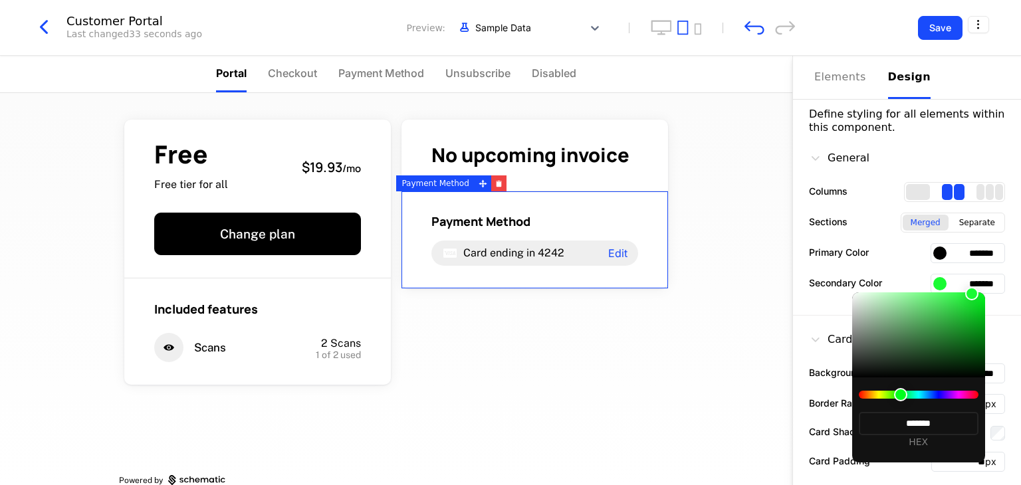
type input "*******"
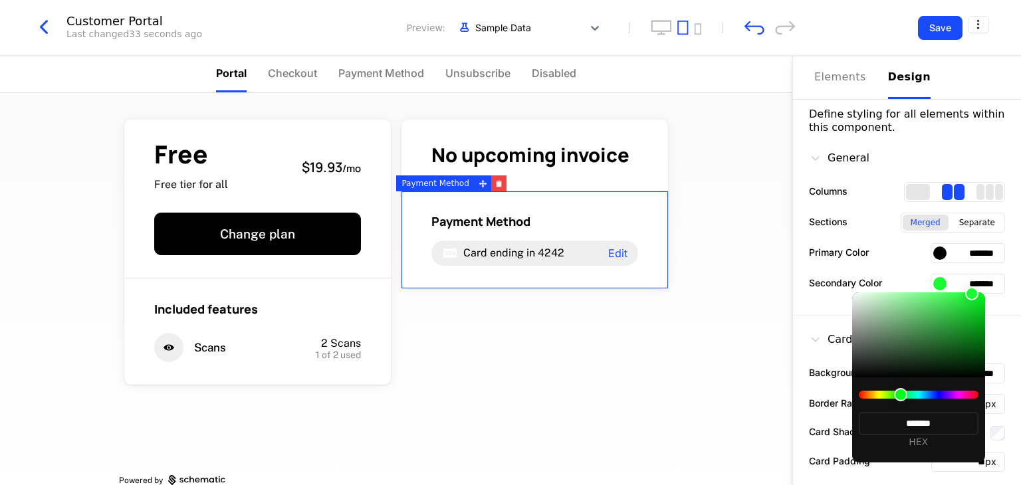
type input "*******"
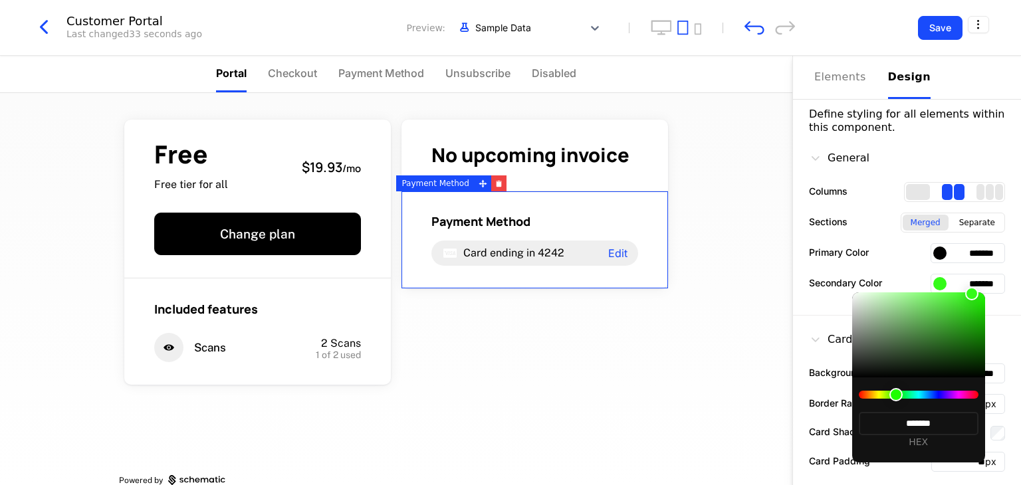
drag, startPoint x: 932, startPoint y: 395, endPoint x: 896, endPoint y: 396, distance: 35.9
click at [509, 396] on div at bounding box center [896, 394] width 13 height 13
click at [509, 344] on div at bounding box center [510, 242] width 1021 height 485
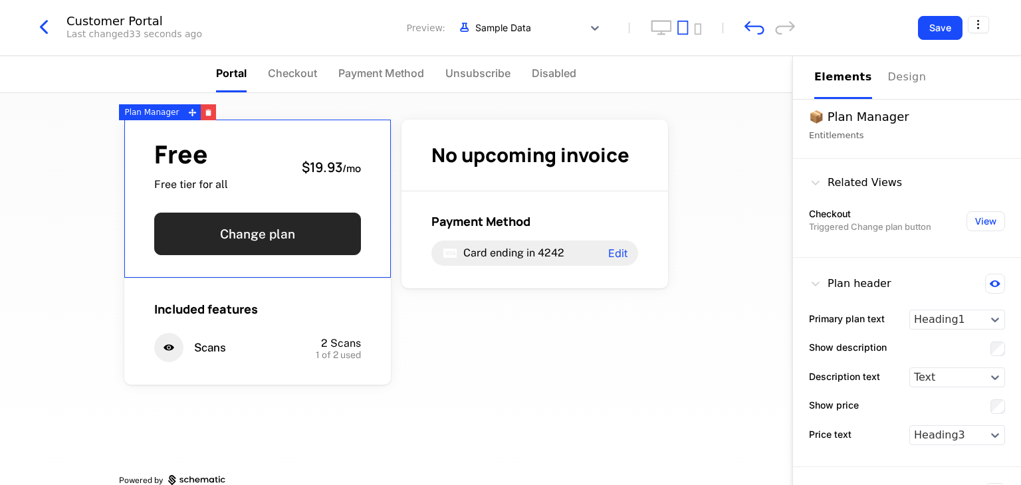
click at [332, 227] on button "Change plan" at bounding box center [257, 234] width 207 height 43
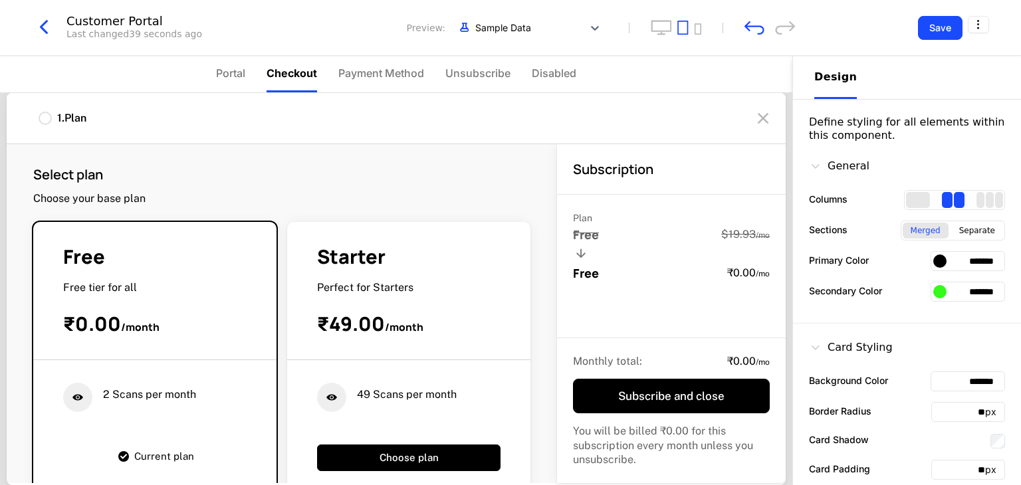
scroll to position [351, 0]
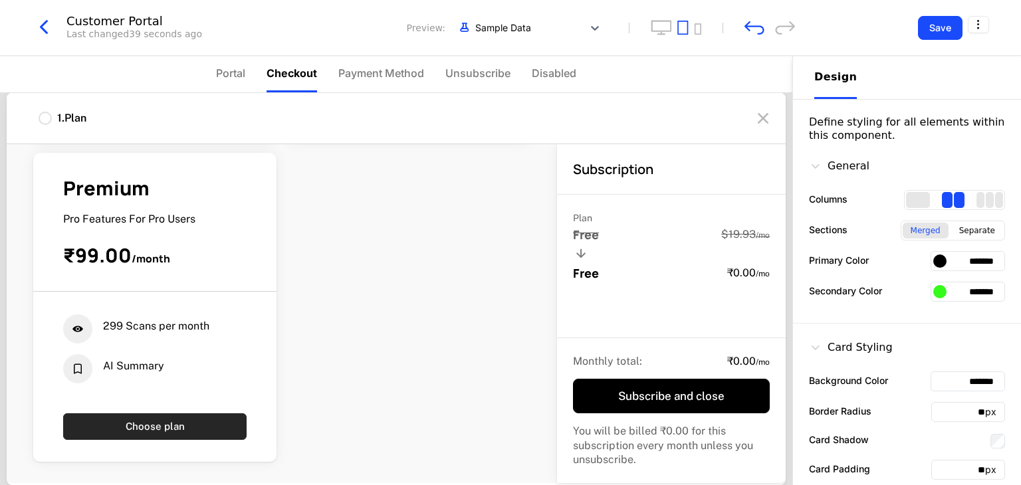
click at [191, 417] on button "Choose plan" at bounding box center [154, 427] width 183 height 27
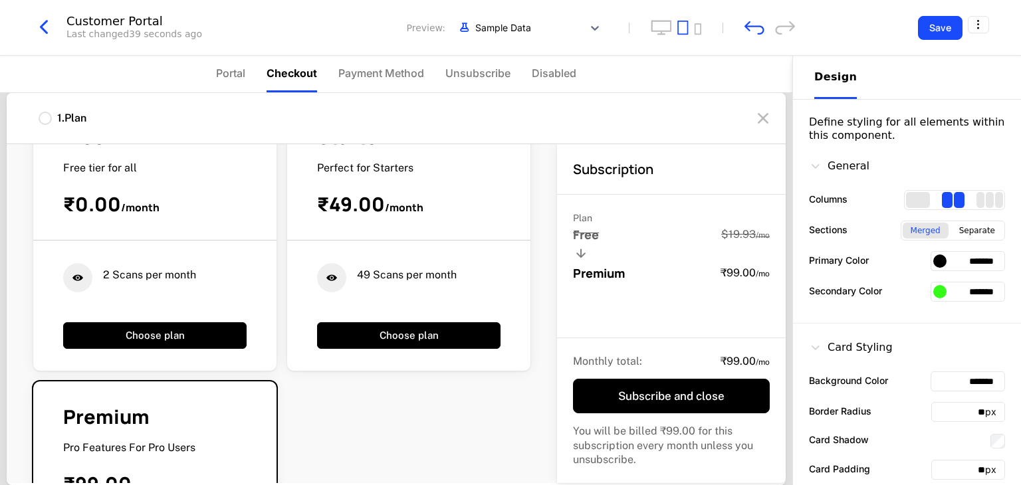
scroll to position [0, 0]
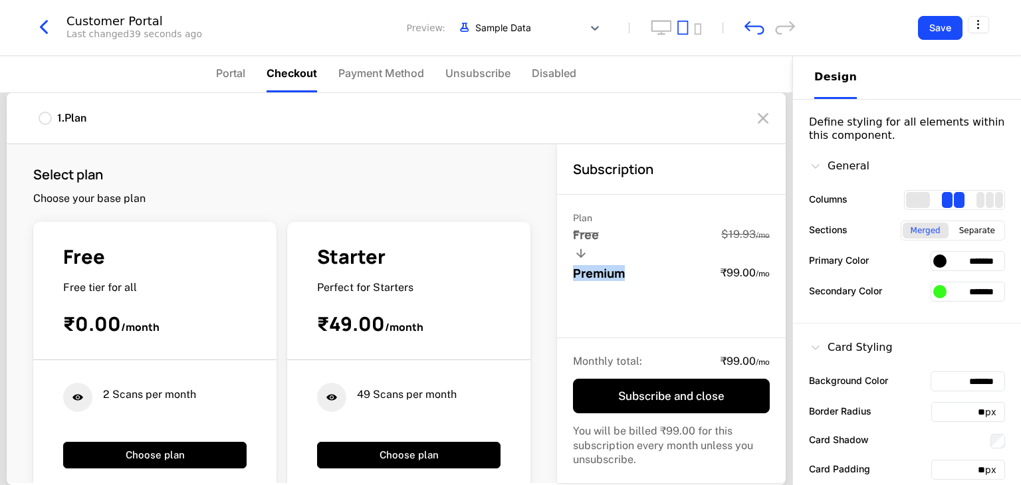
drag, startPoint x: 558, startPoint y: 275, endPoint x: 647, endPoint y: 272, distance: 89.1
click at [509, 272] on div "Plan Free $19.93 / mo Premium ₹99.00 / mo" at bounding box center [671, 267] width 229 height 144
click at [509, 272] on div "Premium ₹99.00 / mo" at bounding box center [671, 273] width 197 height 16
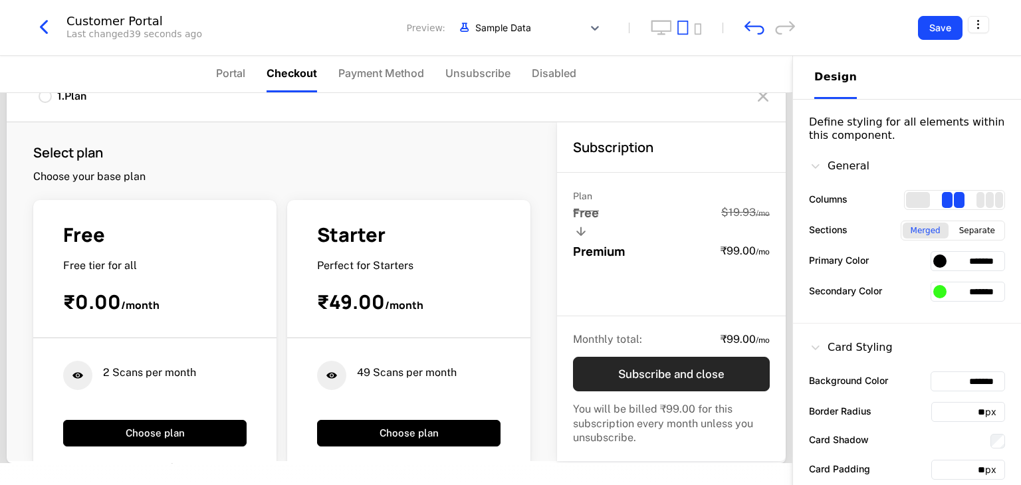
click at [509, 357] on button "Subscribe and close" at bounding box center [671, 374] width 197 height 35
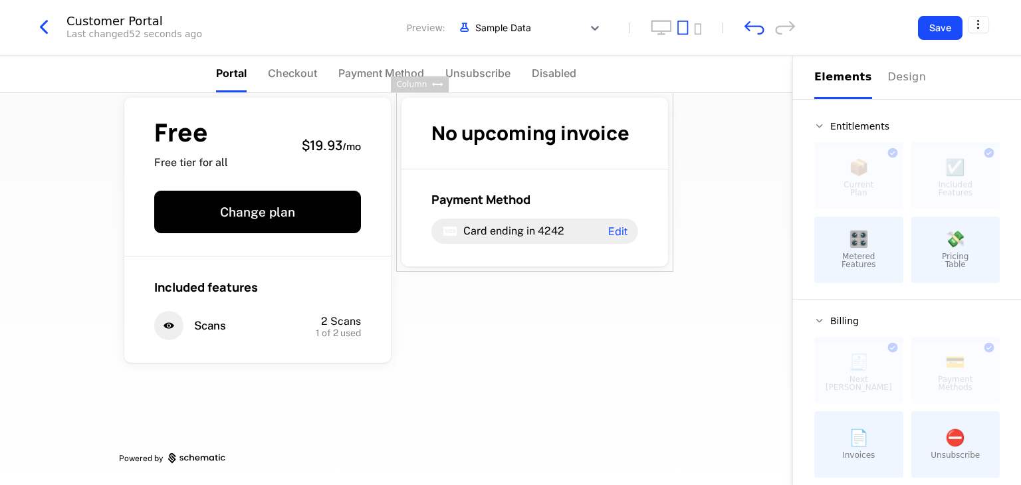
click at [509, 80] on div "Elements" at bounding box center [843, 77] width 58 height 16
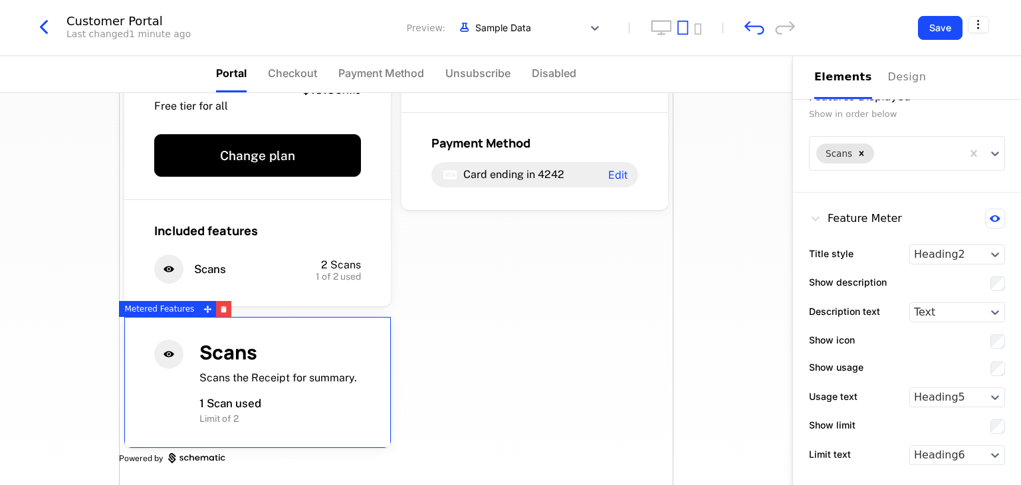
scroll to position [0, 0]
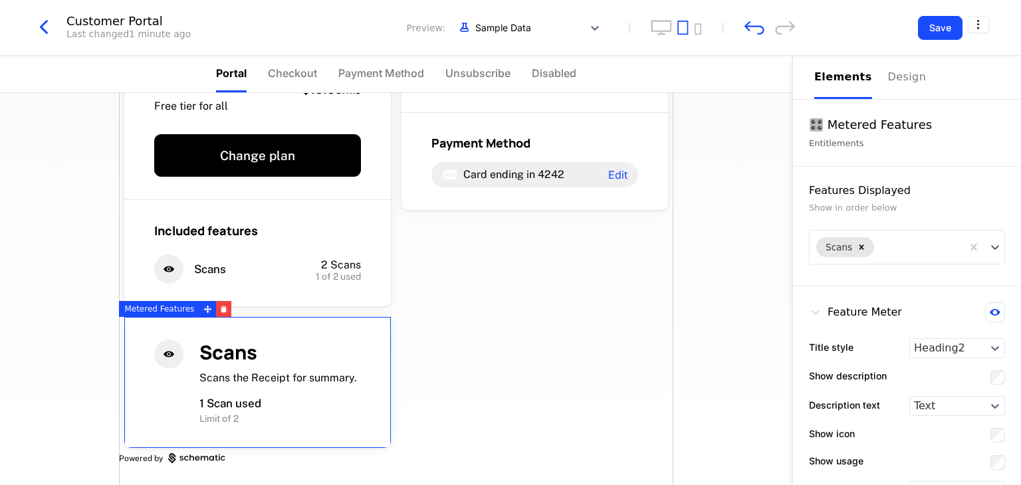
click at [509, 221] on div "Free Free tier for all $19.93 / mo Change plan Included features Scans 2 Scans …" at bounding box center [396, 289] width 793 height 392
click at [509, 100] on div "🎛️ Metered Features Entitlements" at bounding box center [907, 133] width 228 height 67
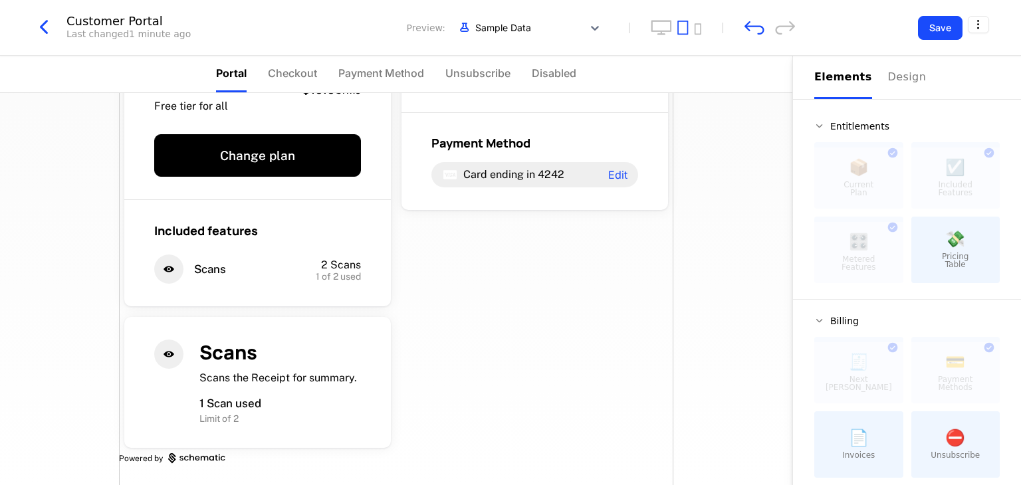
click at [509, 416] on div "Free Free tier for all $19.93 / mo Change plan Included features Scans 2 Scans …" at bounding box center [396, 250] width 554 height 471
click at [509, 237] on div "💸 Pricing Table" at bounding box center [956, 250] width 89 height 66
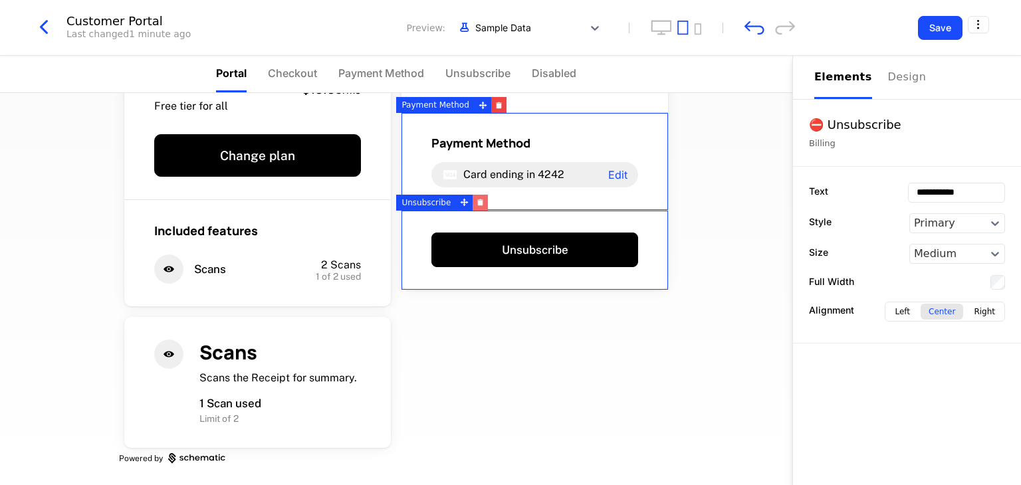
click at [473, 207] on button "button" at bounding box center [480, 203] width 15 height 16
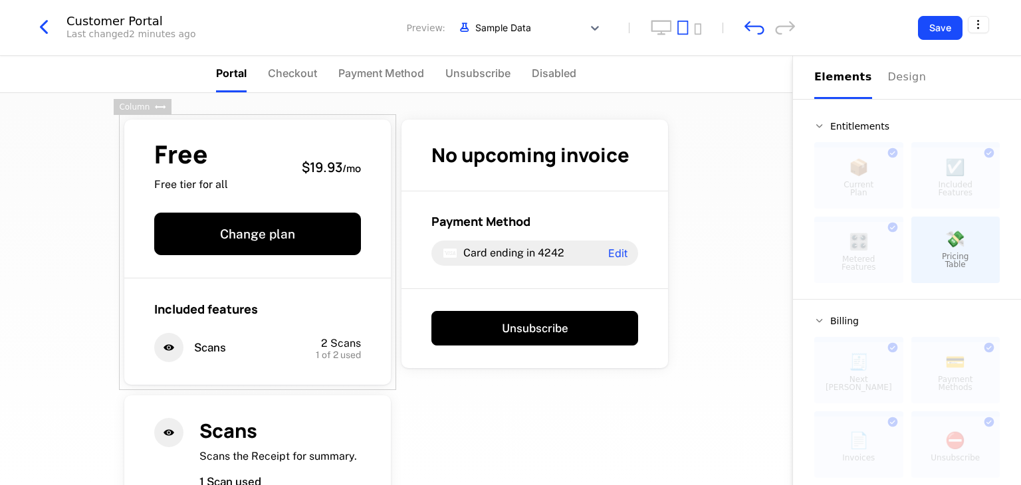
click at [43, 196] on div "Free Free tier for all $19.93 / mo Change plan Included features Scans 2 Scans …" at bounding box center [396, 289] width 793 height 392
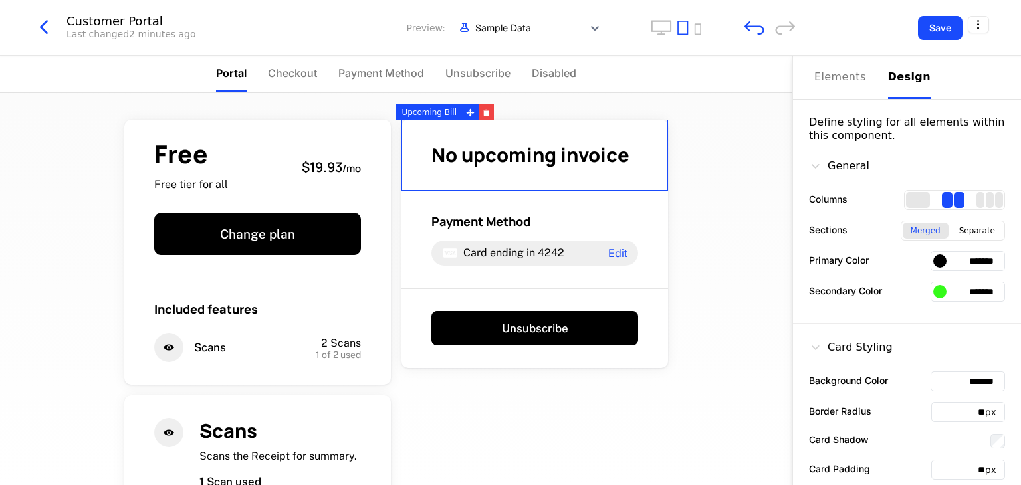
click at [509, 80] on div "Design" at bounding box center [909, 77] width 43 height 16
click at [509, 291] on div at bounding box center [939, 291] width 13 height 13
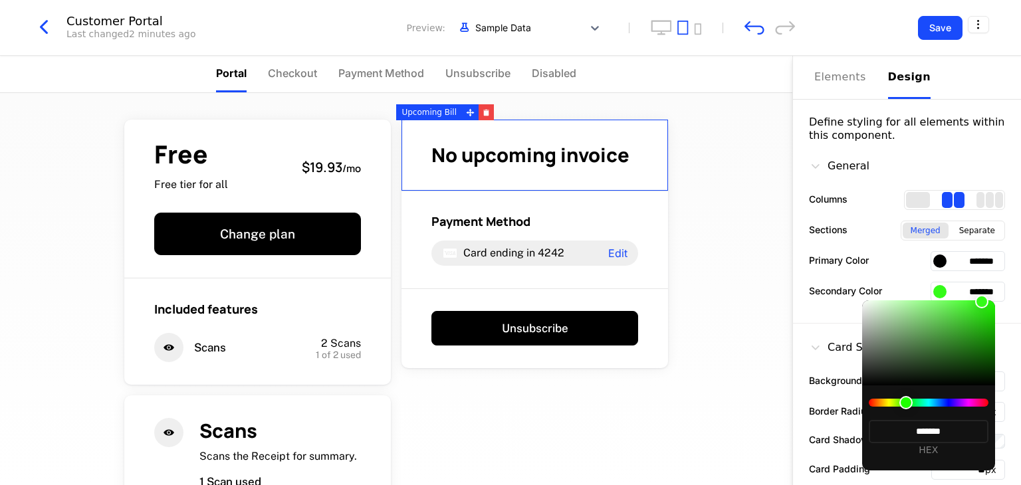
drag, startPoint x: 936, startPoint y: 392, endPoint x: 947, endPoint y: 400, distance: 13.3
click at [509, 400] on div "******* HEX" at bounding box center [928, 428] width 133 height 85
type input "*******"
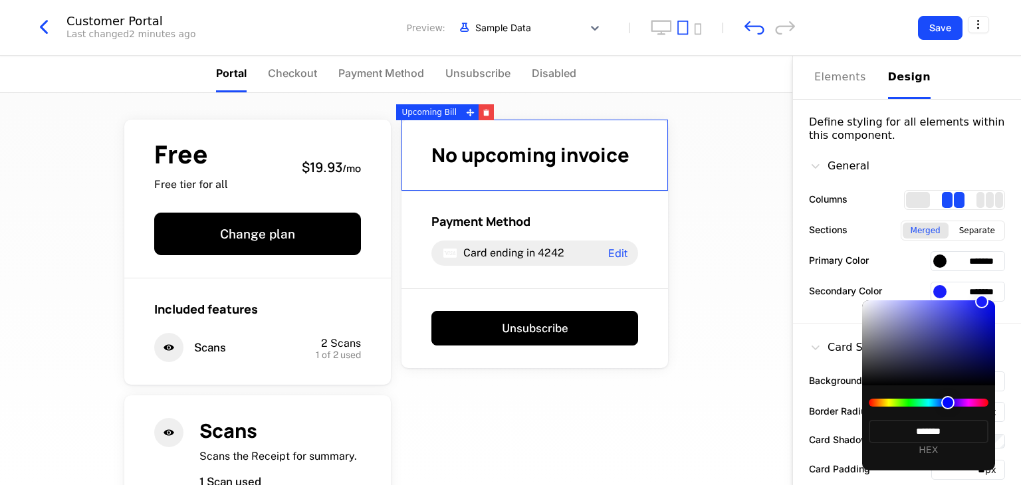
type input "*******"
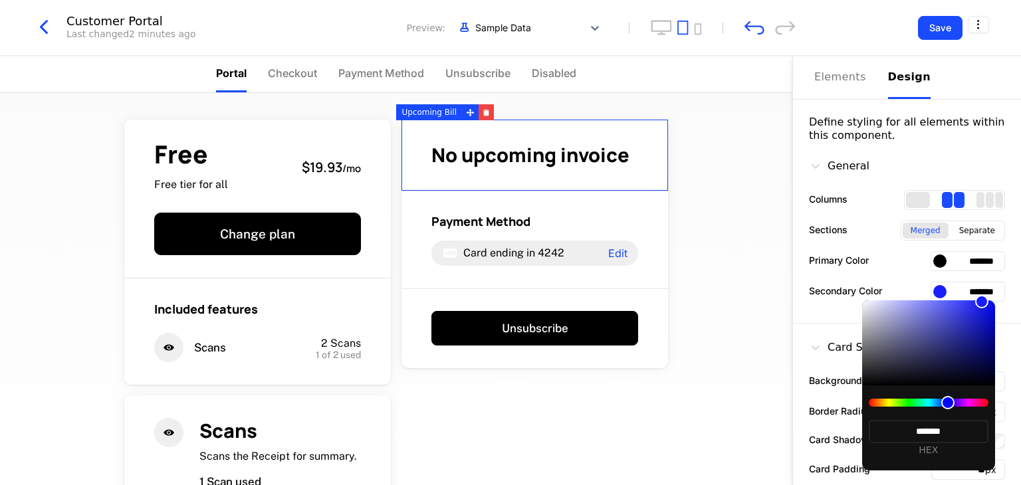
type input "*******"
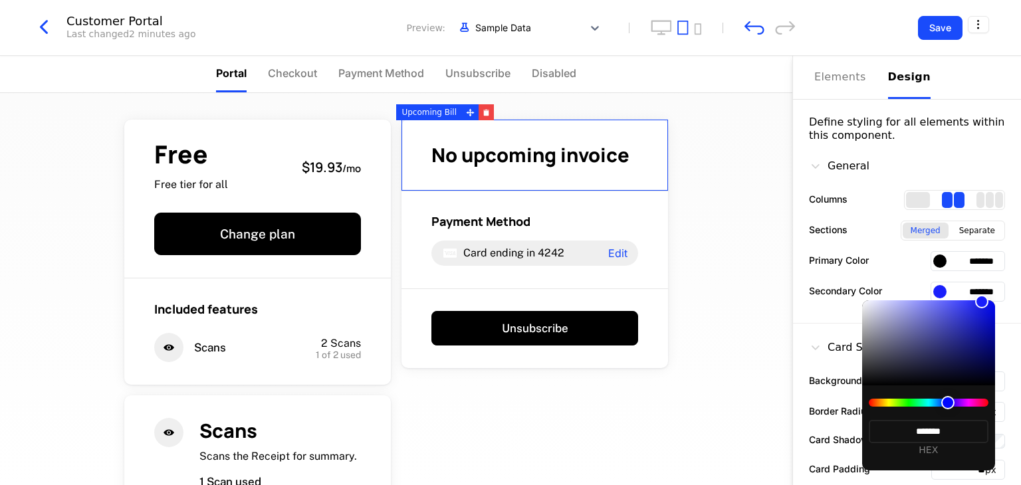
type input "*******"
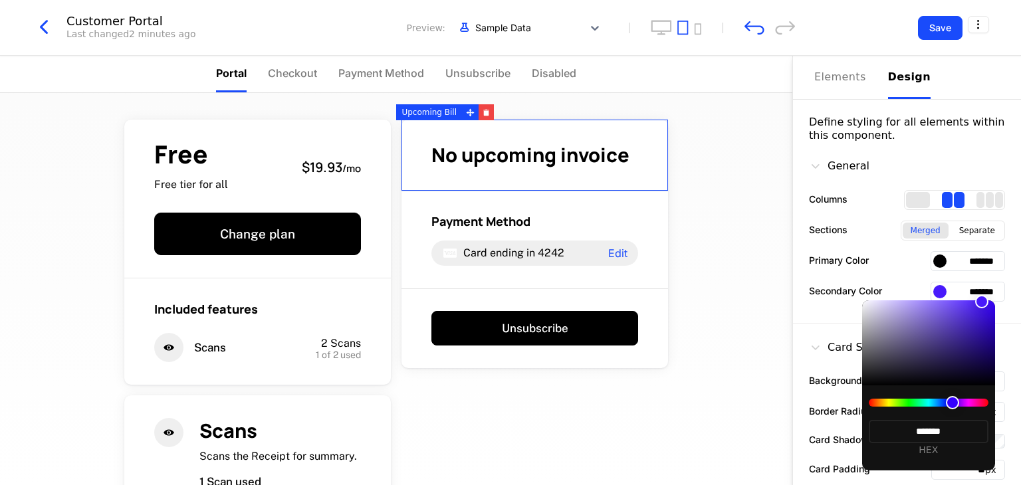
type input "*******"
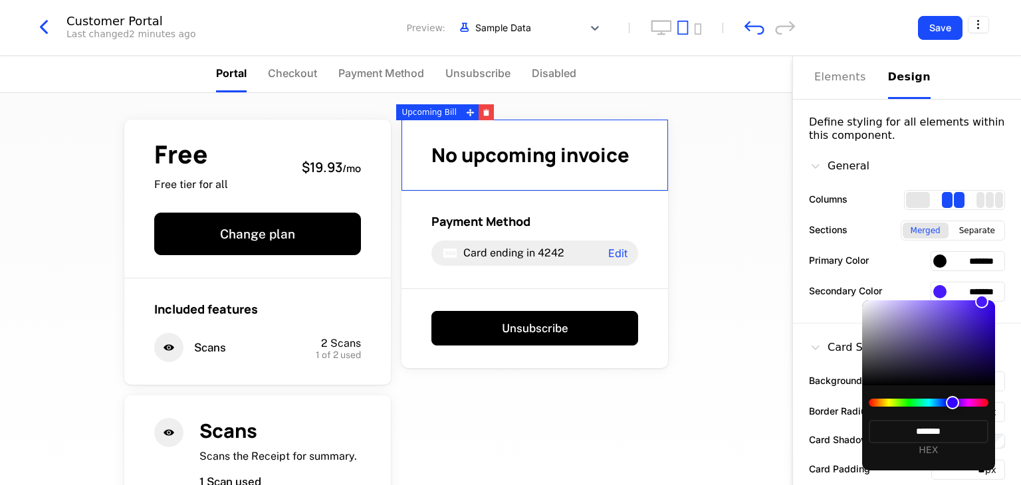
type input "*******"
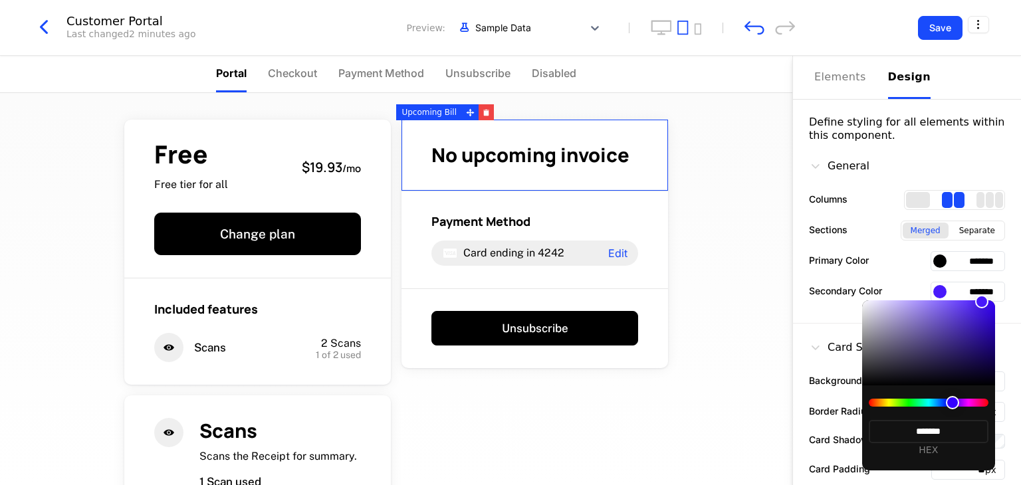
type input "*******"
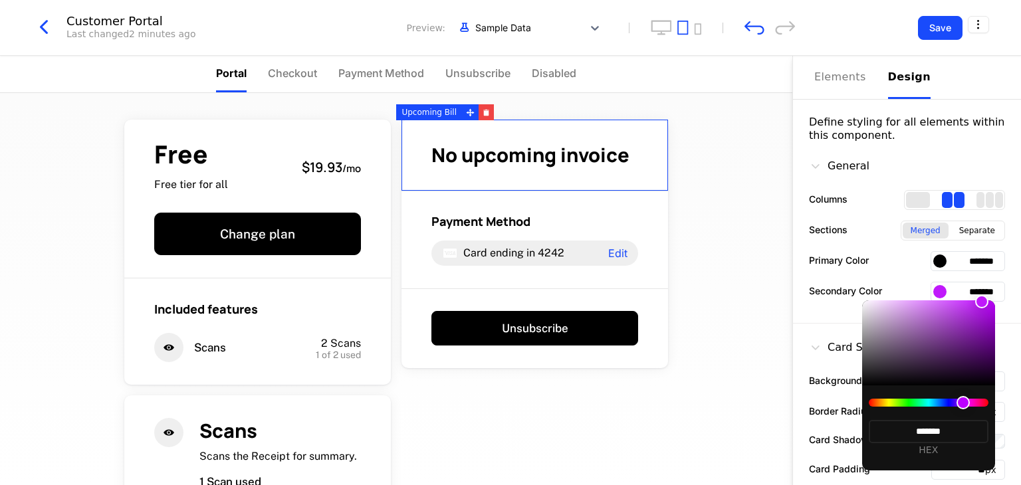
type input "*******"
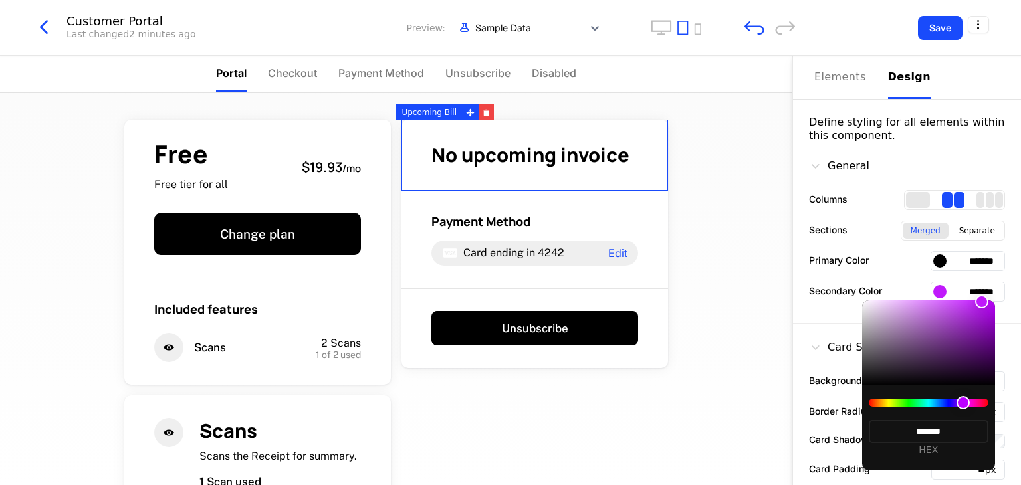
type input "*******"
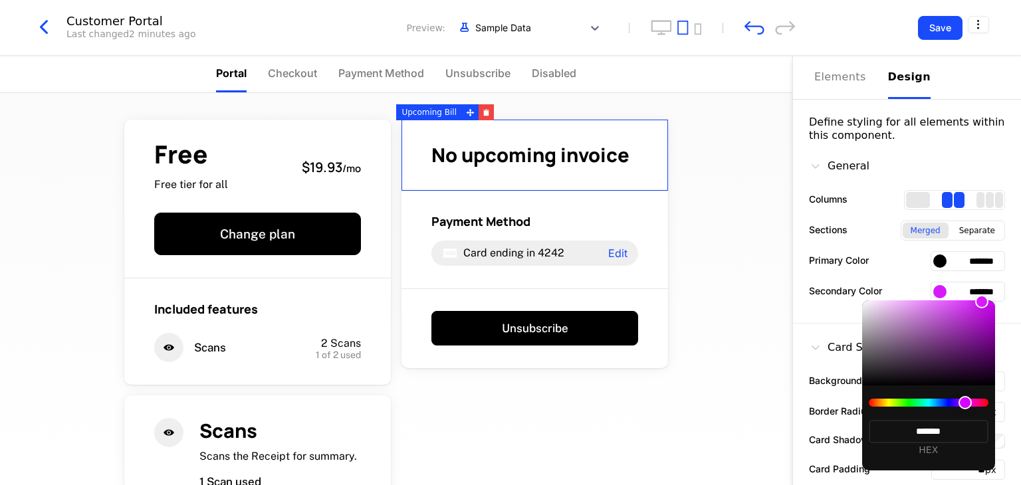
type input "*******"
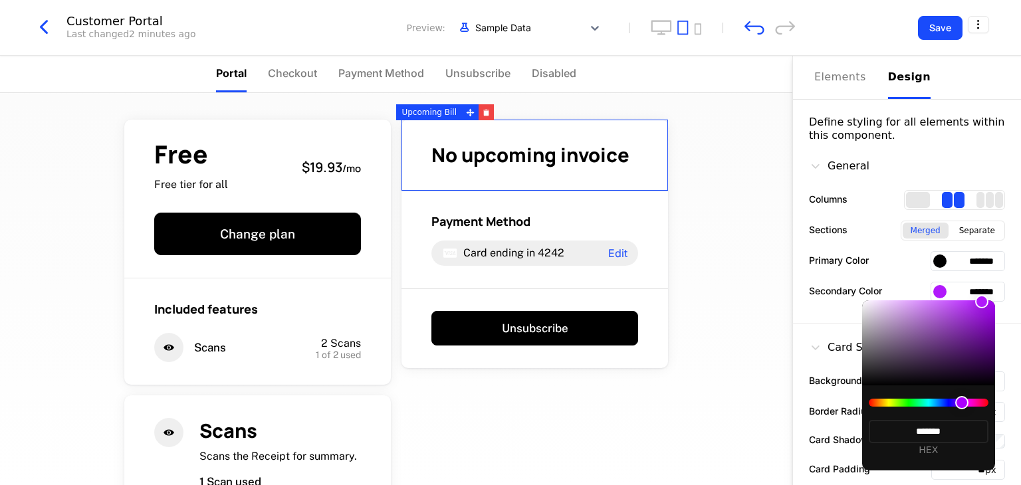
type input "*******"
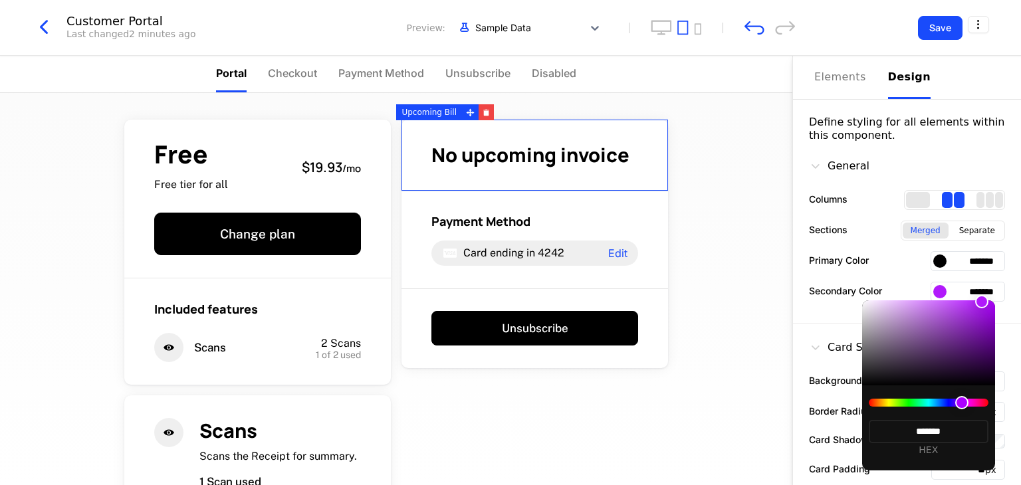
type input "*******"
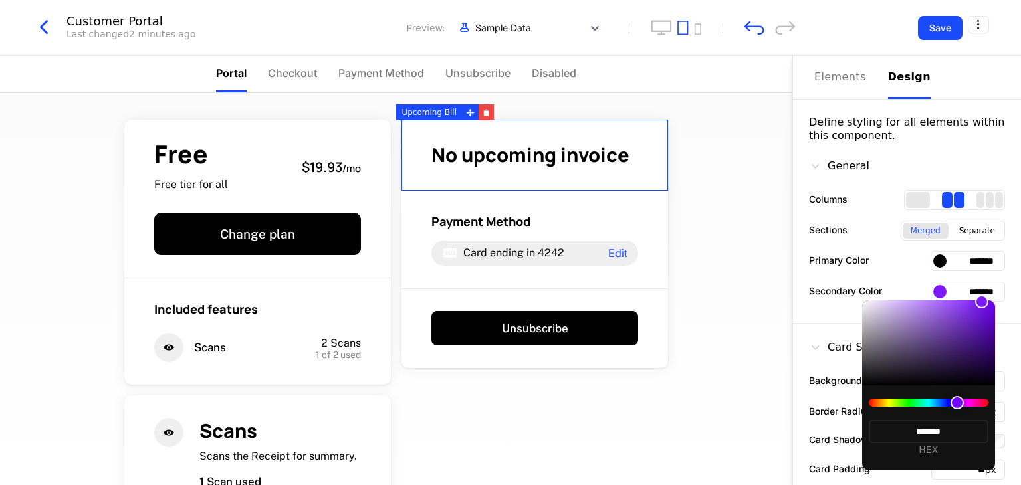
type input "*******"
drag, startPoint x: 947, startPoint y: 400, endPoint x: 956, endPoint y: 397, distance: 9.7
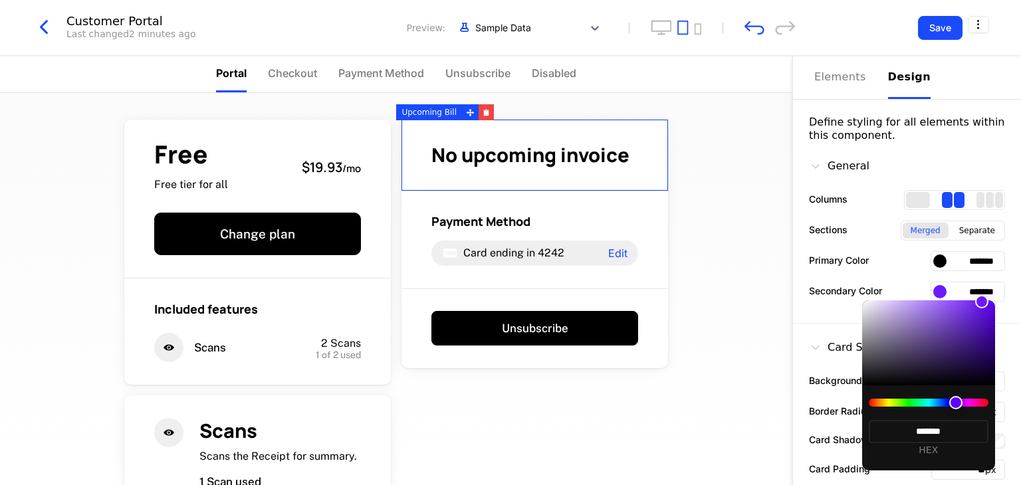
click at [509, 399] on div at bounding box center [929, 403] width 120 height 8
type input "*******"
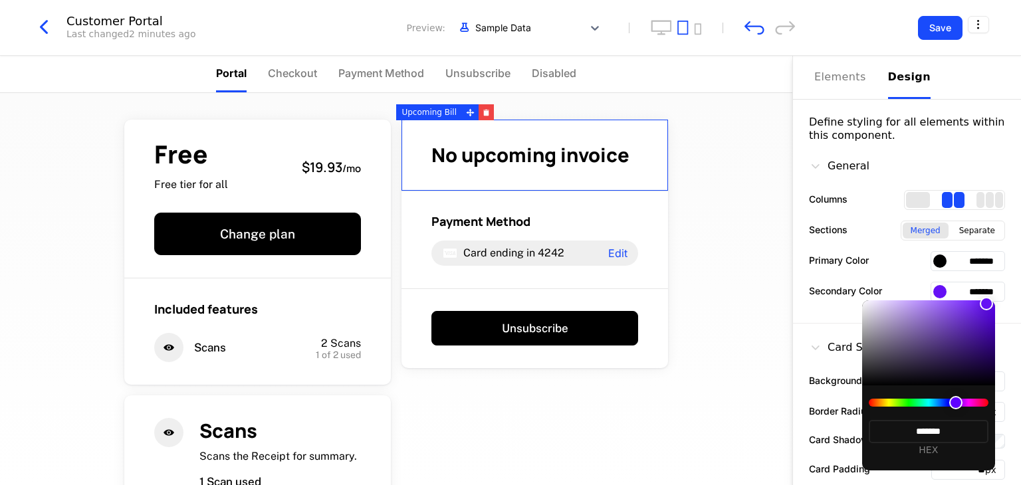
click at [509, 304] on div at bounding box center [986, 303] width 13 height 13
click at [509, 365] on div at bounding box center [510, 242] width 1021 height 485
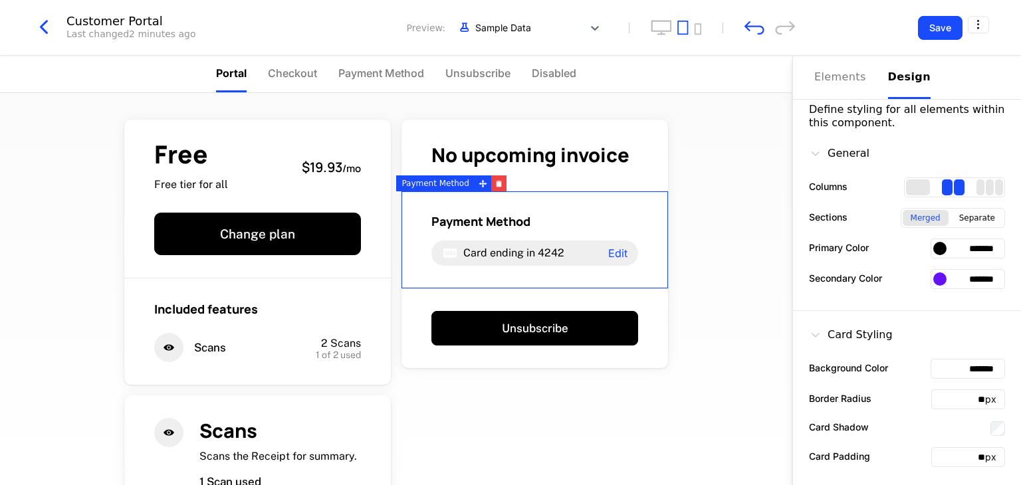
scroll to position [10, 0]
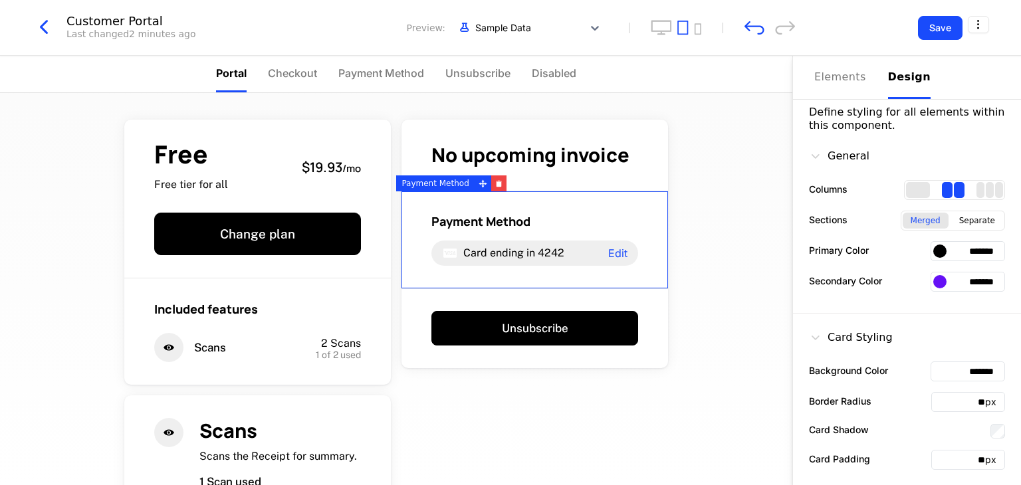
click at [509, 245] on div at bounding box center [939, 251] width 13 height 13
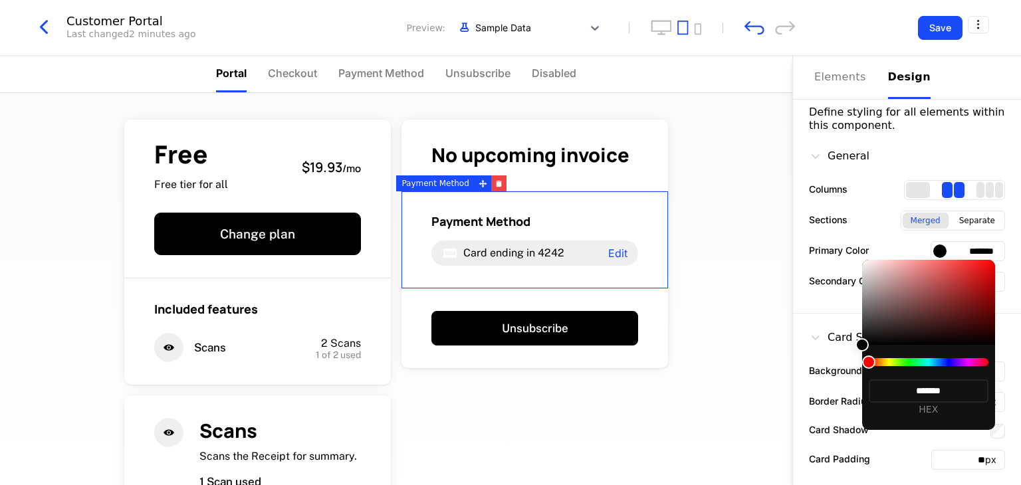
click at [509, 358] on div at bounding box center [929, 362] width 120 height 8
click at [509, 361] on div at bounding box center [929, 362] width 120 height 8
click at [509, 363] on div at bounding box center [929, 362] width 120 height 8
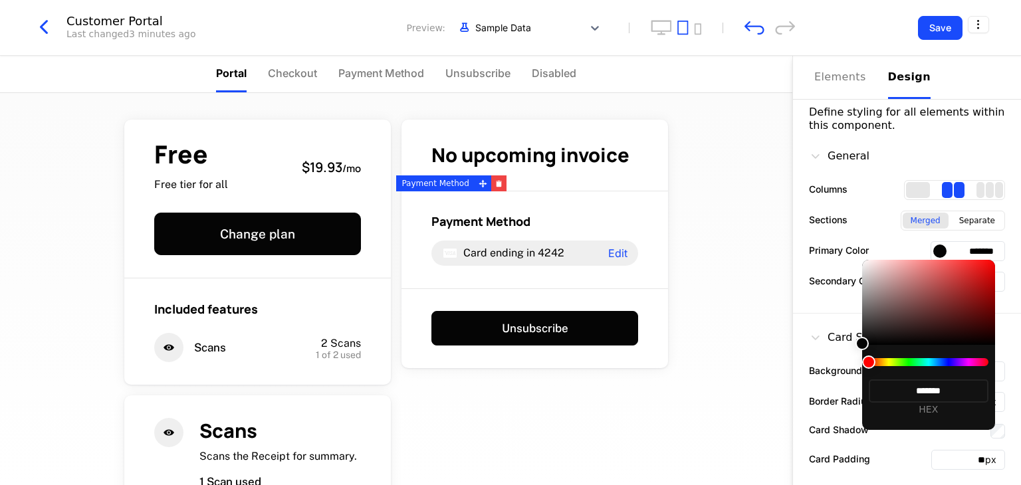
type input "*******"
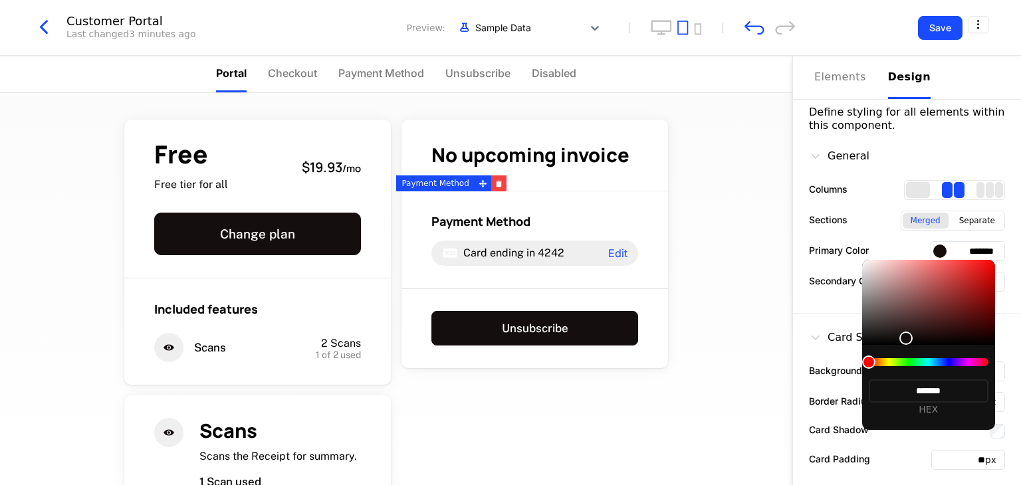
type input "*******"
drag, startPoint x: 861, startPoint y: 344, endPoint x: 922, endPoint y: 325, distance: 63.9
click at [509, 332] on div at bounding box center [906, 338] width 13 height 13
type input "*******"
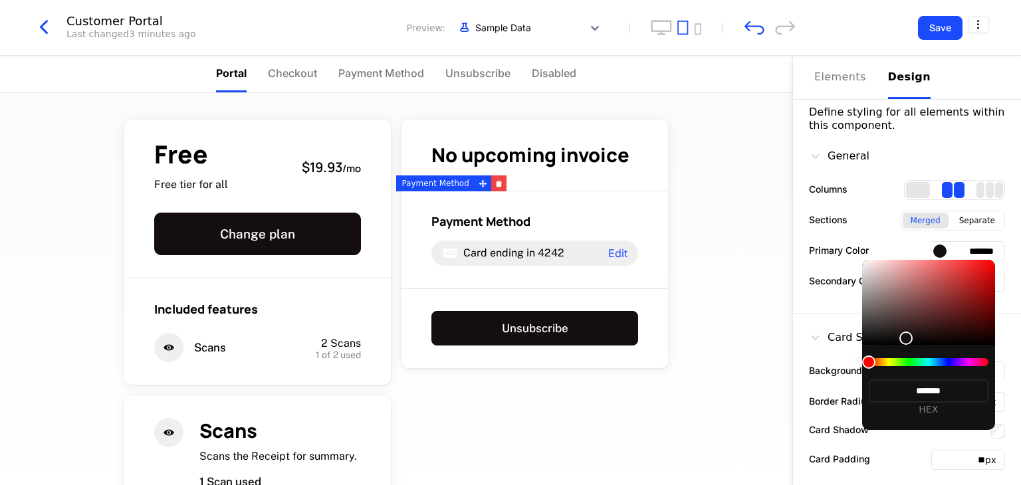
type input "*******"
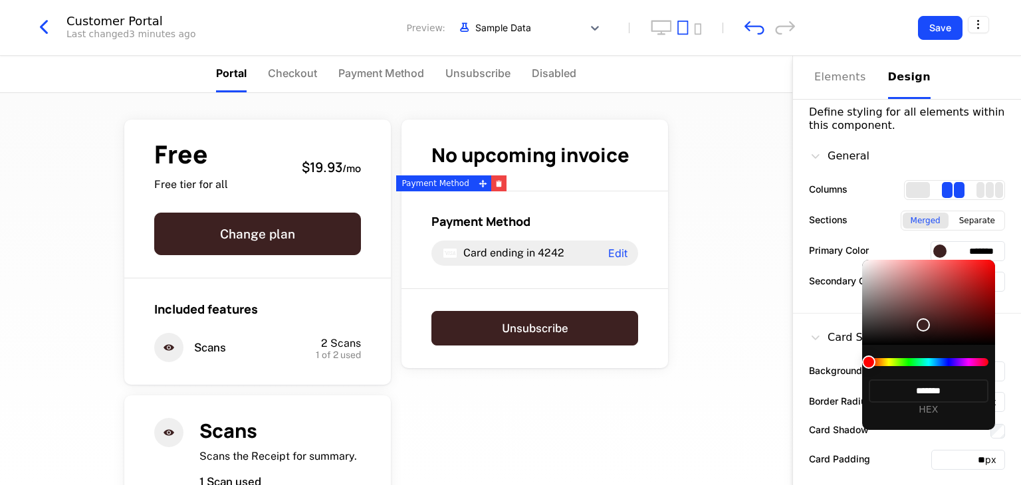
type input "*******"
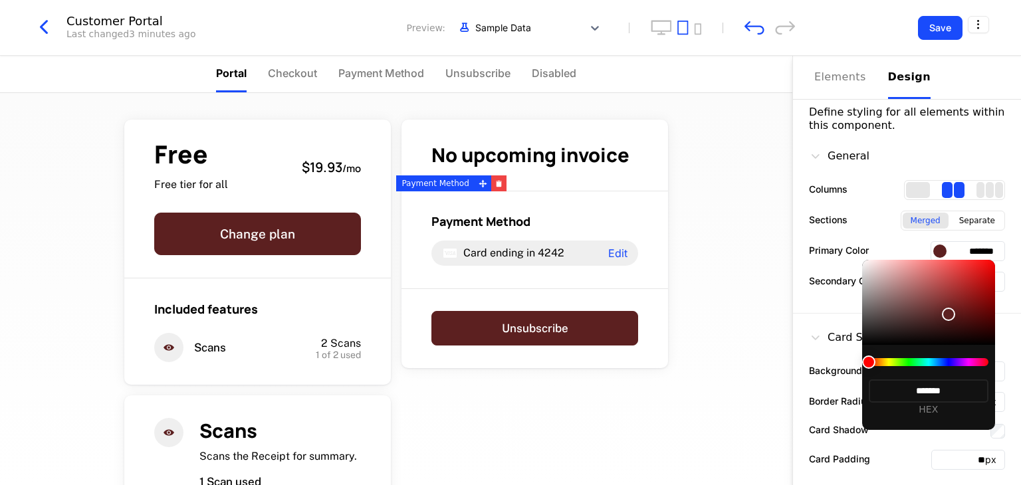
click at [509, 312] on div at bounding box center [928, 302] width 133 height 85
type input "*******"
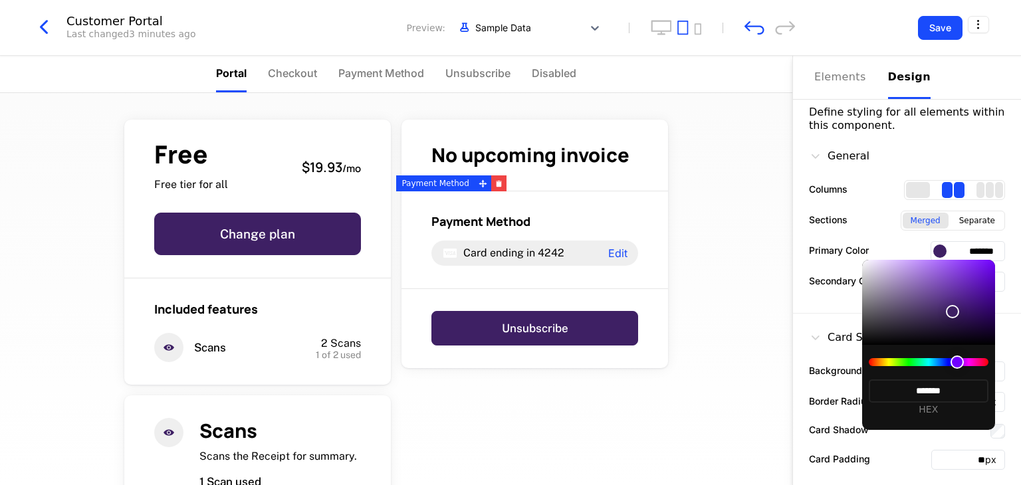
click at [509, 362] on div at bounding box center [929, 362] width 120 height 8
click at [509, 362] on div at bounding box center [957, 362] width 13 height 13
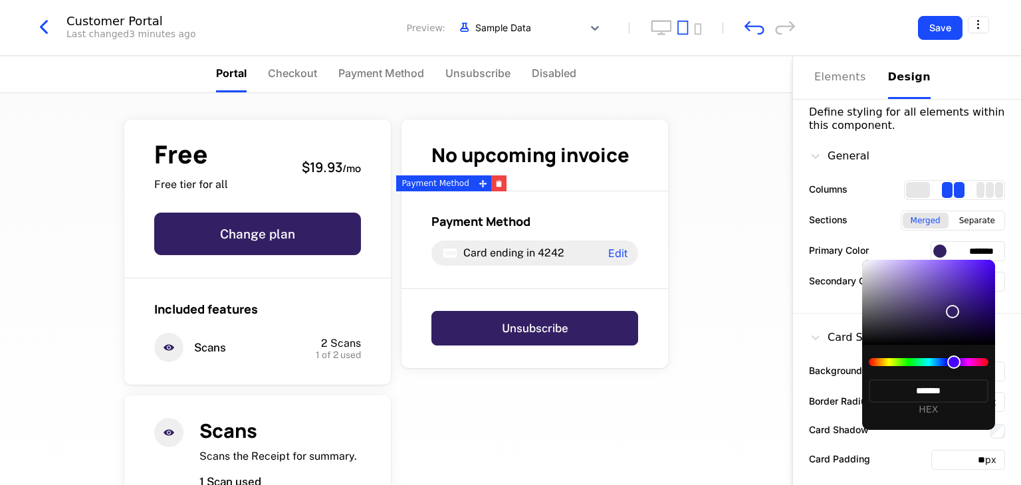
type input "*******"
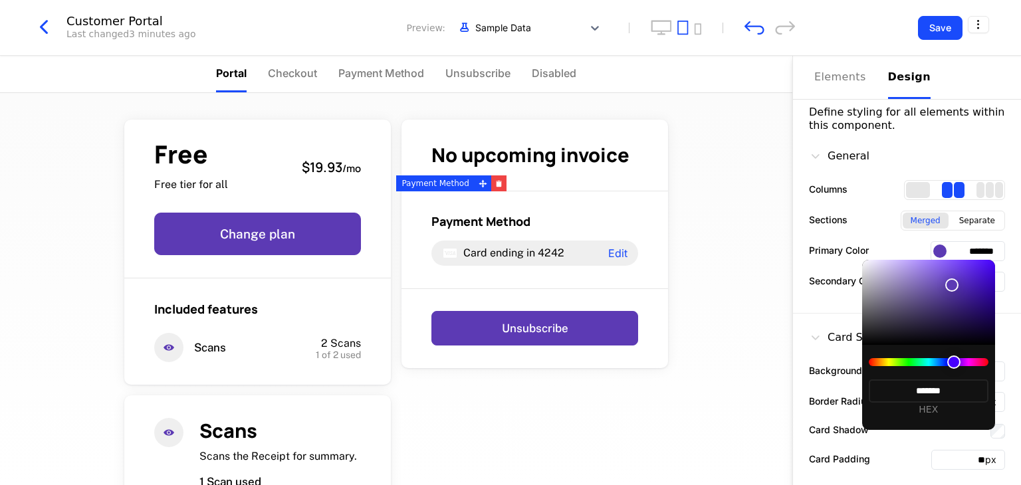
type input "*******"
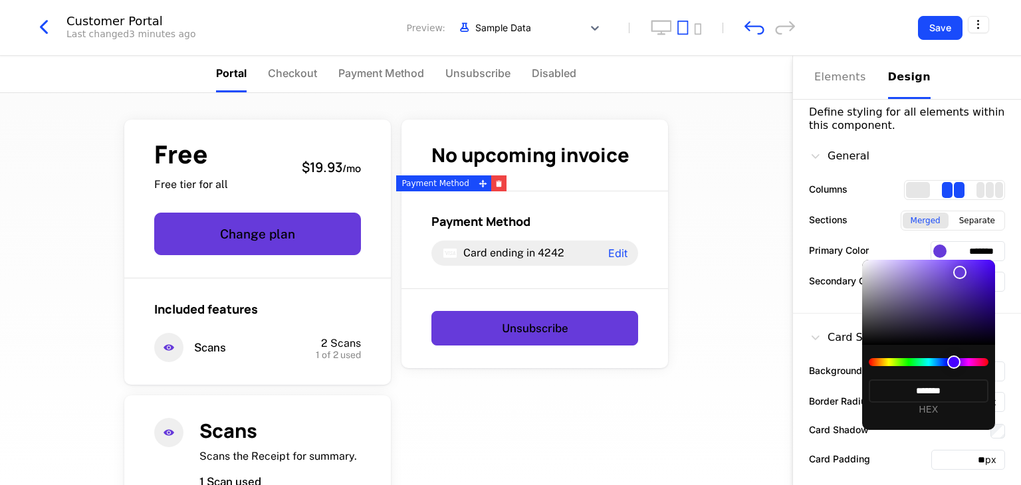
type input "*******"
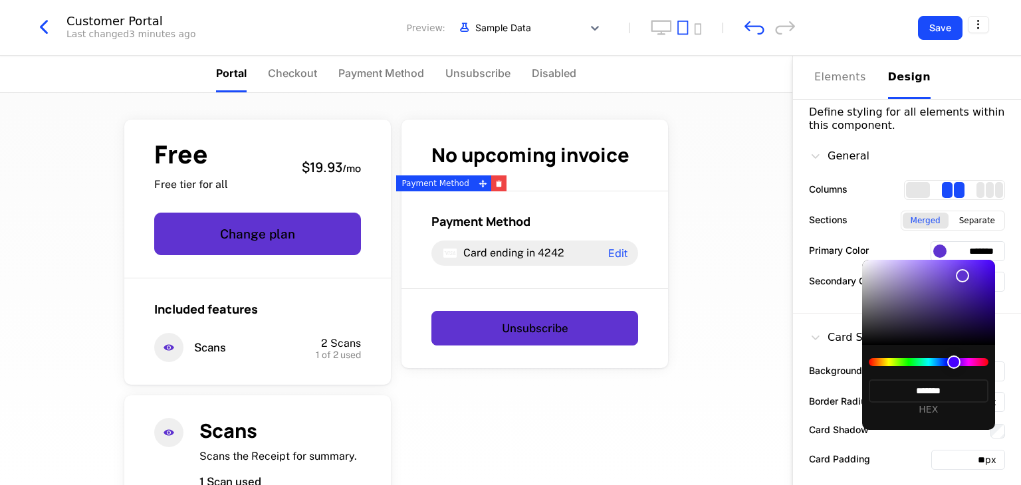
type input "*******"
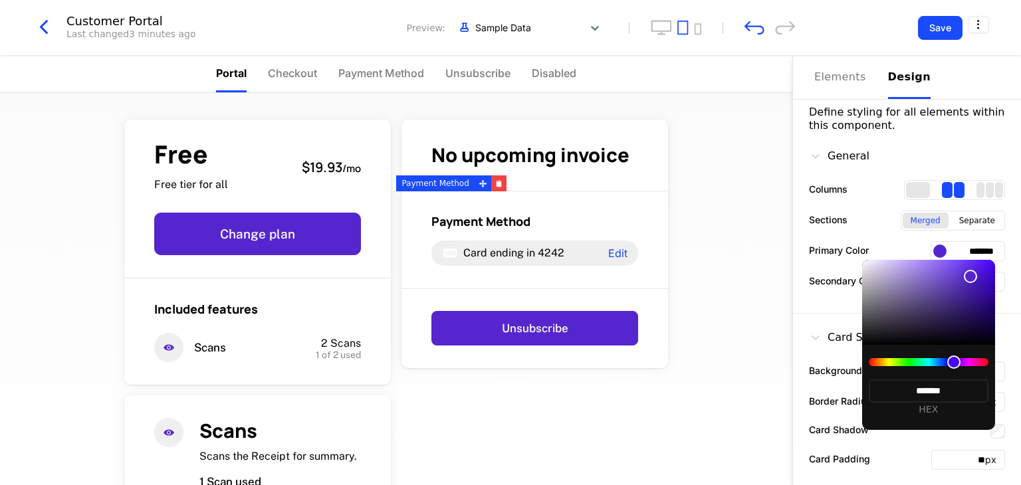
type input "*******"
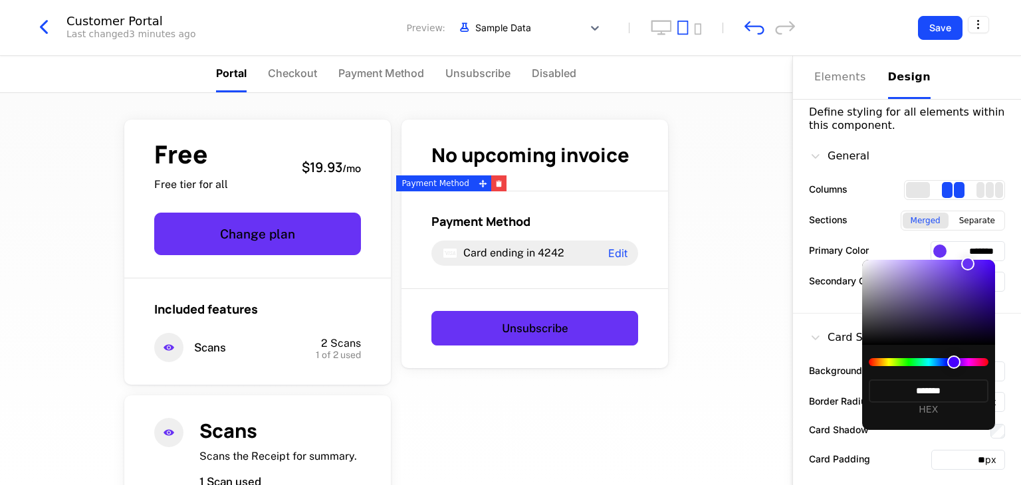
type input "*******"
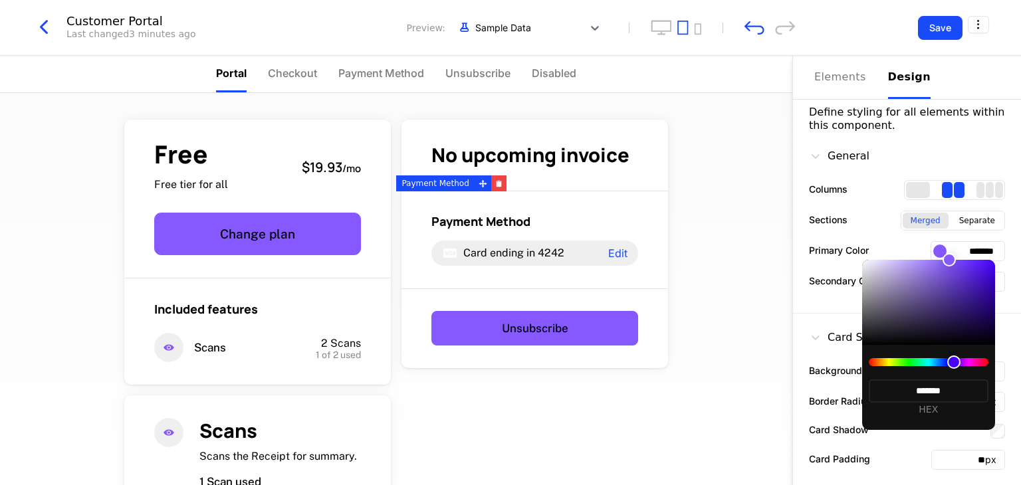
type input "*******"
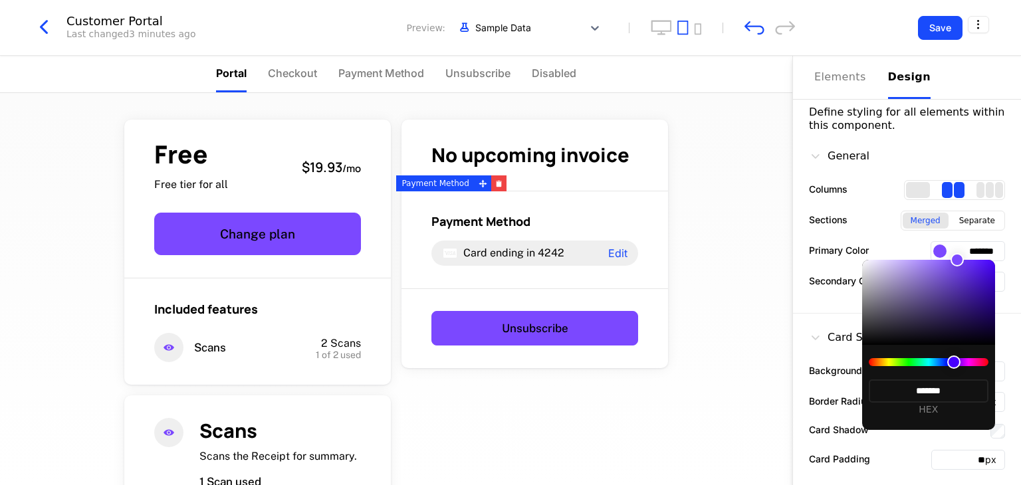
type input "*******"
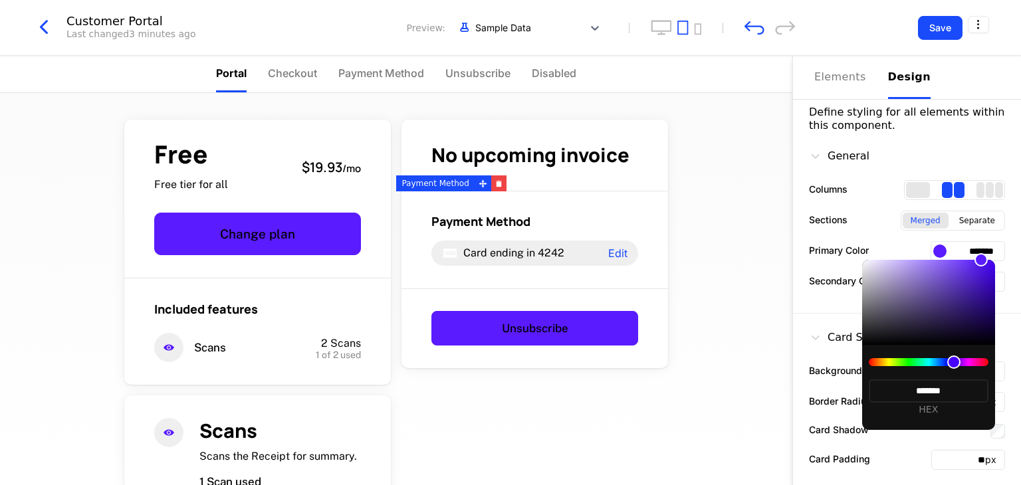
type input "*******"
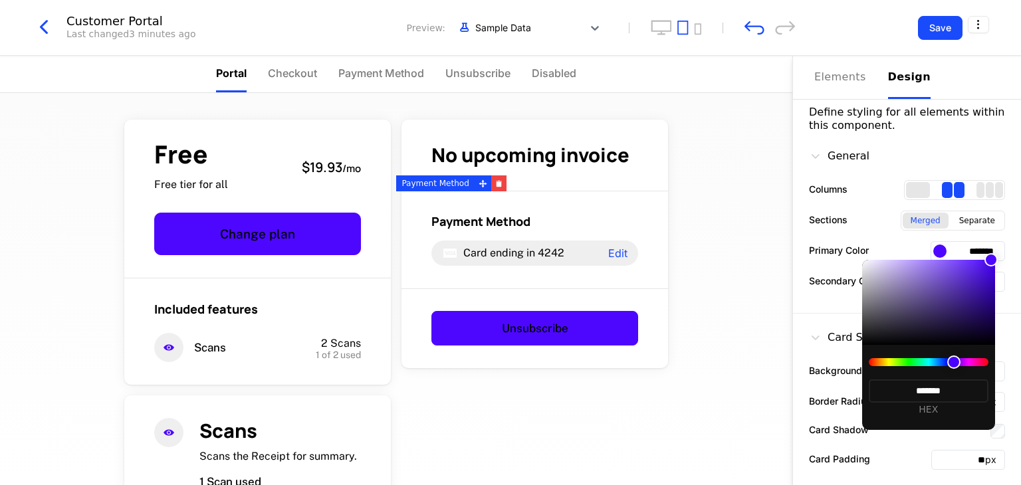
type input "*******"
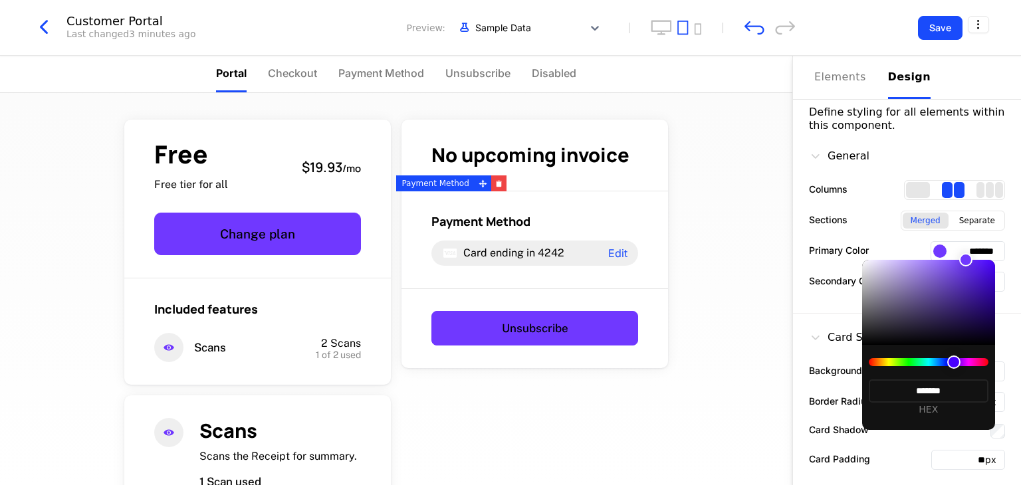
type input "*******"
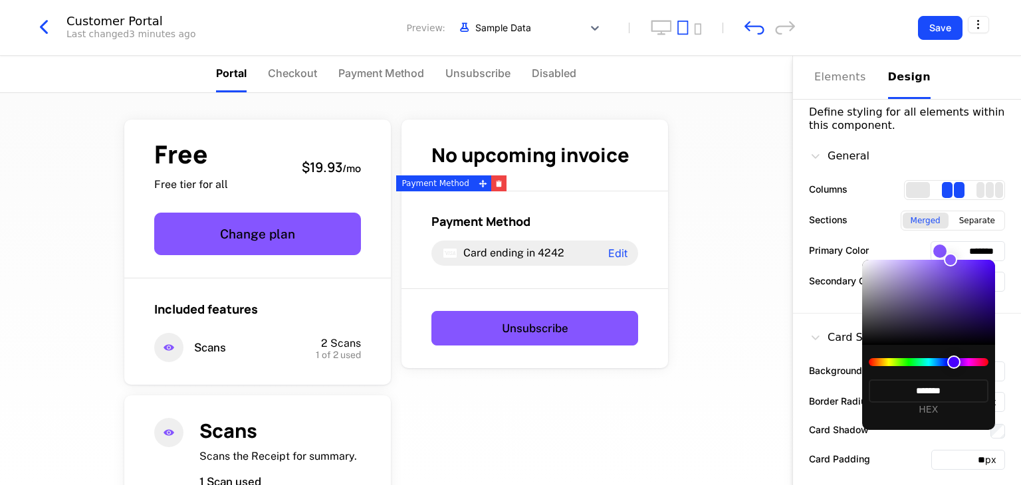
type input "*******"
drag, startPoint x: 955, startPoint y: 314, endPoint x: 948, endPoint y: 257, distance: 57.6
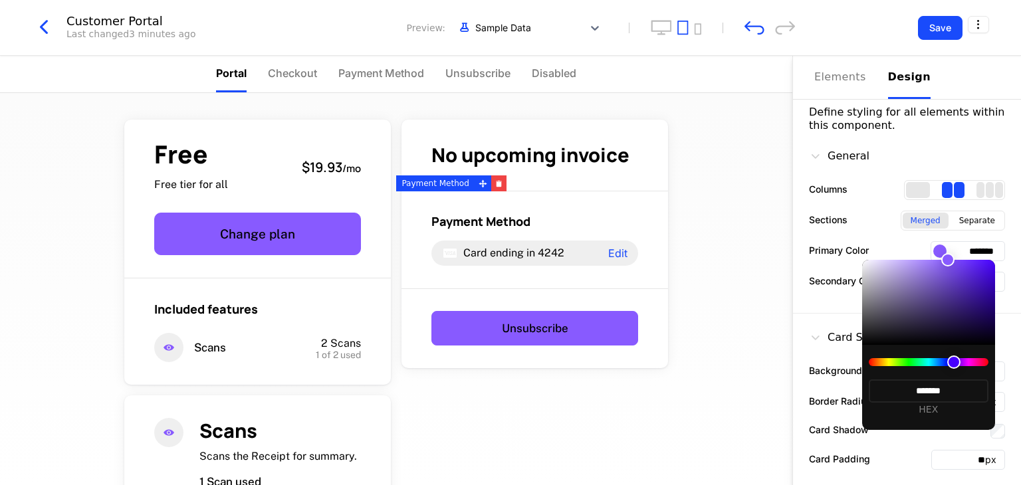
click at [509, 257] on div at bounding box center [947, 259] width 13 height 13
click at [509, 341] on div at bounding box center [510, 242] width 1021 height 485
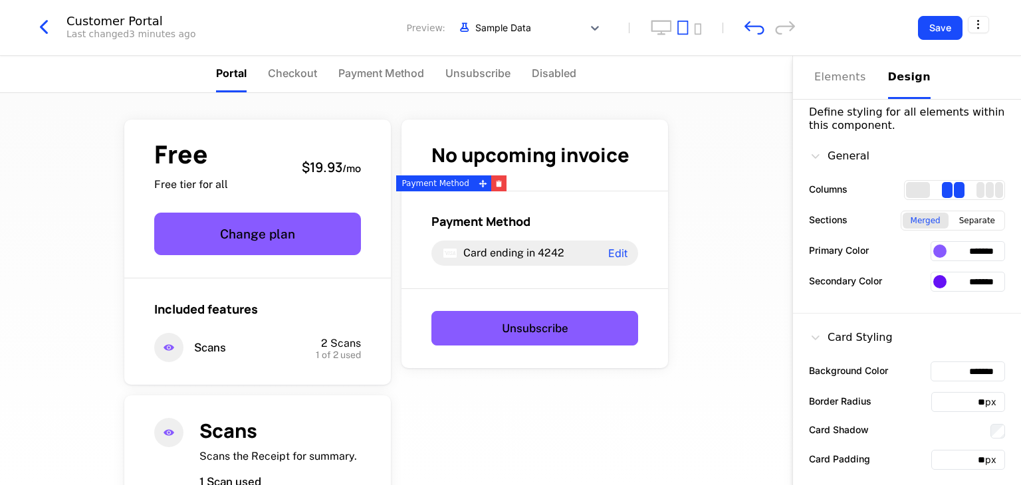
click at [509, 279] on div at bounding box center [939, 281] width 13 height 13
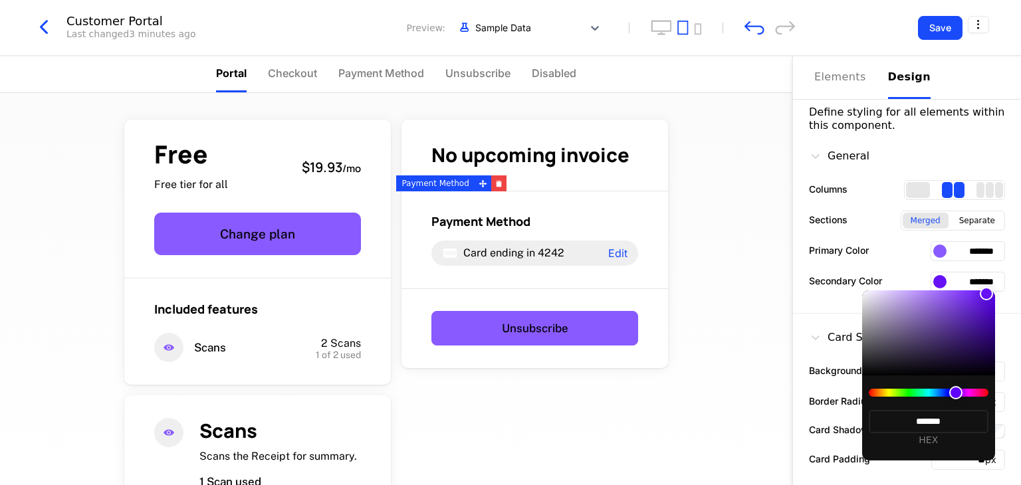
type input "*******"
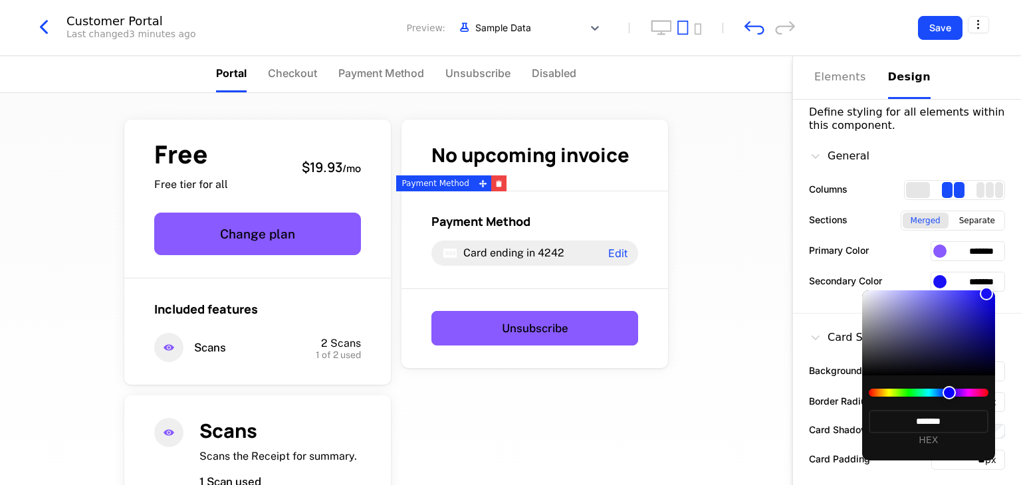
type input "*******"
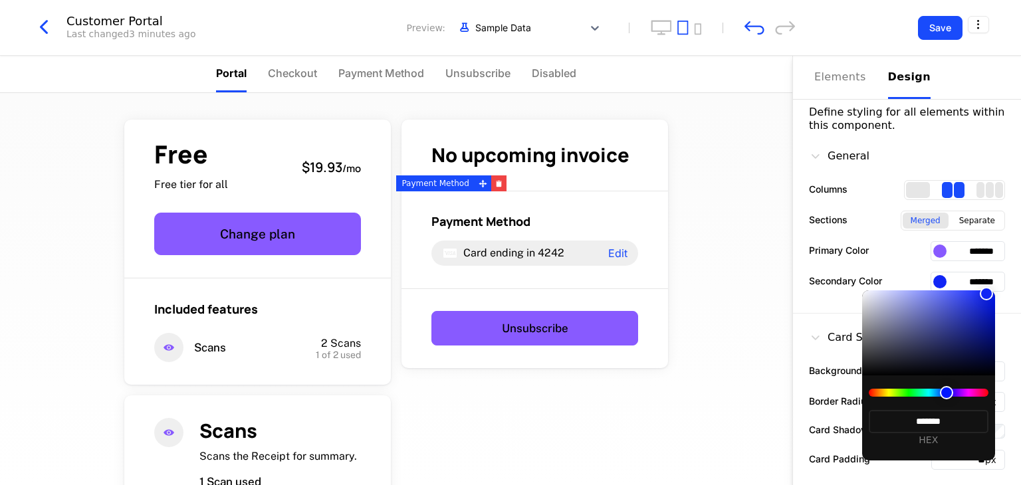
type input "*******"
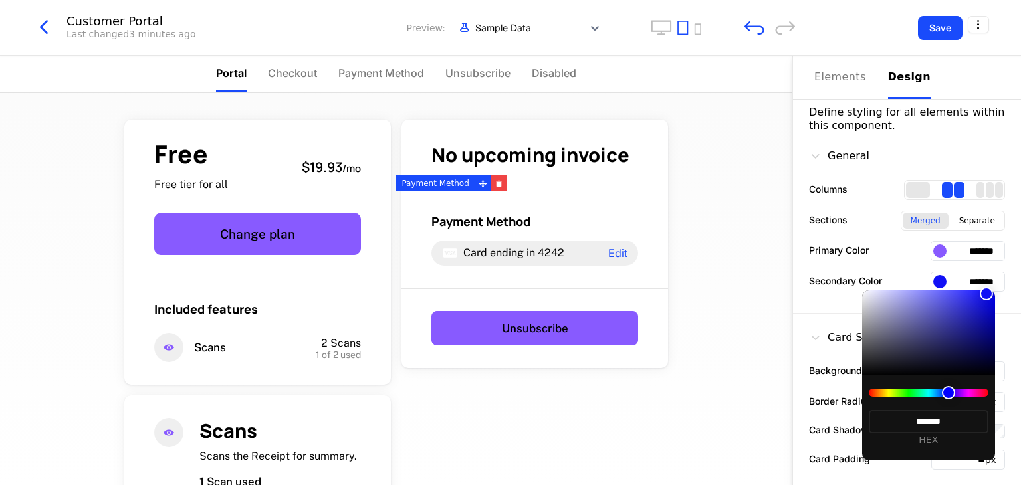
type input "*******"
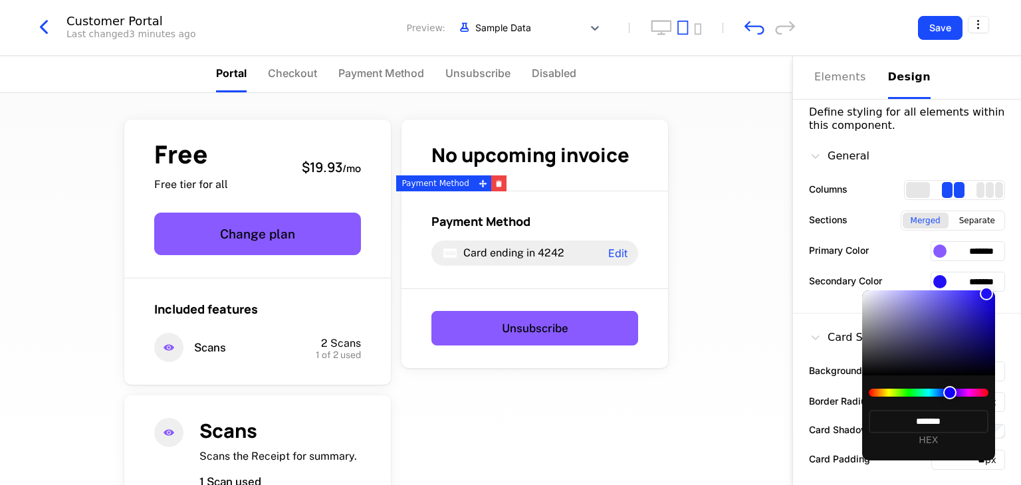
type input "*******"
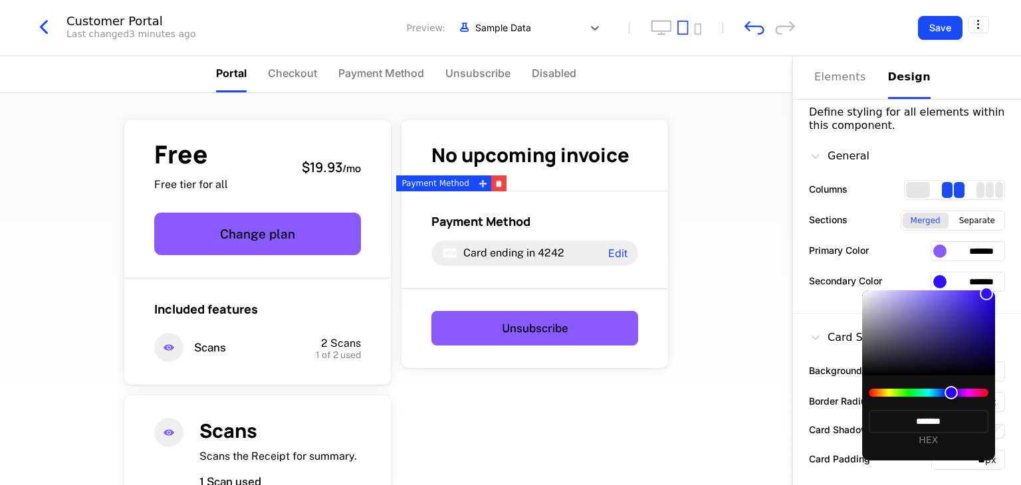
type input "*******"
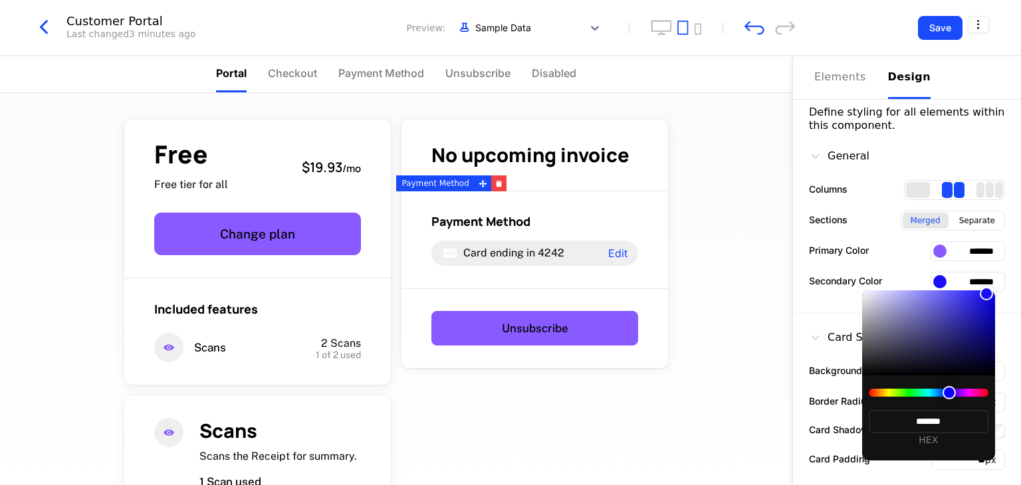
type input "*******"
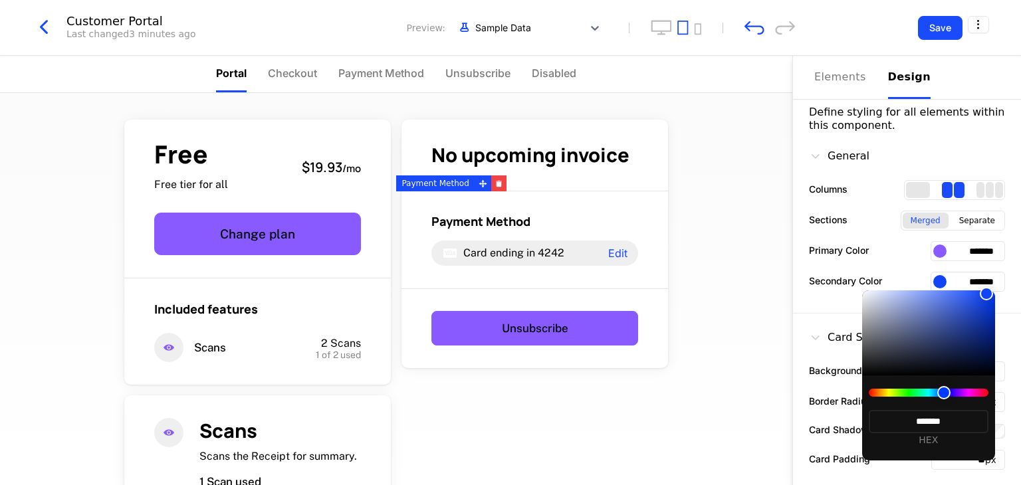
type input "*******"
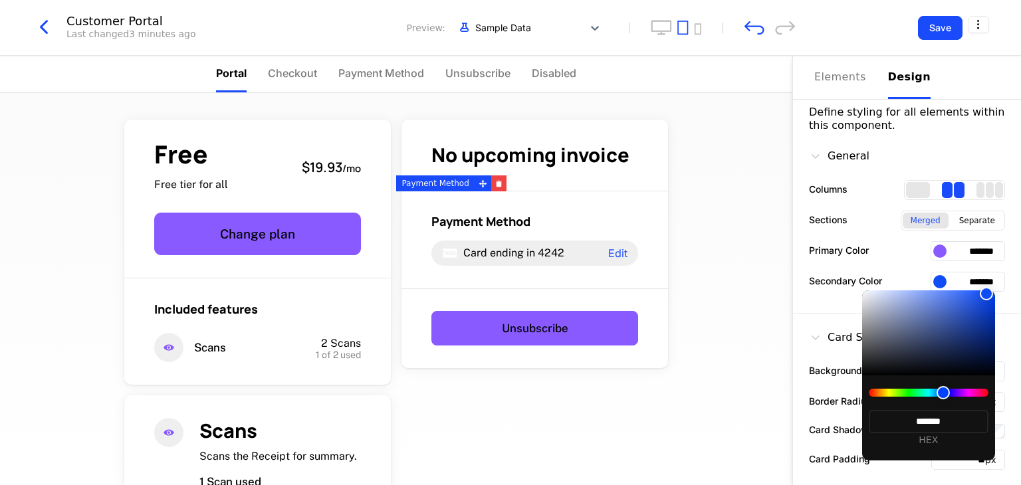
type input "*******"
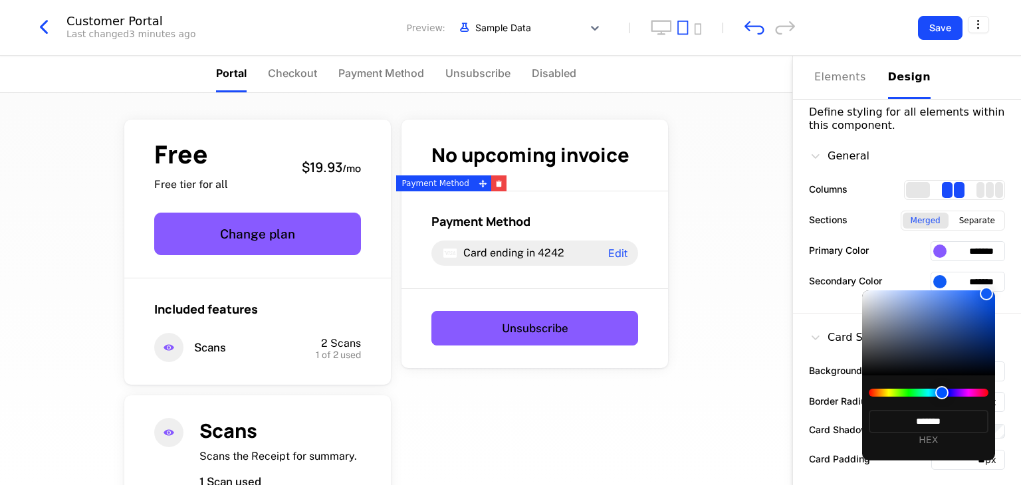
type input "*******"
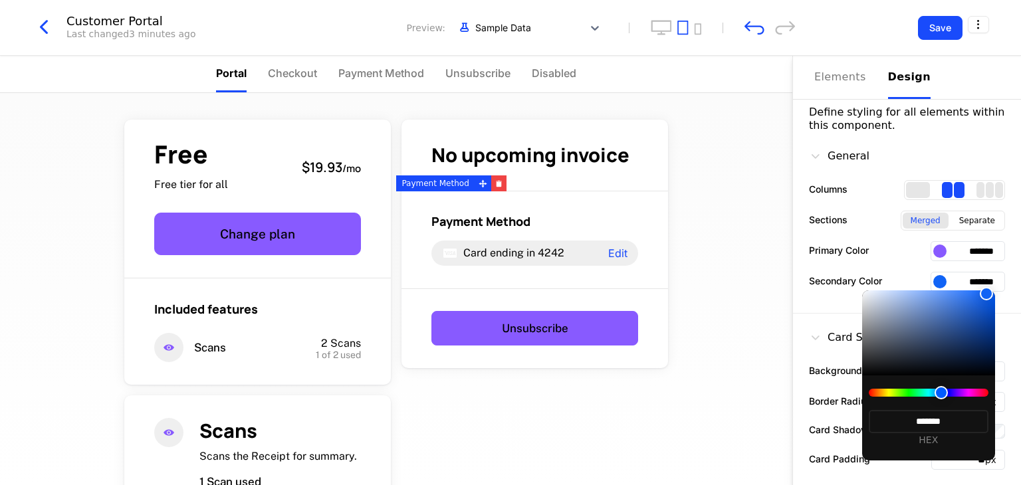
type input "*******"
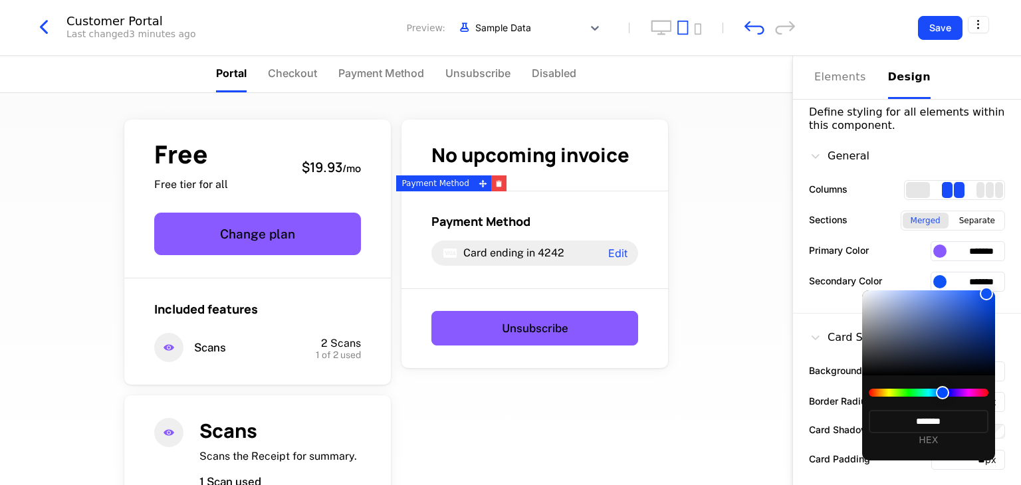
type input "*******"
click at [509, 396] on div at bounding box center [943, 392] width 13 height 13
click at [509, 326] on div at bounding box center [510, 242] width 1021 height 485
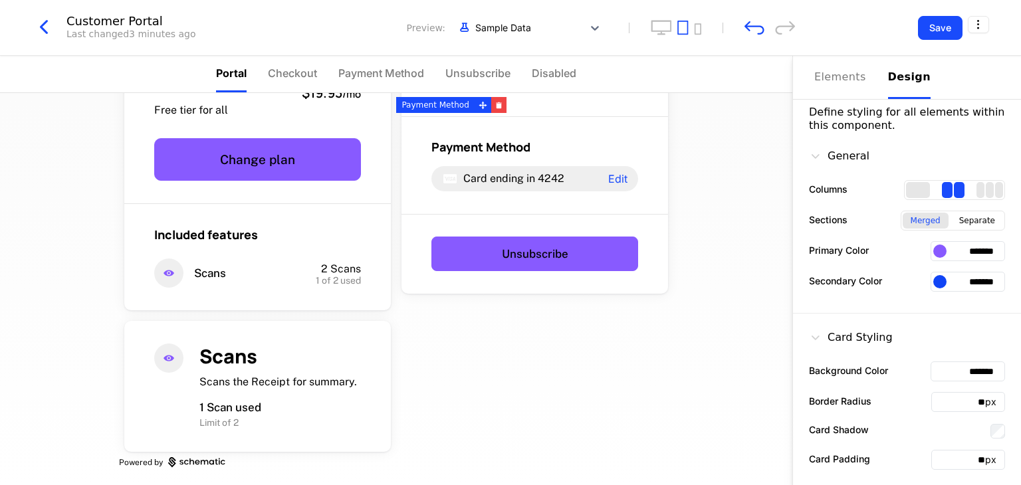
scroll to position [78, 0]
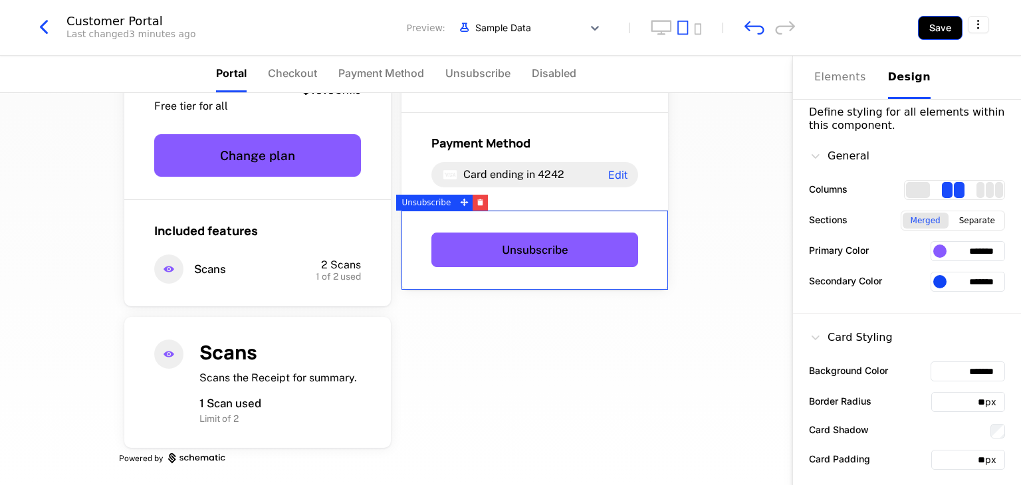
click at [509, 29] on button "Save" at bounding box center [940, 28] width 45 height 24
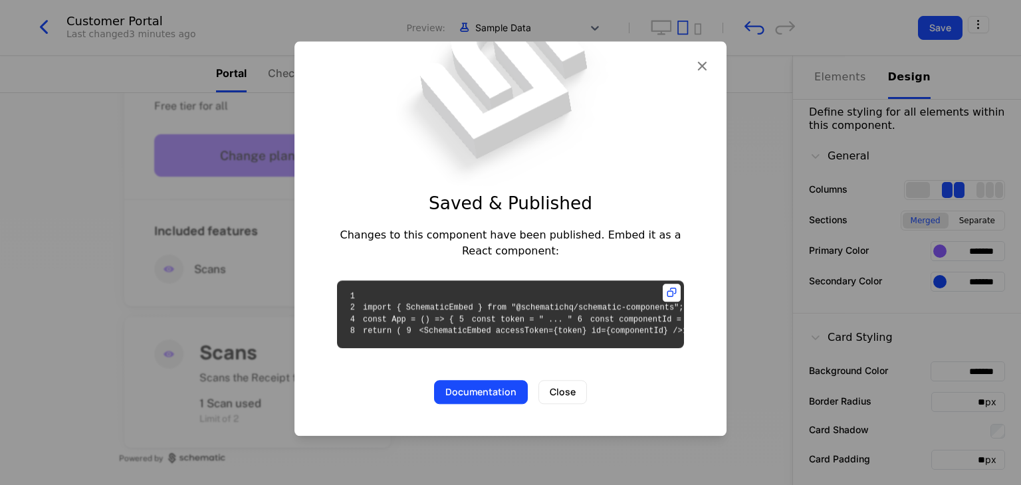
scroll to position [45, 0]
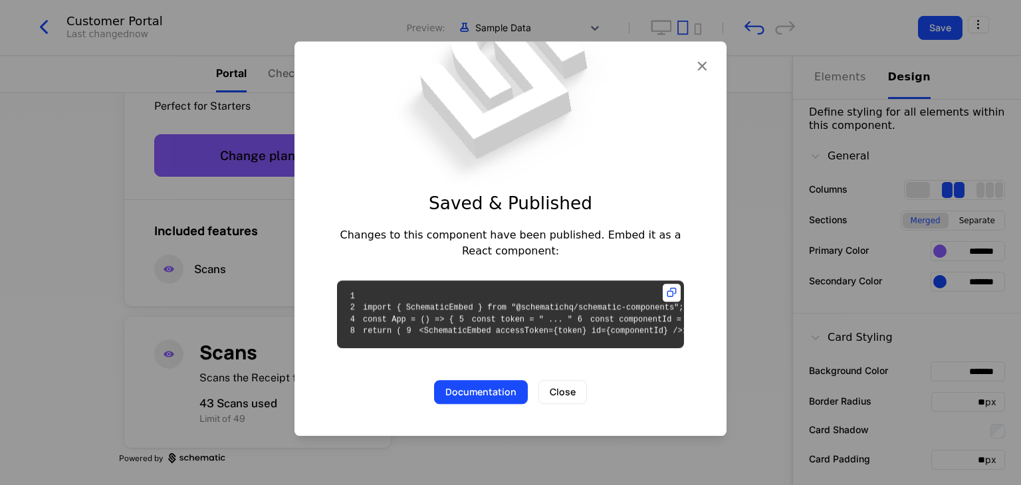
click at [35, 145] on div at bounding box center [510, 242] width 1021 height 485
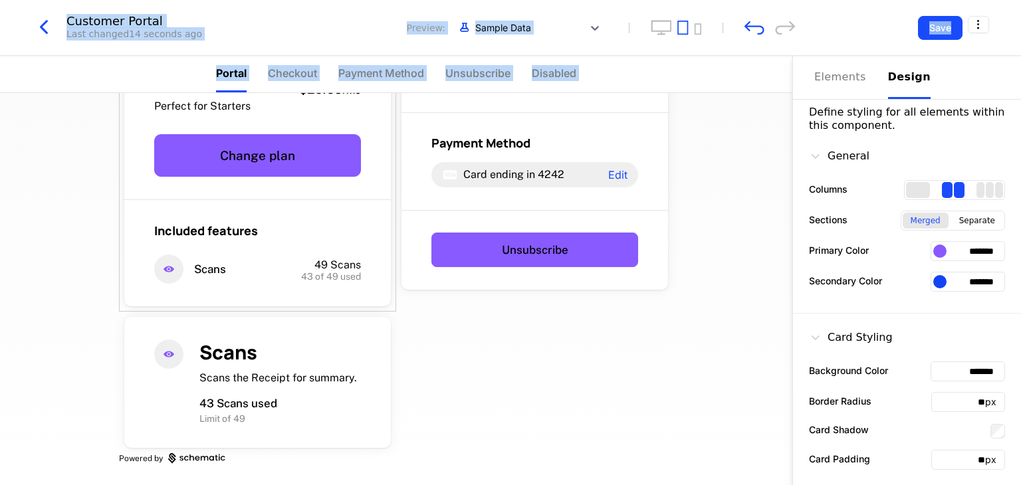
drag, startPoint x: 72, startPoint y: 158, endPoint x: 37, endPoint y: -19, distance: 180.3
click at [37, 0] on html "no Development Dev Features Catalog Companies Events Components 12 days left Cu…" at bounding box center [510, 242] width 1021 height 485
click at [45, 19] on icon "button" at bounding box center [44, 27] width 24 height 24
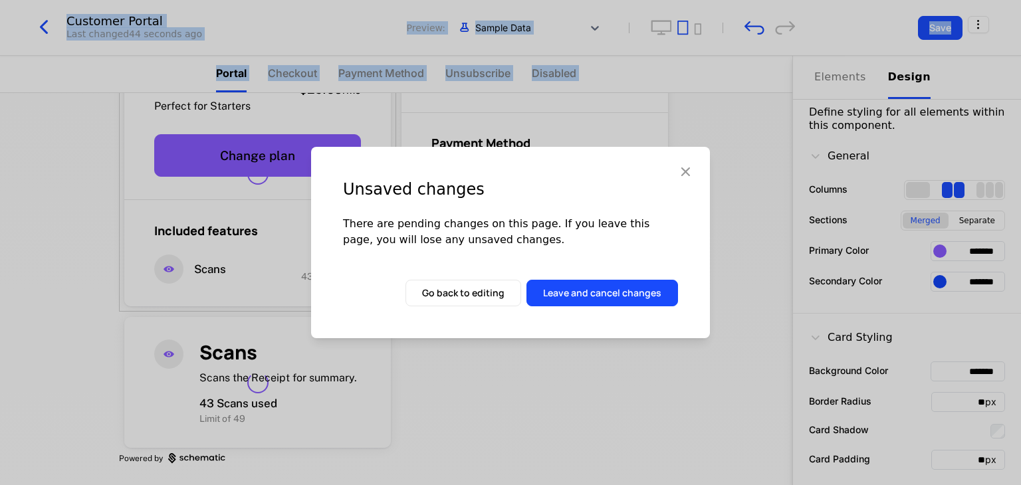
click at [509, 176] on icon "button" at bounding box center [685, 171] width 17 height 17
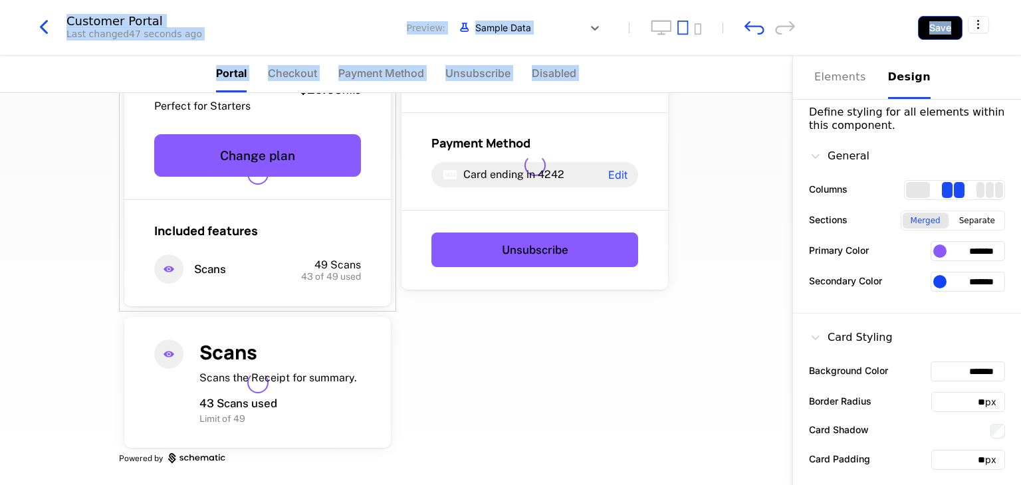
click at [509, 19] on button "Save" at bounding box center [940, 28] width 45 height 24
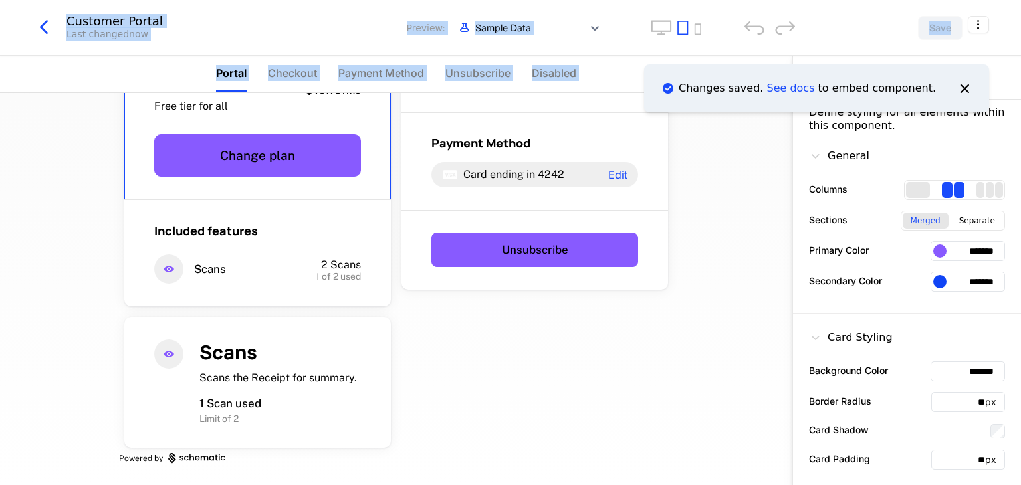
click at [39, 24] on icon "button" at bounding box center [44, 27] width 24 height 24
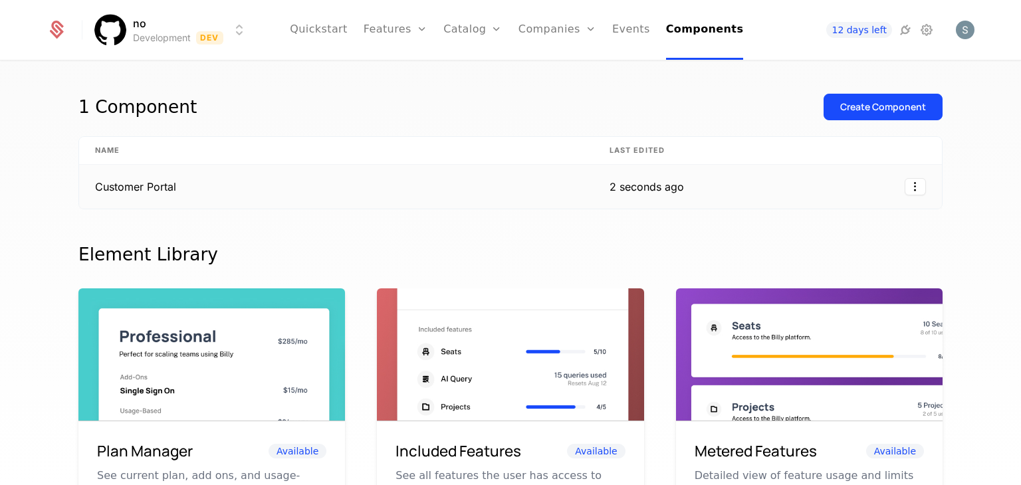
click at [509, 176] on td at bounding box center [821, 187] width 242 height 44
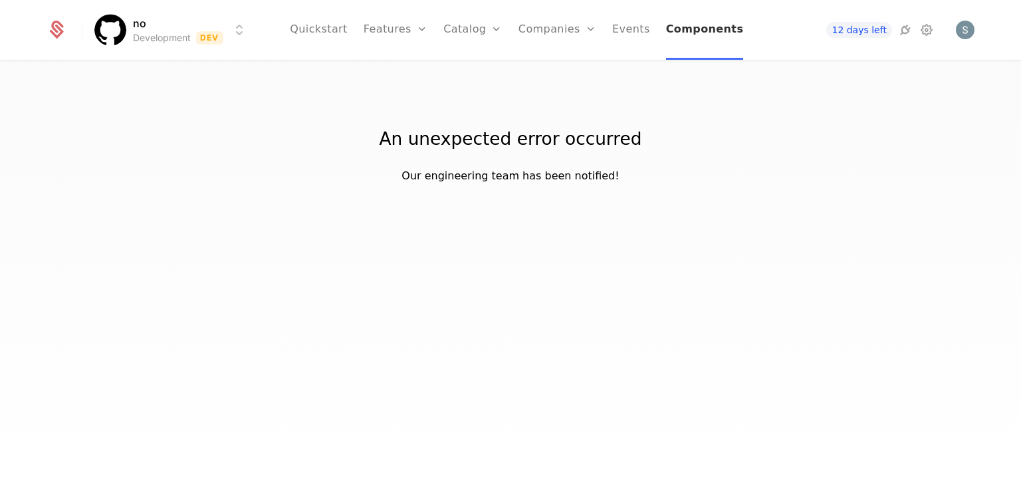
click at [509, 21] on link "Components" at bounding box center [705, 30] width 78 height 60
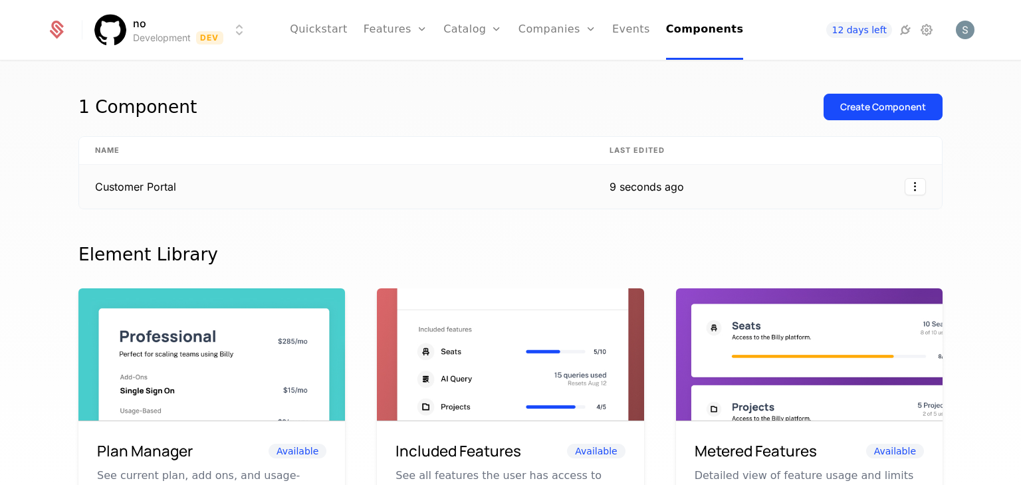
click at [509, 193] on div "9 seconds ago" at bounding box center [647, 187] width 74 height 16
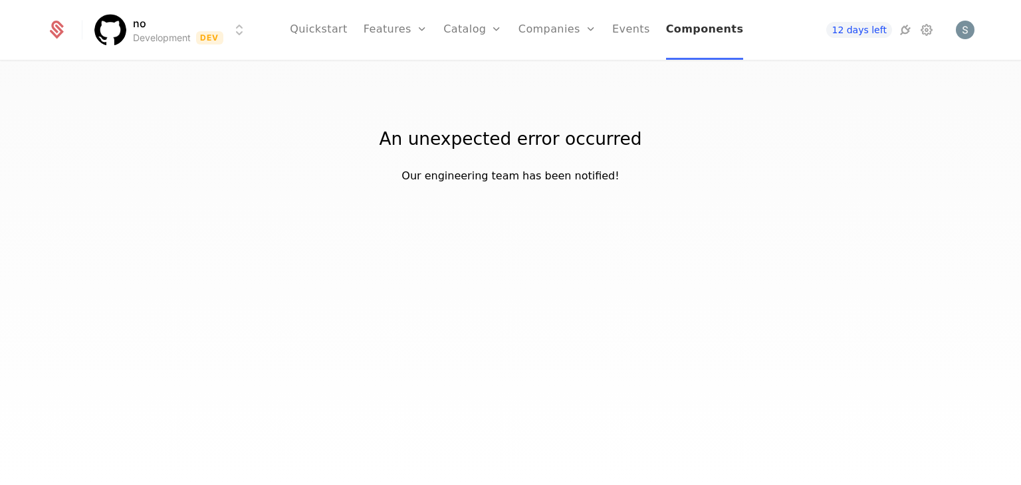
click at [509, 23] on link "Components" at bounding box center [705, 30] width 78 height 60
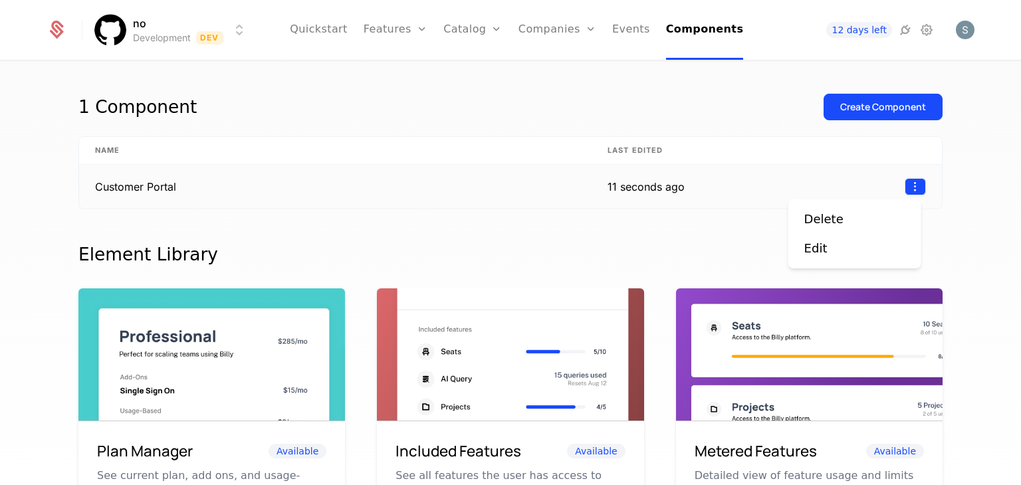
click at [509, 188] on html "no Development Dev Quickstart Features Features Flags Catalog Plans Add Ons Cre…" at bounding box center [510, 242] width 1021 height 485
click at [509, 241] on div "Edit" at bounding box center [854, 248] width 101 height 19
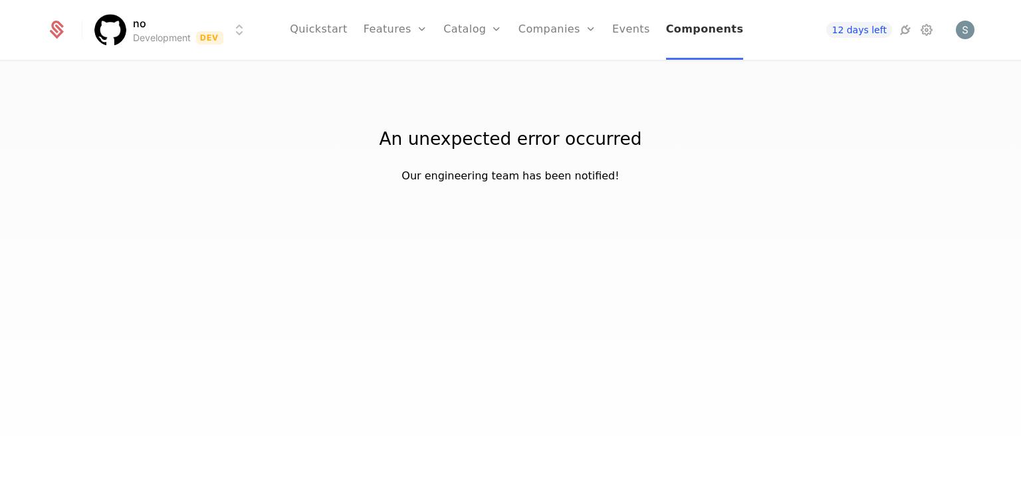
click at [509, 31] on link "Components" at bounding box center [705, 30] width 78 height 60
